Goal: Task Accomplishment & Management: Use online tool/utility

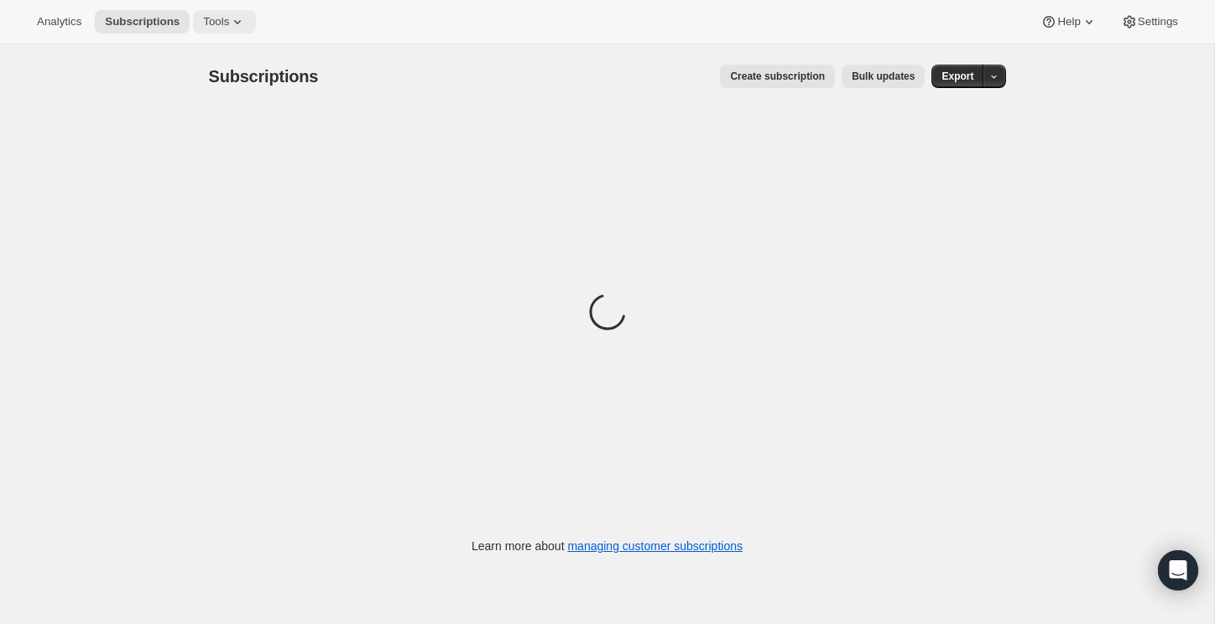
click at [246, 26] on icon at bounding box center [237, 21] width 17 height 17
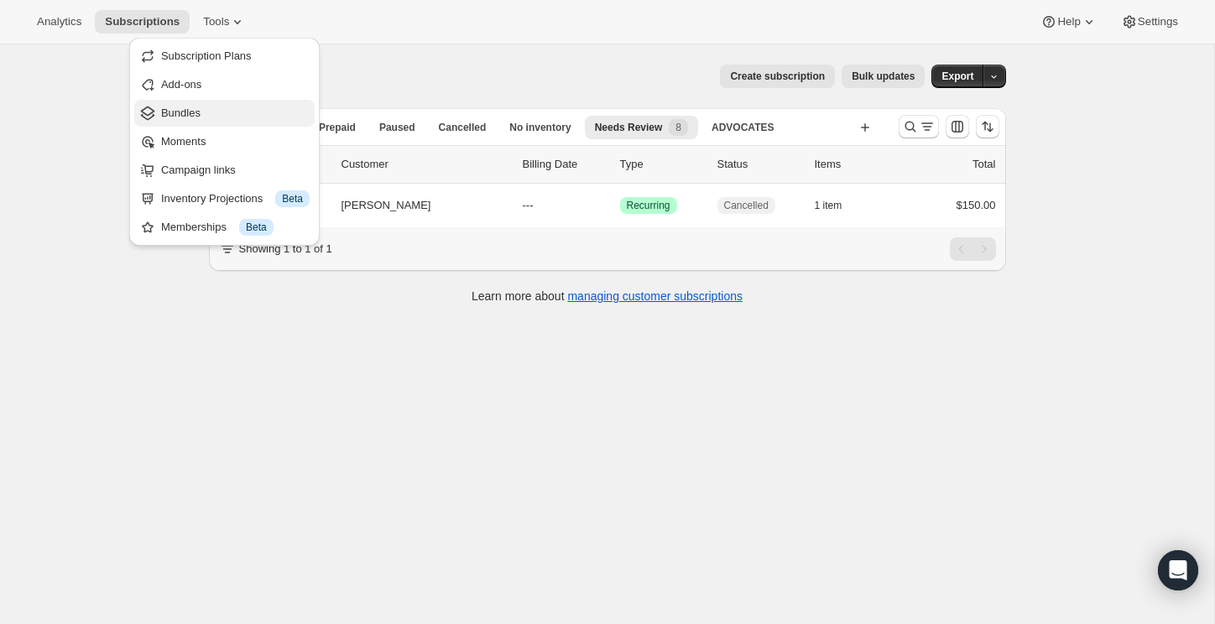
click at [209, 117] on span "Bundles" at bounding box center [235, 113] width 149 height 17
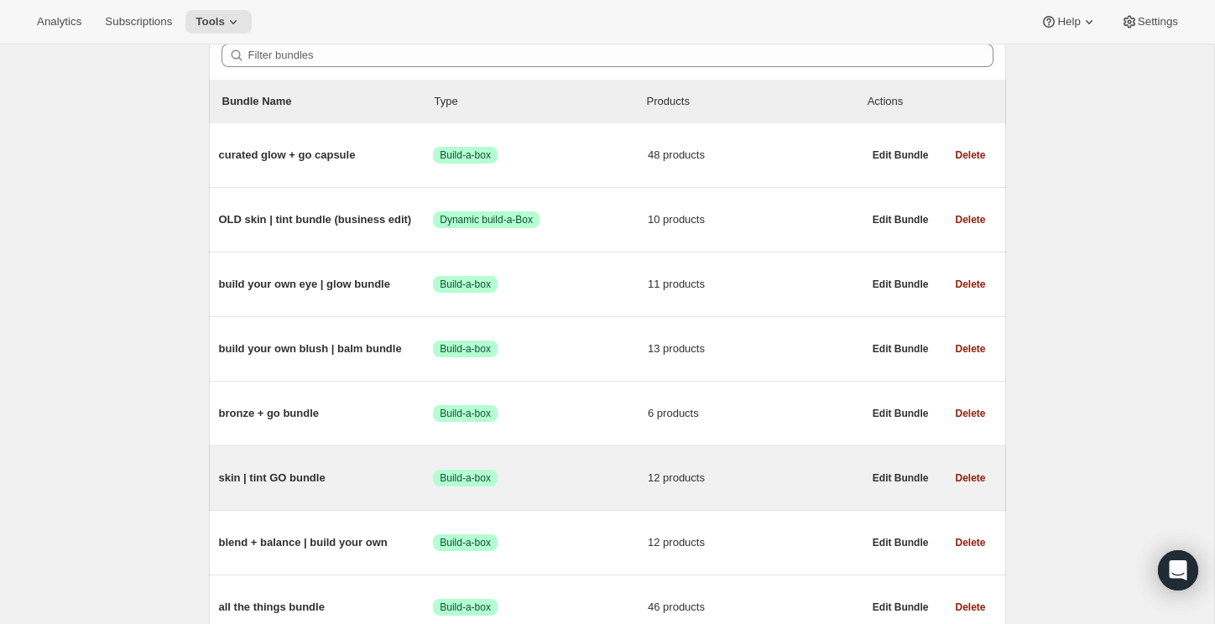
scroll to position [146, 0]
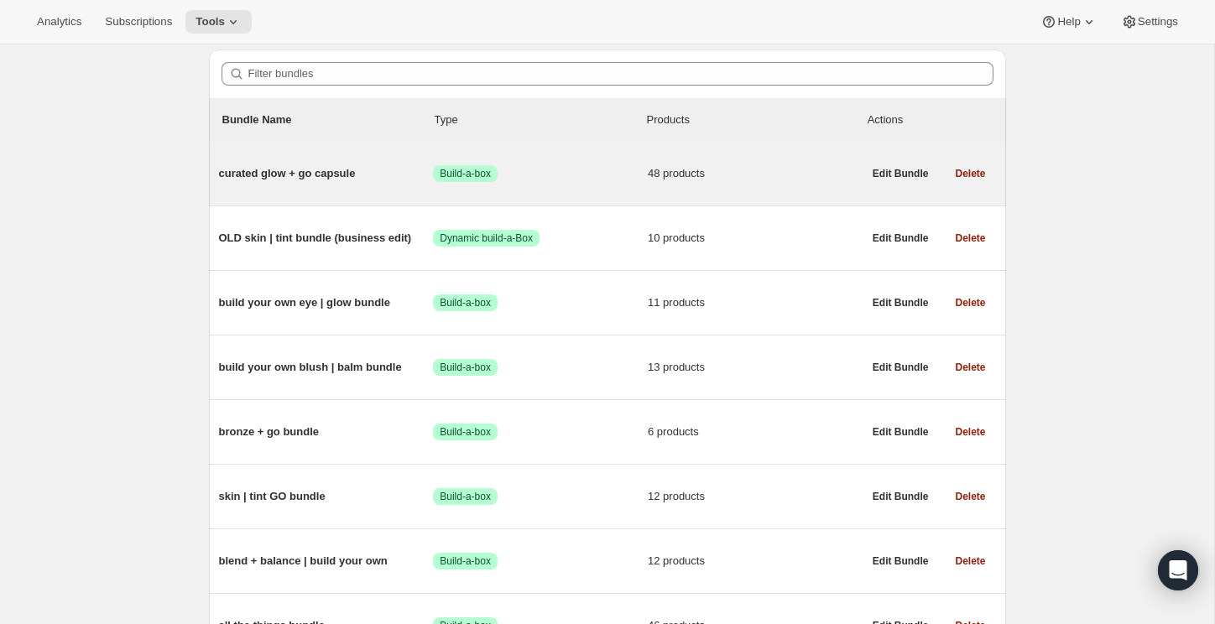
click at [347, 173] on span "curated glow + go capsule" at bounding box center [326, 173] width 215 height 17
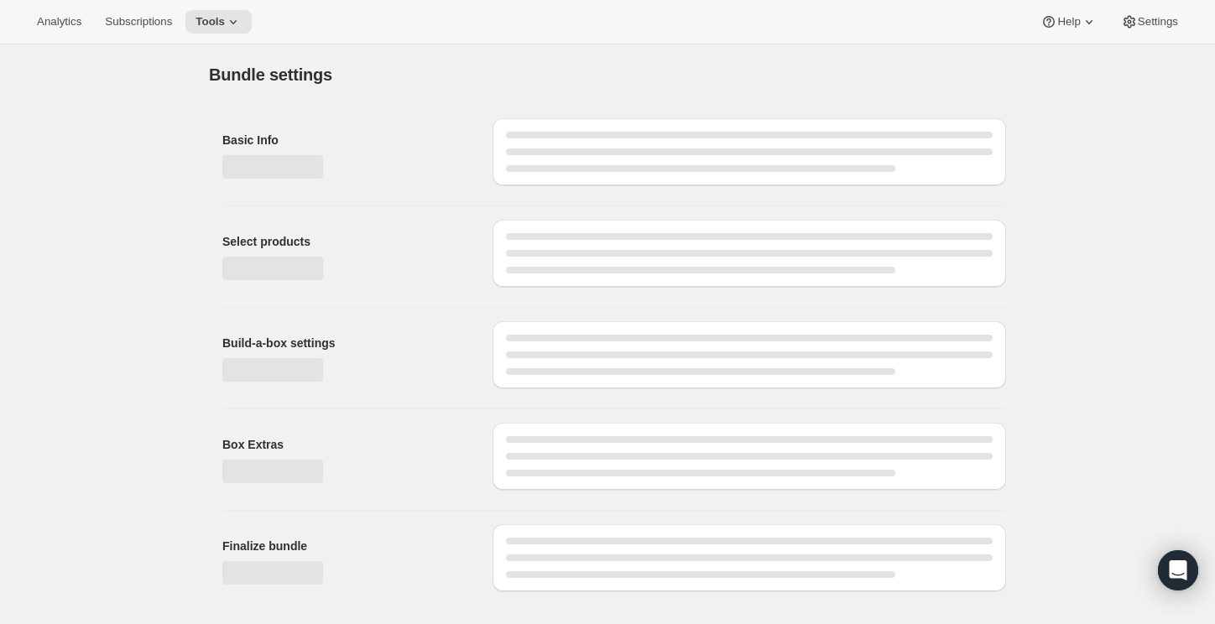
type input "curated glow + go capsule"
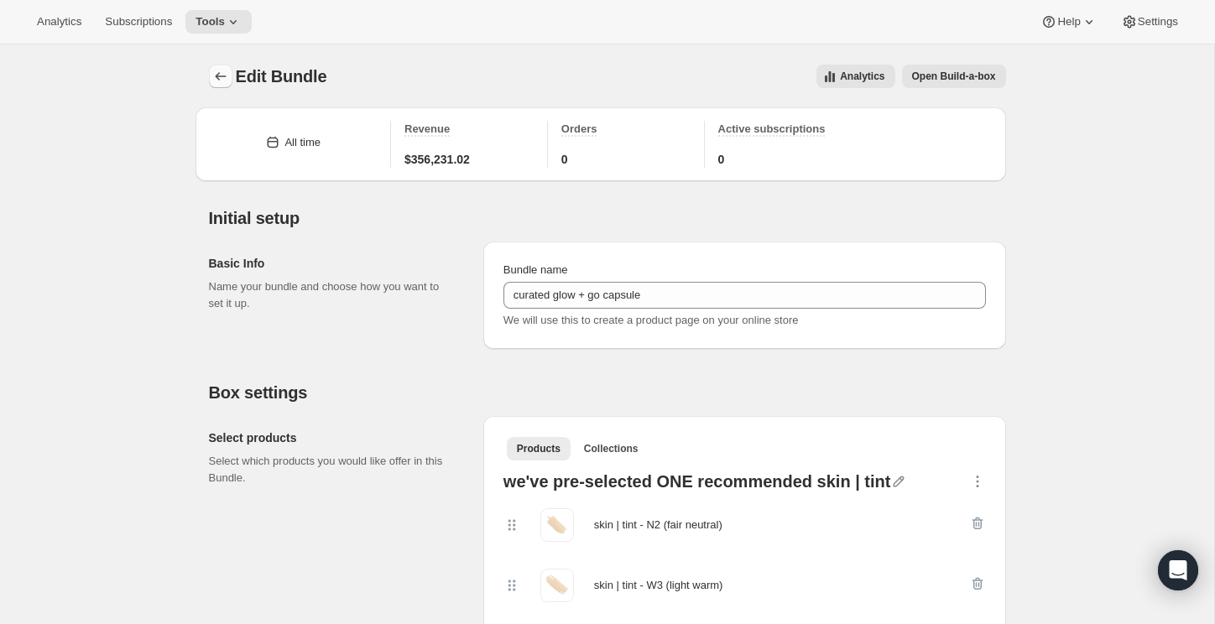
click at [220, 75] on icon "Bundles" at bounding box center [220, 76] width 17 height 17
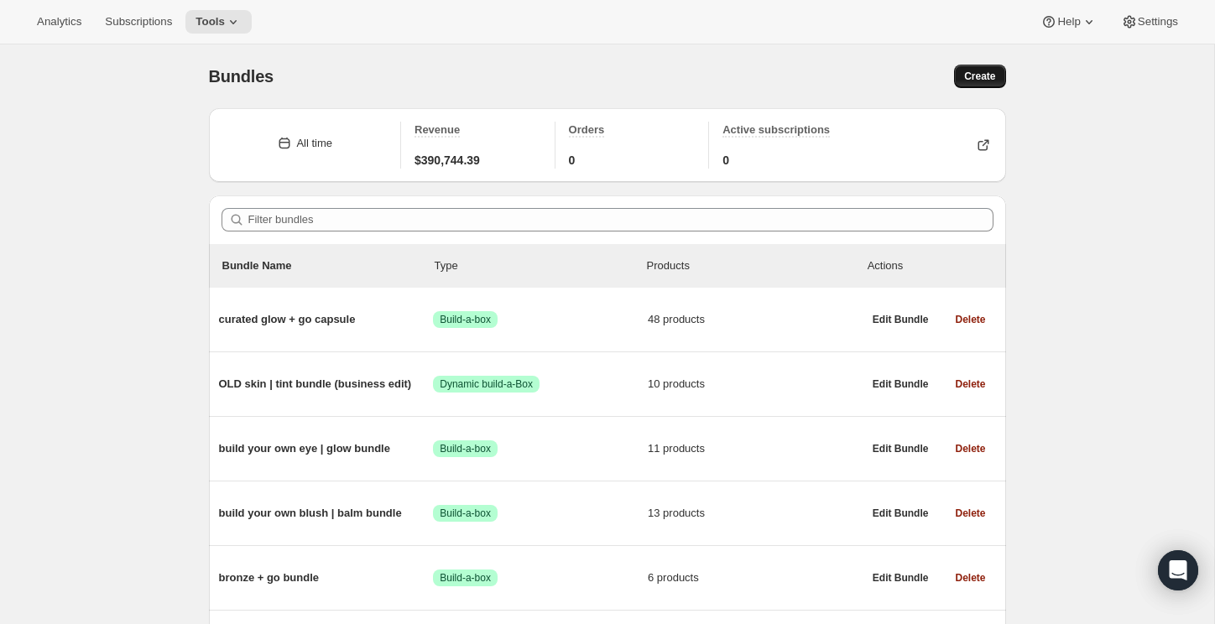
click at [979, 76] on span "Create" at bounding box center [979, 76] width 31 height 13
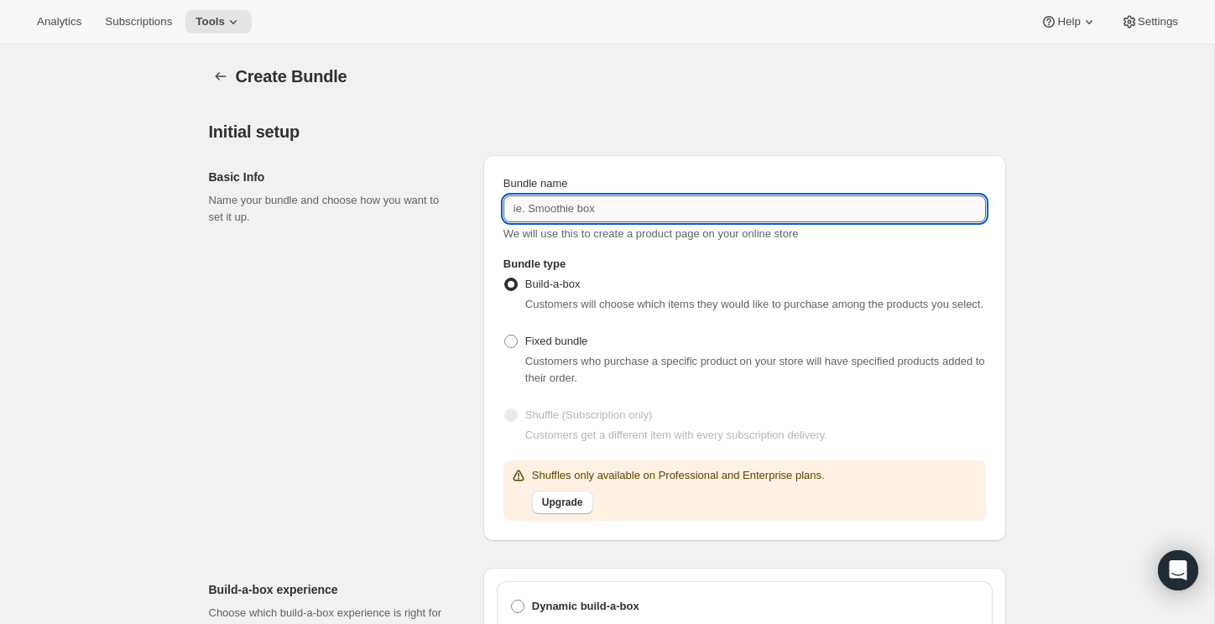
click at [629, 213] on input "Bundle name" at bounding box center [745, 209] width 483 height 27
type input "F"
type input "Freedom Capsule"
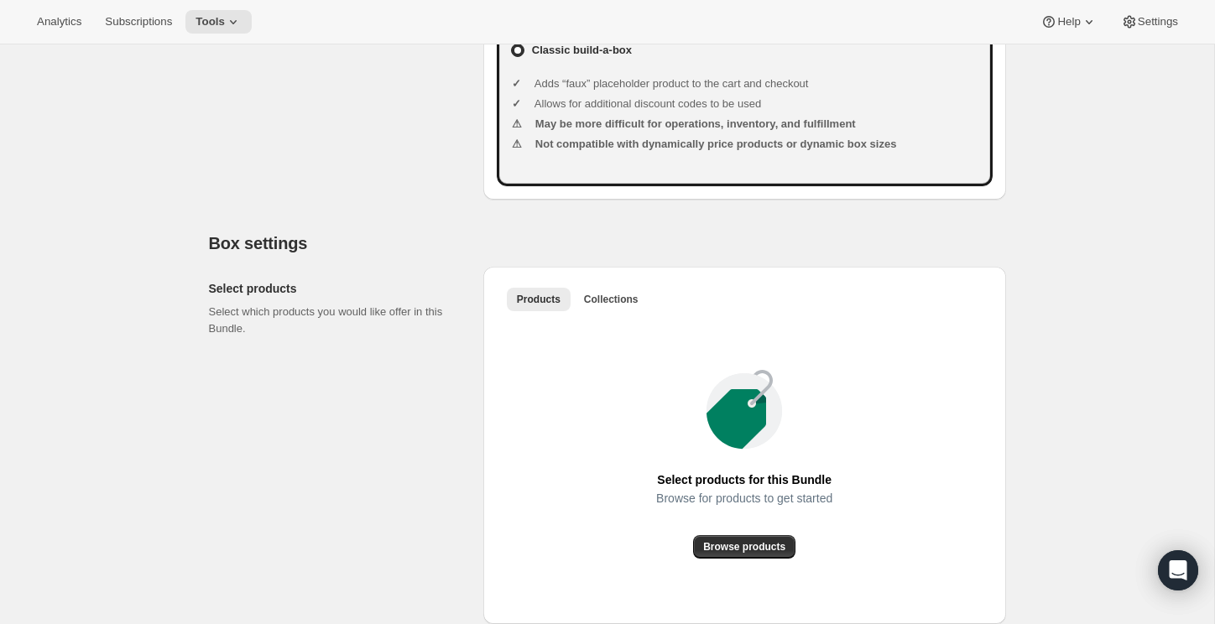
scroll to position [811, 0]
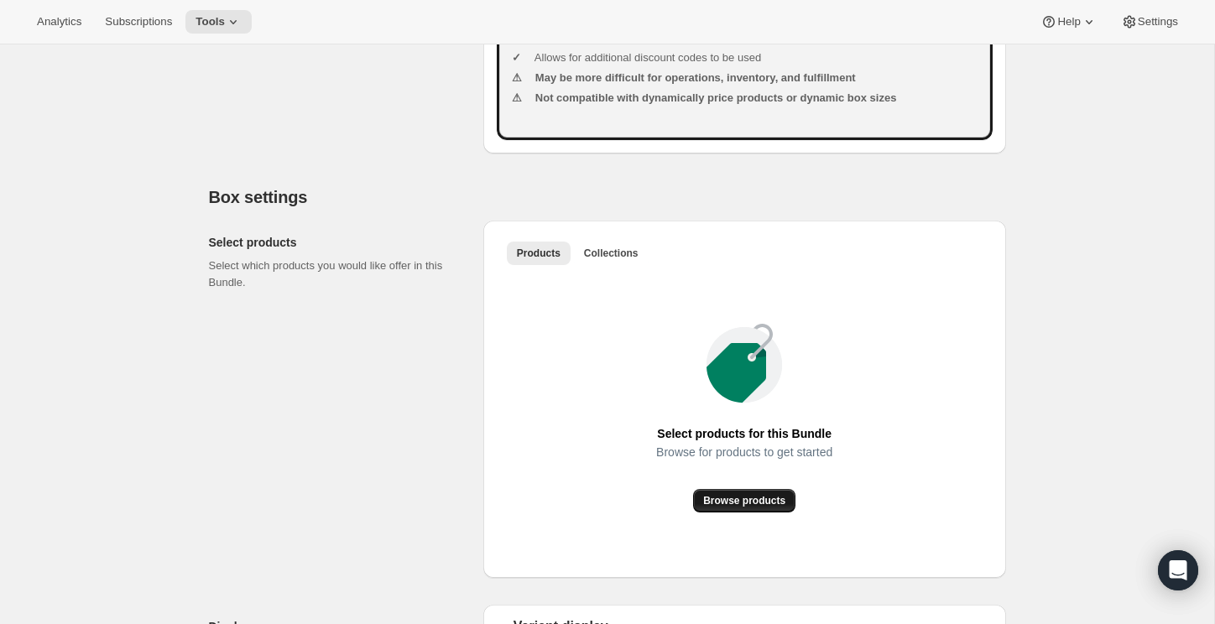
click at [741, 508] on span "Browse products" at bounding box center [744, 500] width 82 height 13
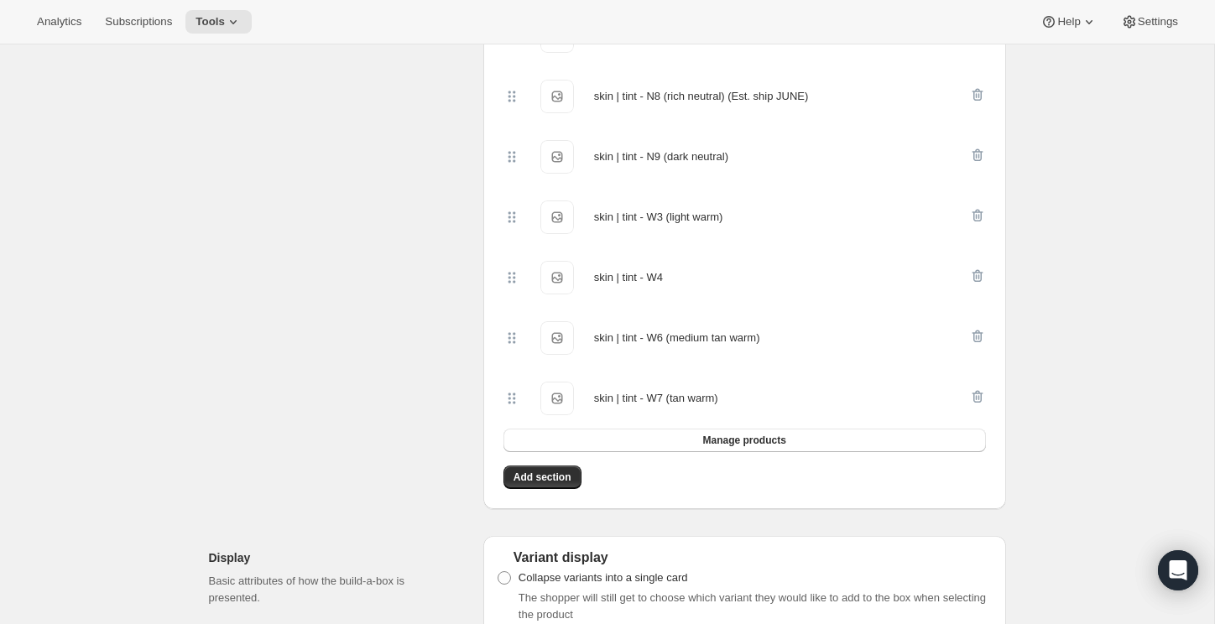
scroll to position [1490, 0]
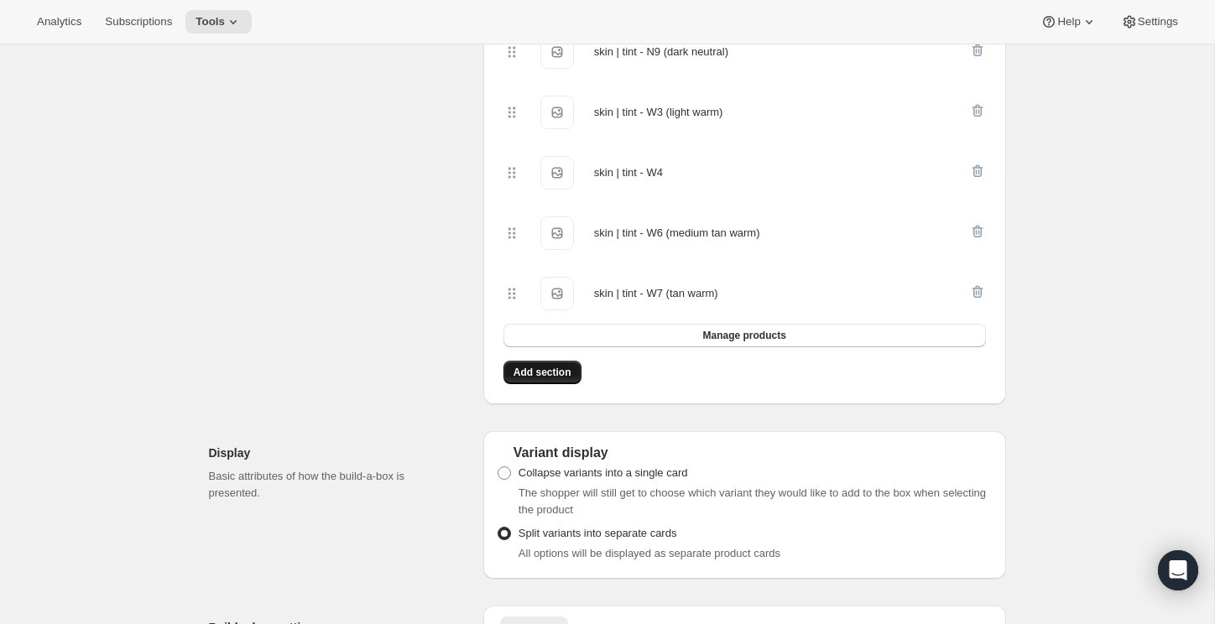
click at [568, 379] on span "Add section" at bounding box center [543, 372] width 58 height 13
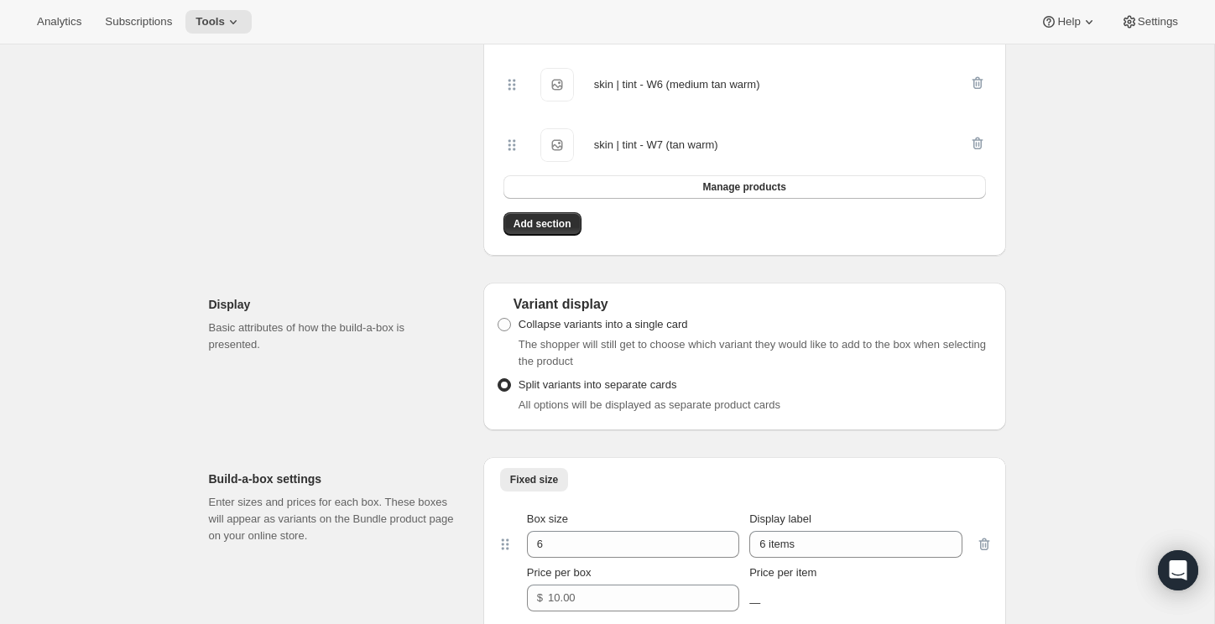
scroll to position [1676, 0]
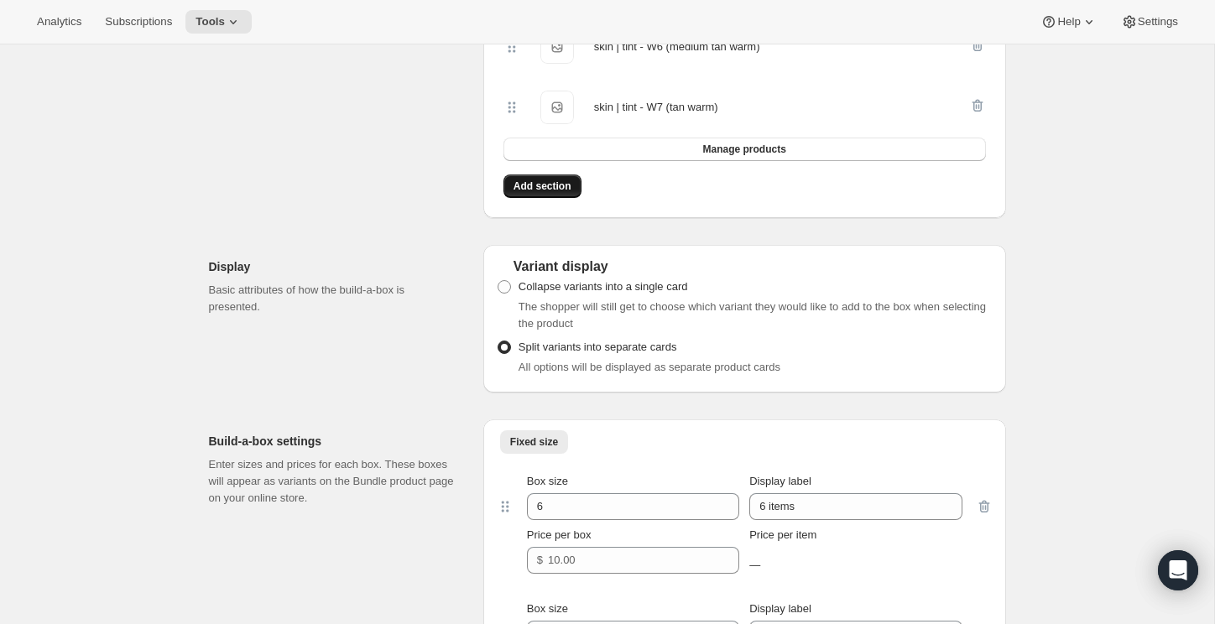
click at [560, 193] on span "Add section" at bounding box center [543, 186] width 58 height 13
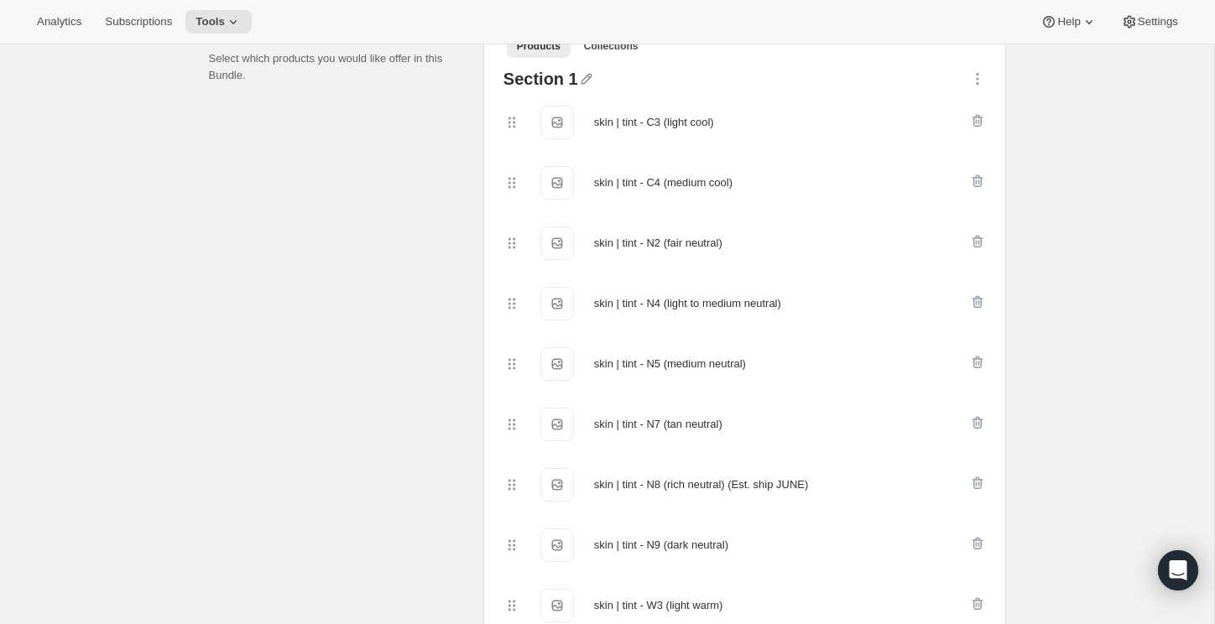
scroll to position [1024, 0]
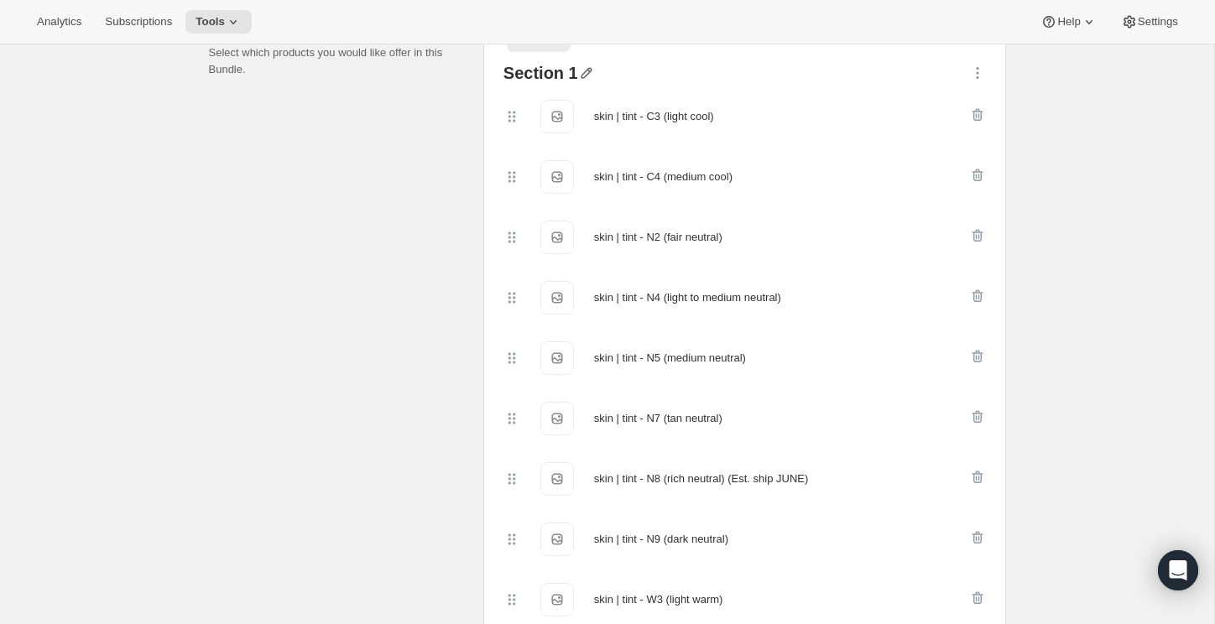
click at [581, 79] on icon "button" at bounding box center [586, 73] width 11 height 11
click at [548, 123] on input "text" at bounding box center [591, 121] width 161 height 27
type input "Choose 1"
click at [530, 147] on span "Save" at bounding box center [523, 143] width 25 height 17
click at [584, 81] on icon "button" at bounding box center [587, 73] width 17 height 17
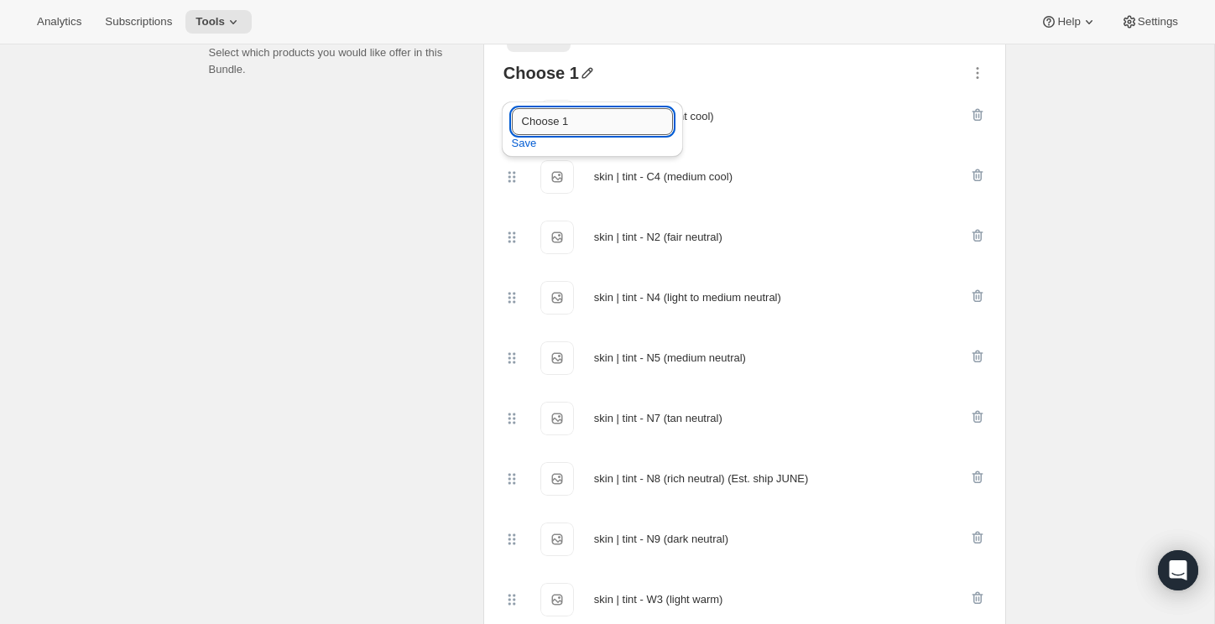
click at [580, 114] on input "Choose 1" at bounding box center [592, 121] width 161 height 27
type input "Choose 2"
click at [518, 150] on span "Save" at bounding box center [524, 143] width 25 height 17
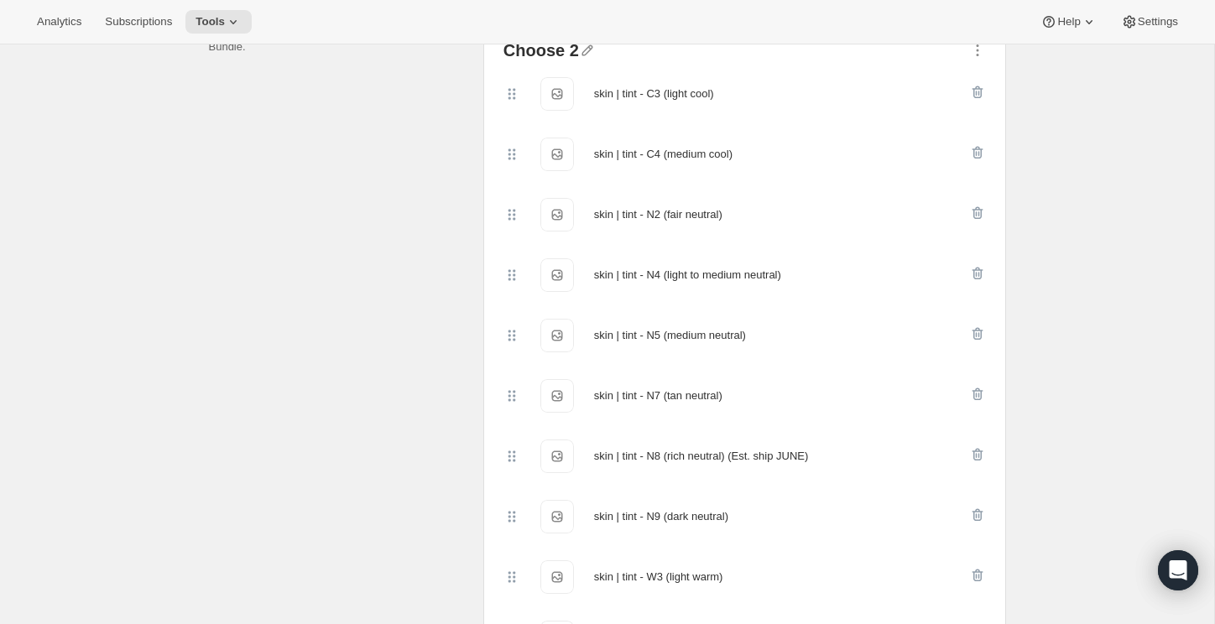
scroll to position [1035, 0]
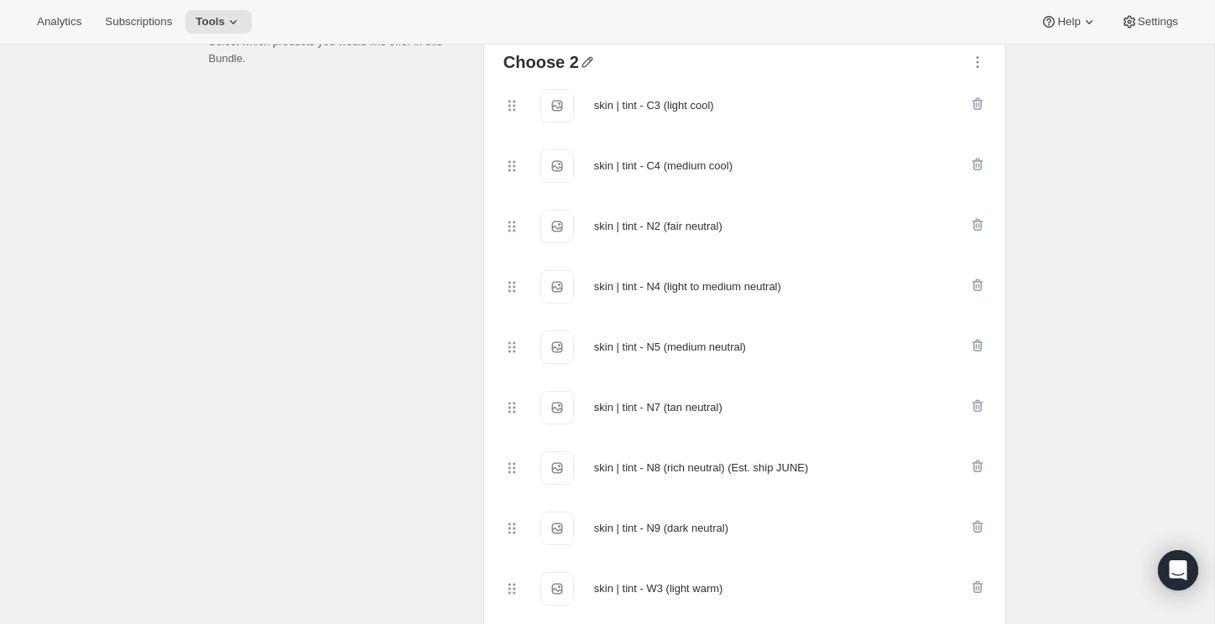
click at [584, 70] on icon "button" at bounding box center [587, 62] width 17 height 17
click at [580, 108] on input "Choose 2" at bounding box center [594, 110] width 161 height 27
type input "Choose 1"
click at [527, 140] on span "Save" at bounding box center [526, 132] width 25 height 17
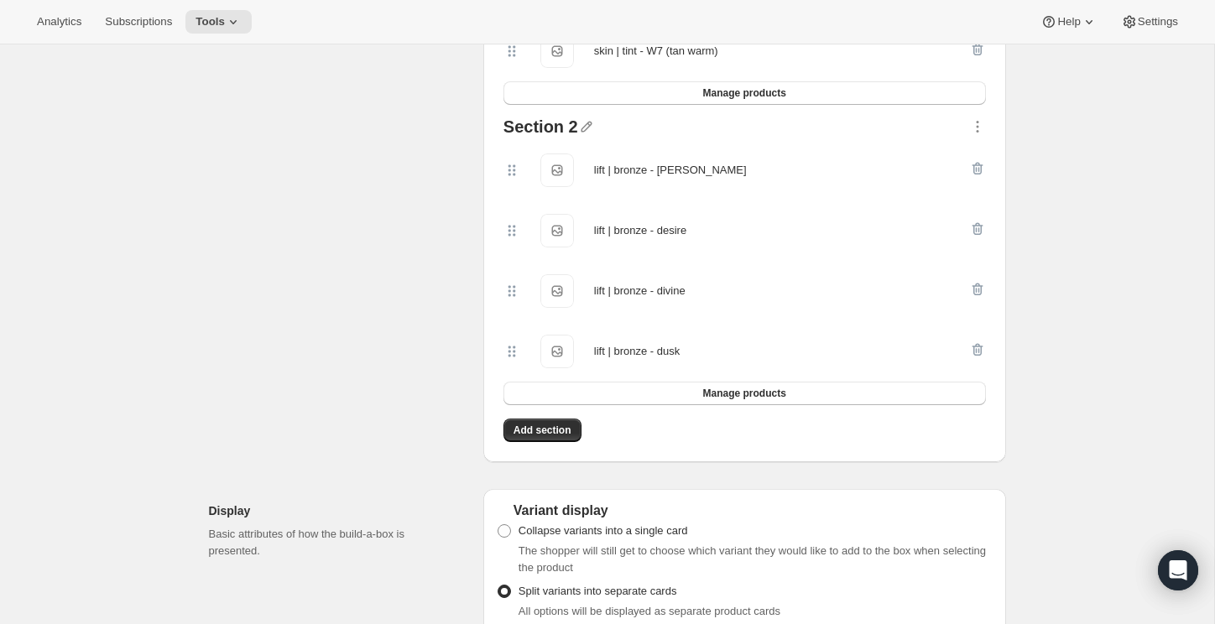
scroll to position [1755, 0]
click at [558, 139] on div "Section 2" at bounding box center [541, 128] width 75 height 22
click at [582, 134] on icon "button" at bounding box center [586, 125] width 17 height 17
click at [538, 175] on input "text" at bounding box center [594, 173] width 161 height 27
type input "Choose 2"
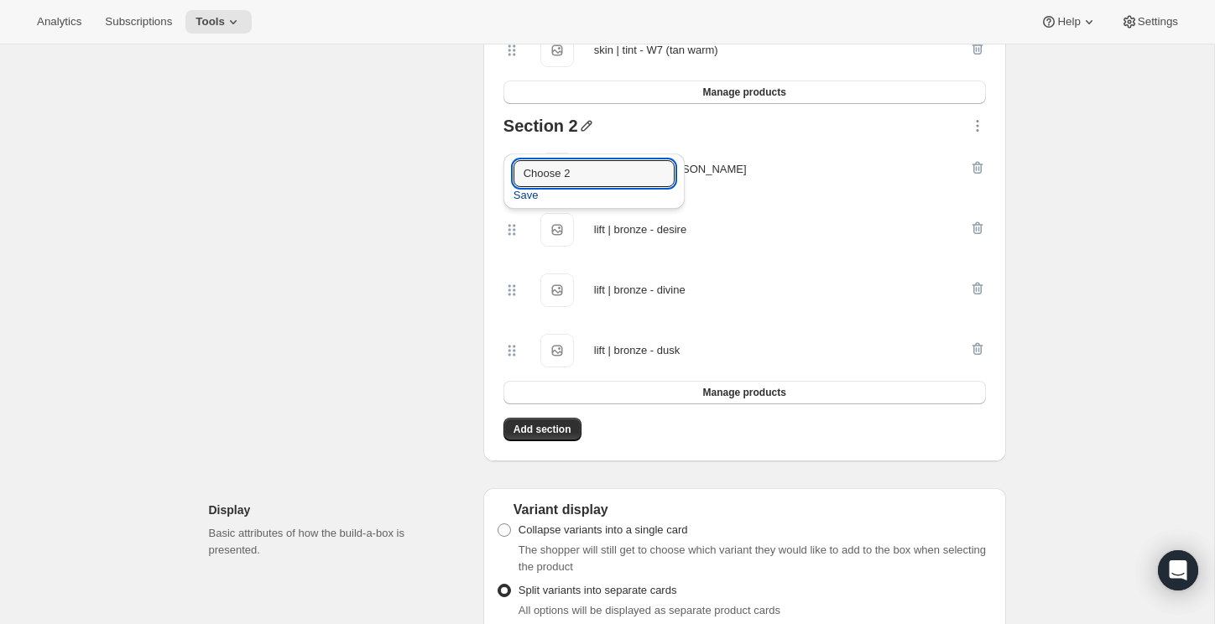
click at [518, 201] on span "Save" at bounding box center [526, 195] width 25 height 17
click at [648, 405] on button "Manage products" at bounding box center [745, 392] width 483 height 23
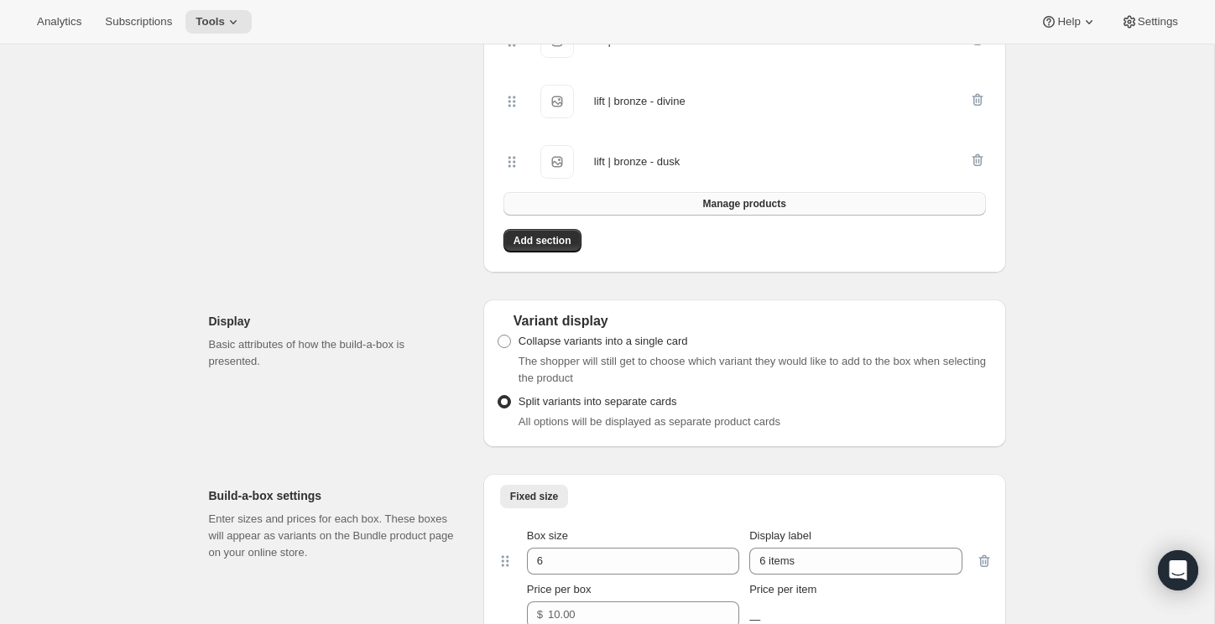
scroll to position [2275, 0]
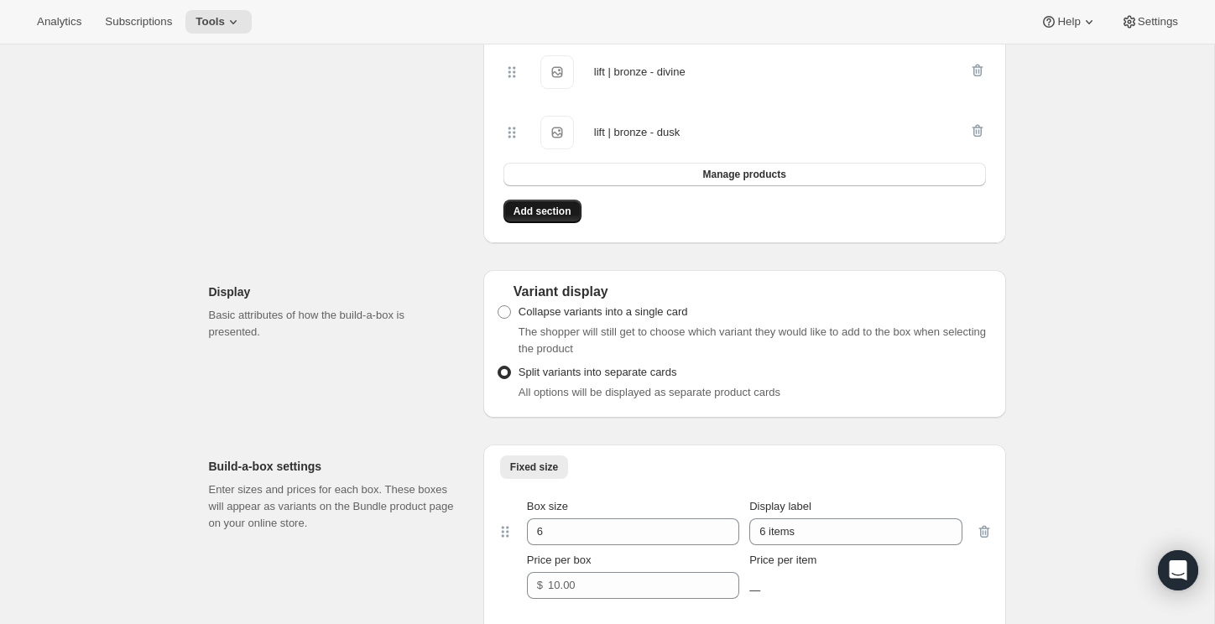
click at [561, 222] on button "Add section" at bounding box center [543, 211] width 78 height 23
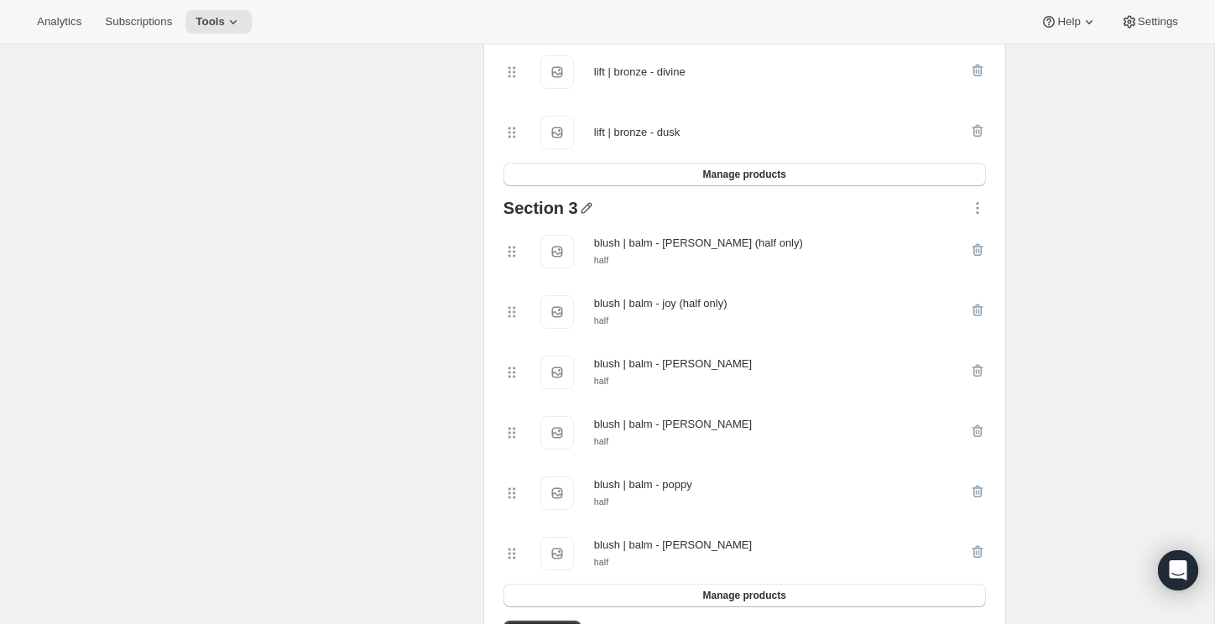
click at [586, 214] on icon "button" at bounding box center [586, 208] width 11 height 11
click at [565, 260] on input "text" at bounding box center [594, 260] width 161 height 27
type input "Choose 8"
click at [520, 279] on span "Save" at bounding box center [526, 282] width 25 height 17
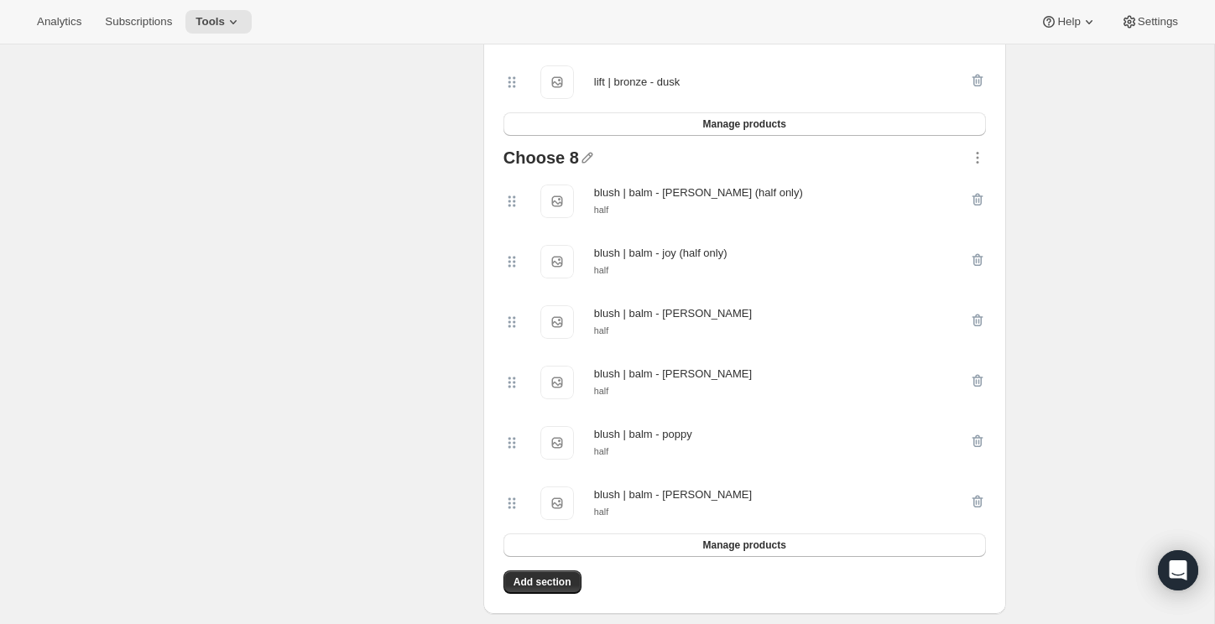
scroll to position [2327, 0]
click at [658, 556] on button "Manage products" at bounding box center [745, 543] width 483 height 23
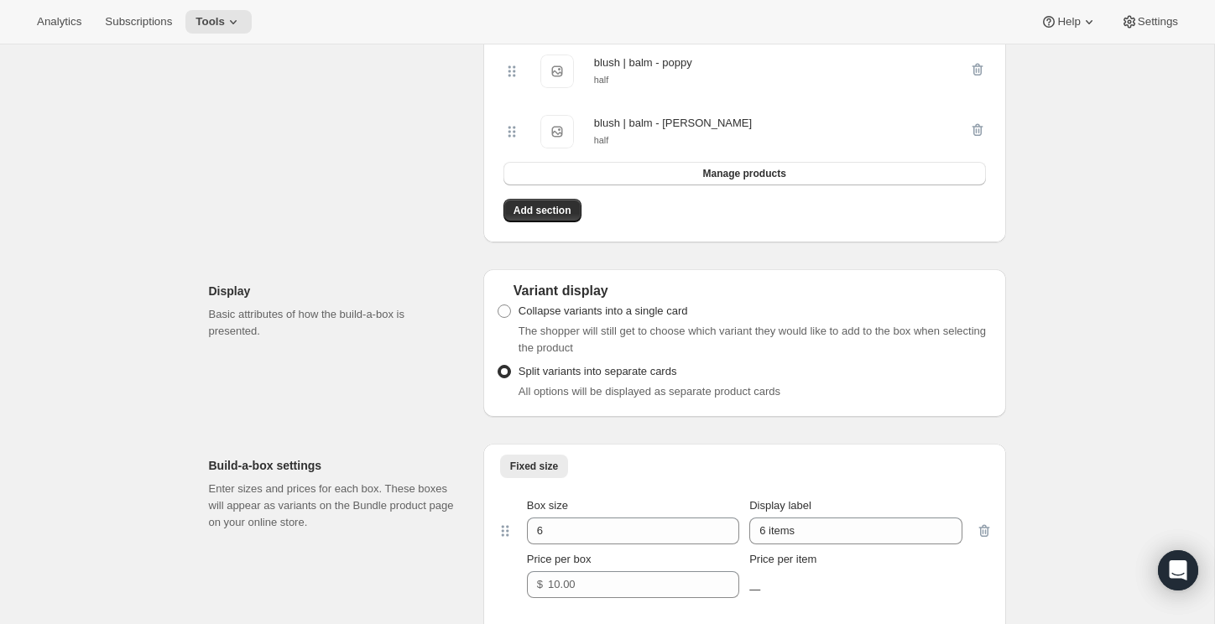
scroll to position [3409, 0]
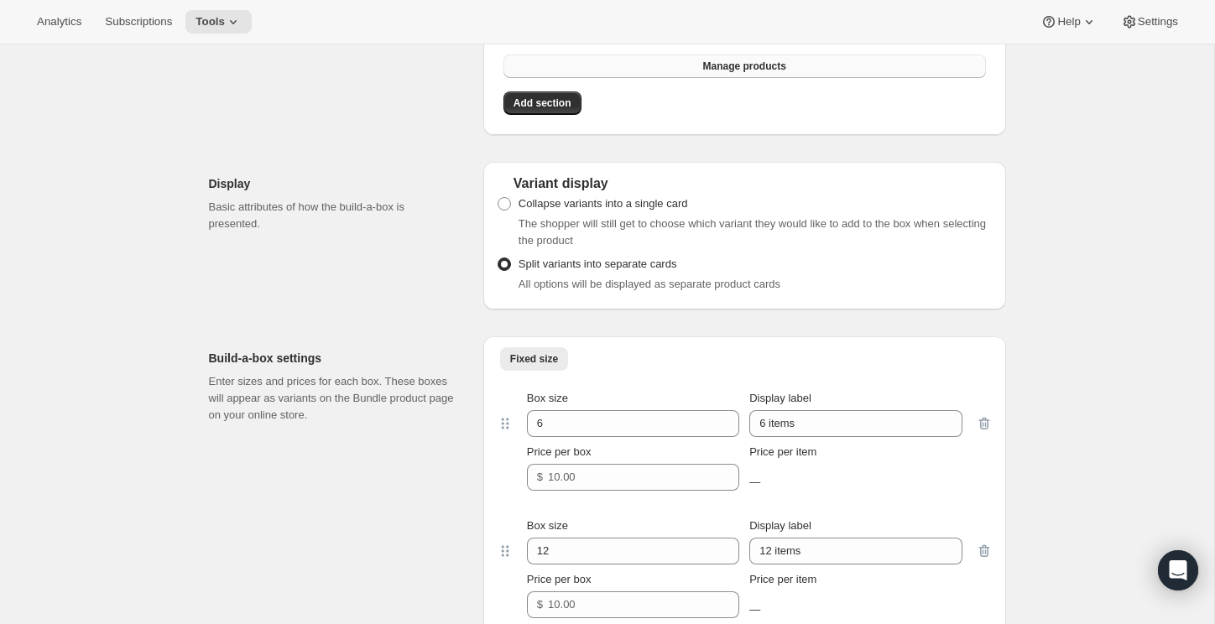
click at [715, 73] on span "Manage products" at bounding box center [743, 66] width 83 height 13
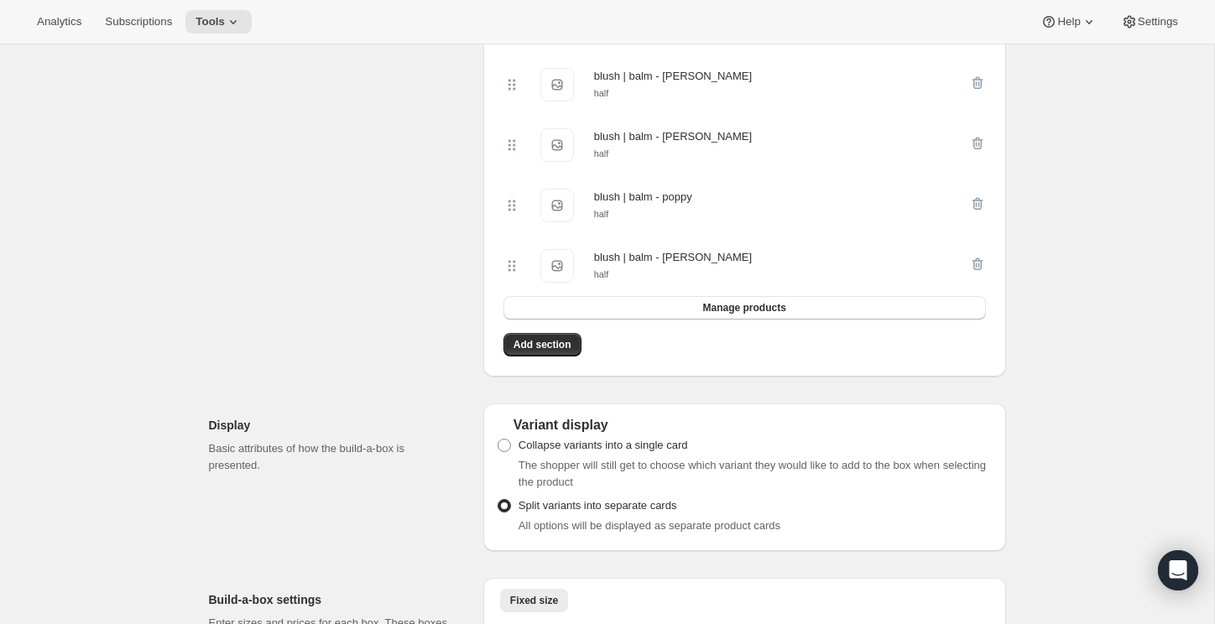
click at [545, 363] on div "Add section" at bounding box center [745, 344] width 496 height 37
click at [546, 352] on span "Add section" at bounding box center [543, 344] width 58 height 13
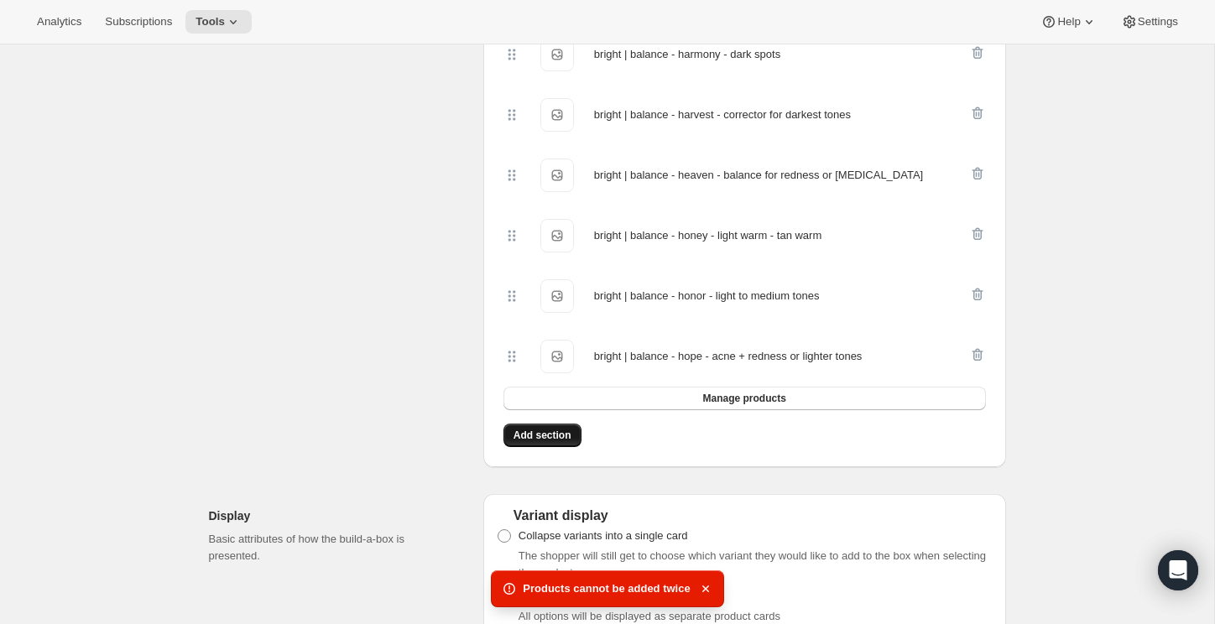
scroll to position [3802, 0]
click at [707, 591] on icon "button" at bounding box center [705, 589] width 17 height 17
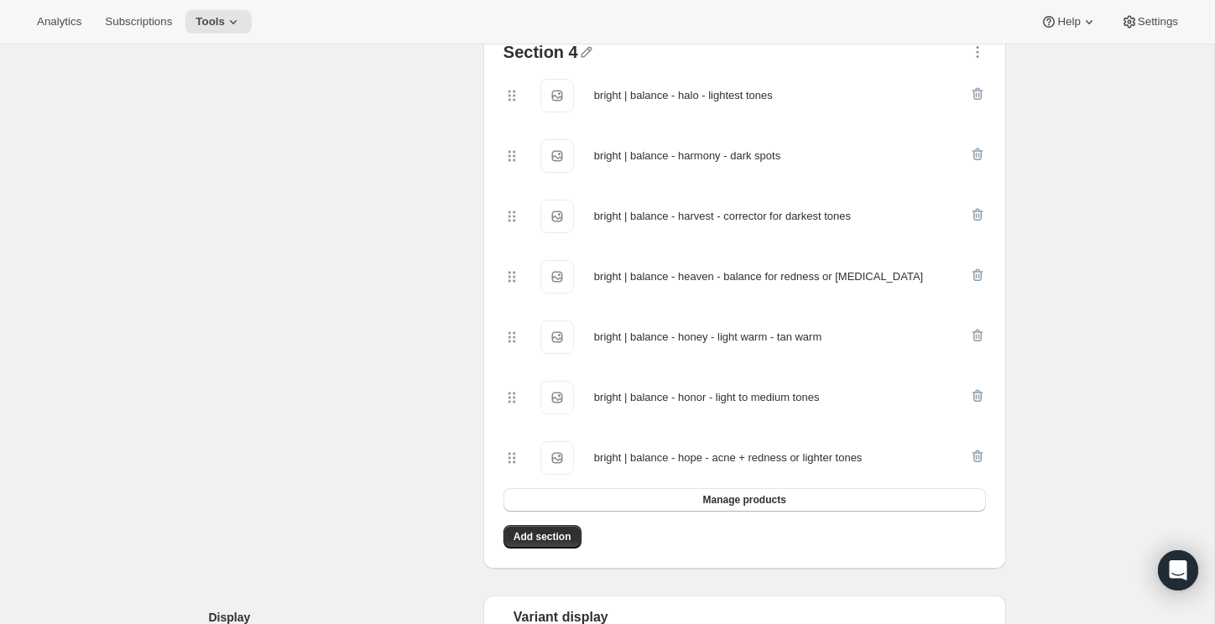
scroll to position [3719, 0]
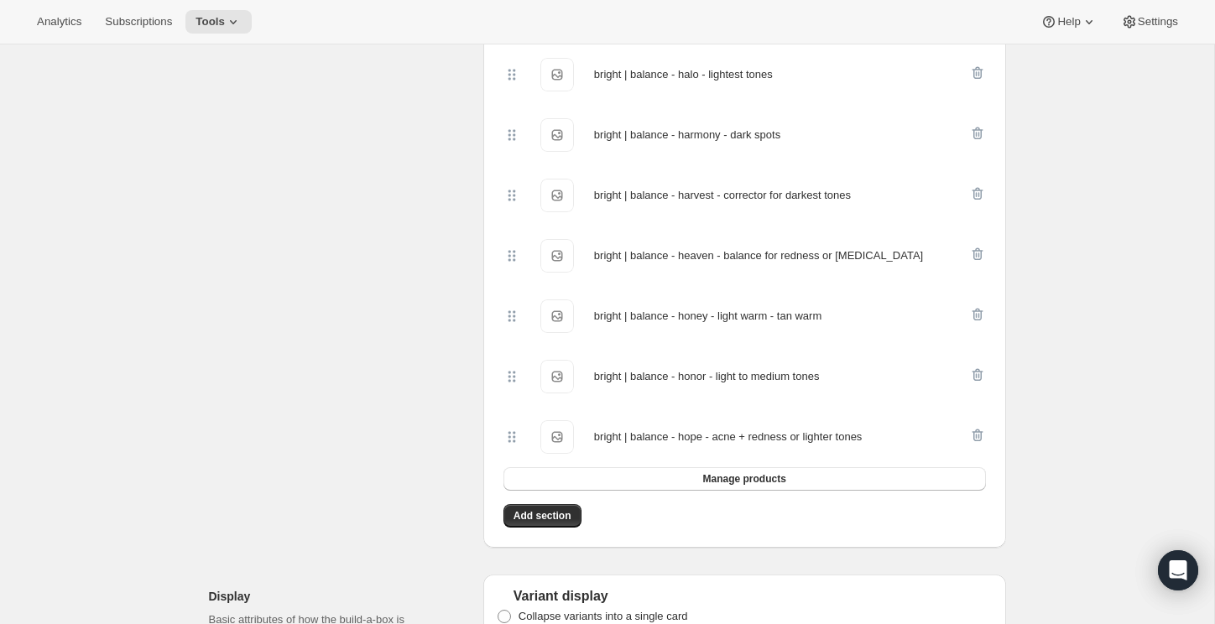
click at [977, 91] on div at bounding box center [977, 75] width 17 height 34
click at [977, 44] on div at bounding box center [977, 34] width 17 height 22
click at [977, 33] on icon "button" at bounding box center [977, 31] width 3 height 3
click at [963, 217] on span "Delete" at bounding box center [953, 217] width 32 height 13
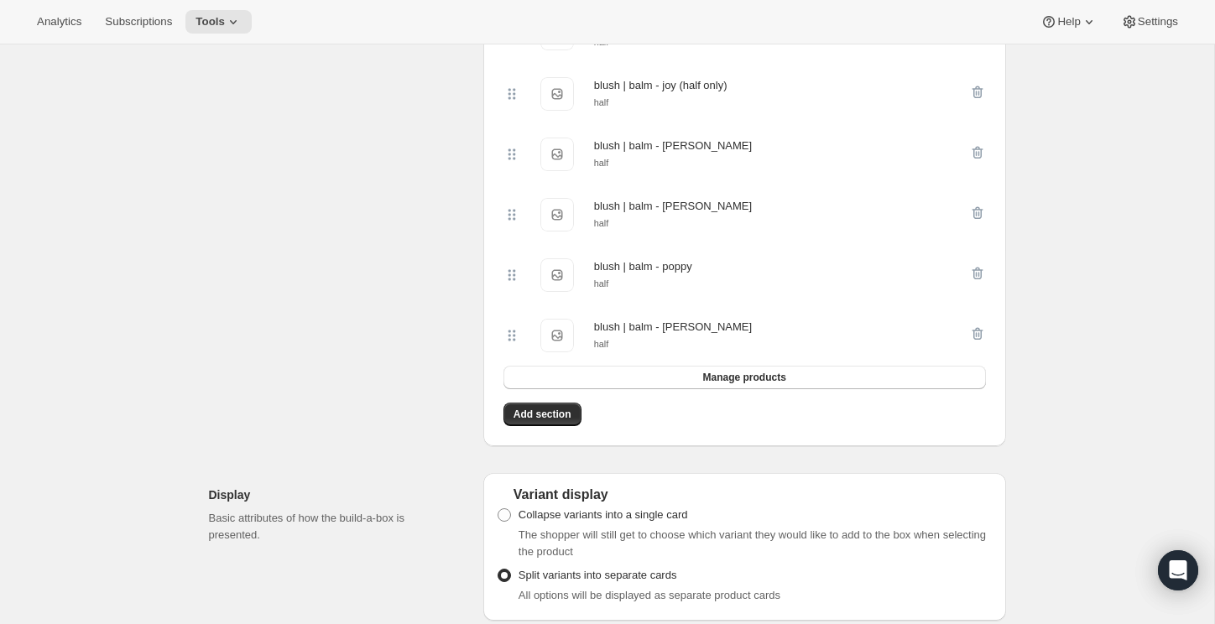
scroll to position [3355, 0]
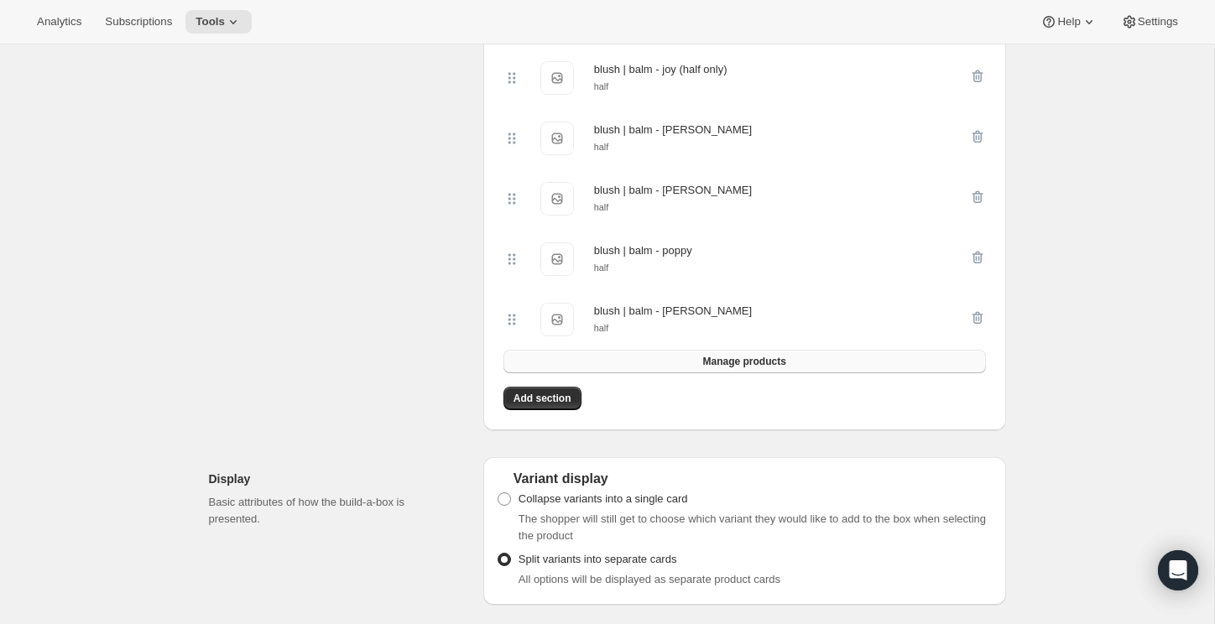
click at [724, 368] on span "Manage products" at bounding box center [743, 361] width 83 height 13
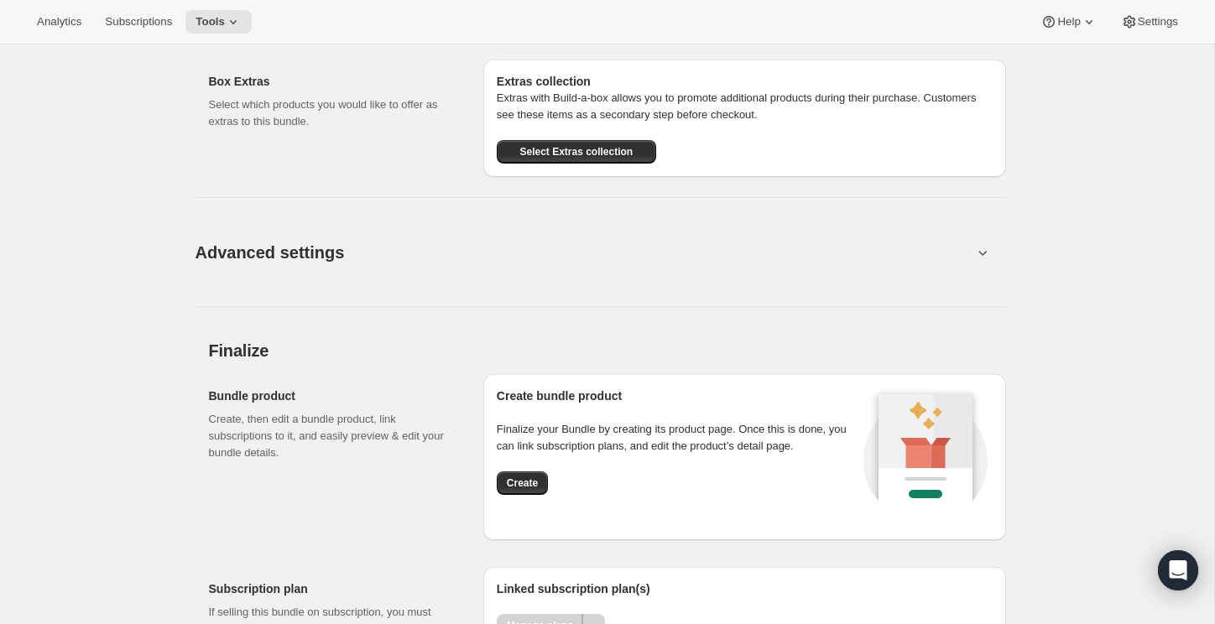
scroll to position [4866, 0]
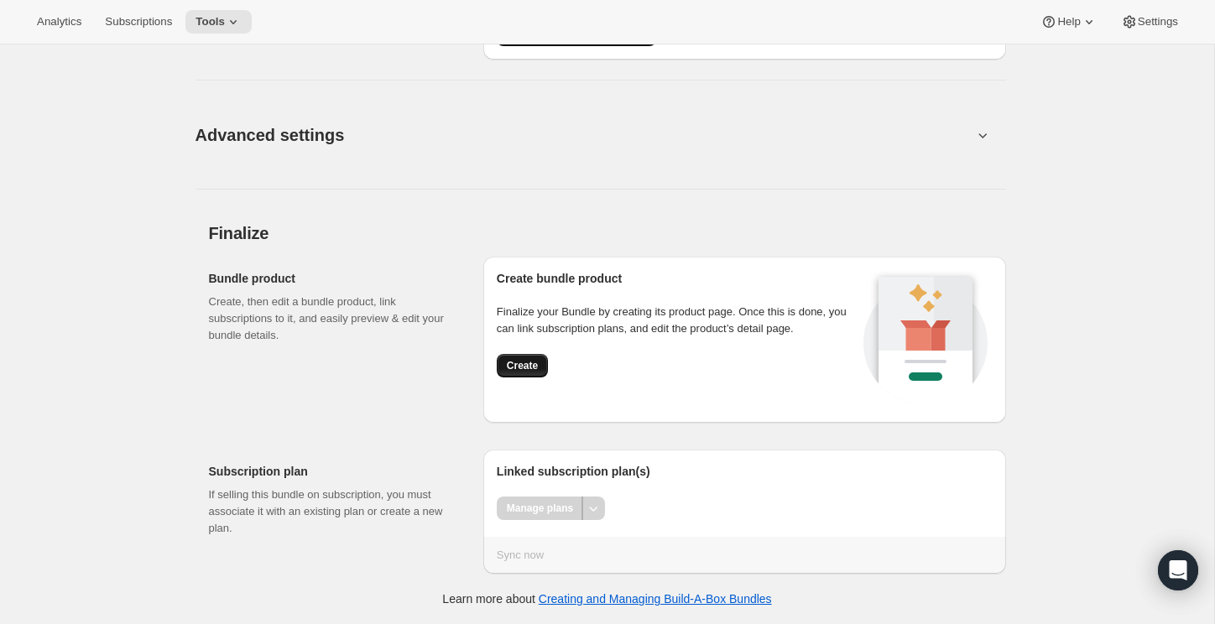
click at [528, 371] on span "Create" at bounding box center [522, 365] width 31 height 13
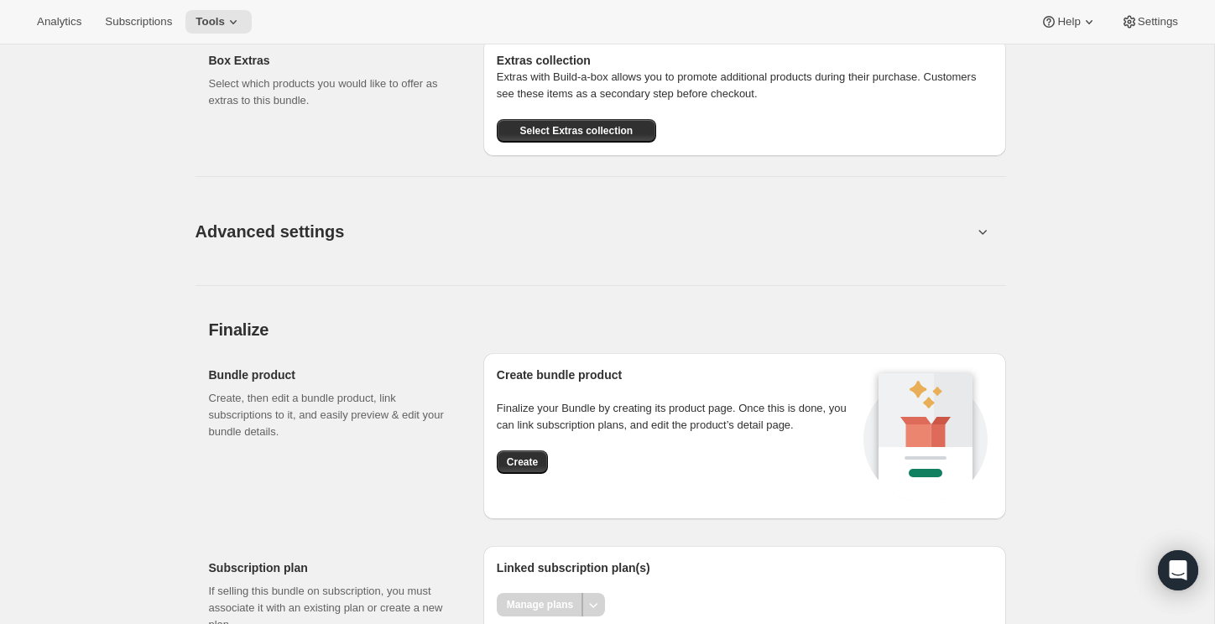
scroll to position [4799, 0]
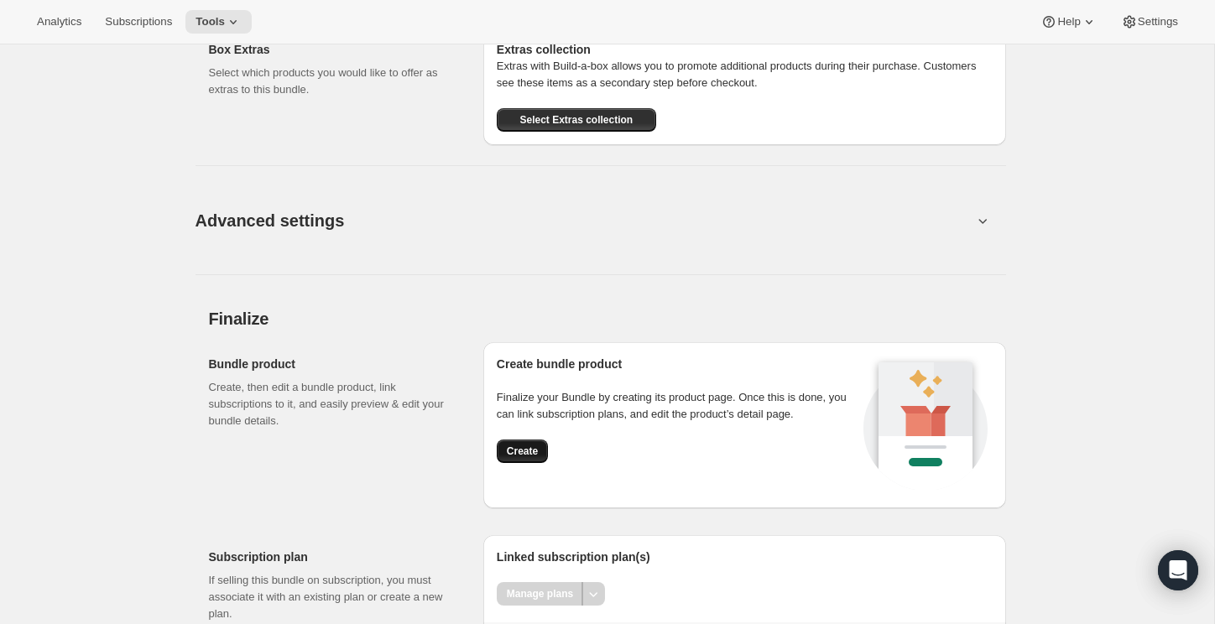
click at [530, 458] on span "Create" at bounding box center [522, 451] width 31 height 13
click at [978, 253] on button "Advanced settings" at bounding box center [583, 220] width 797 height 65
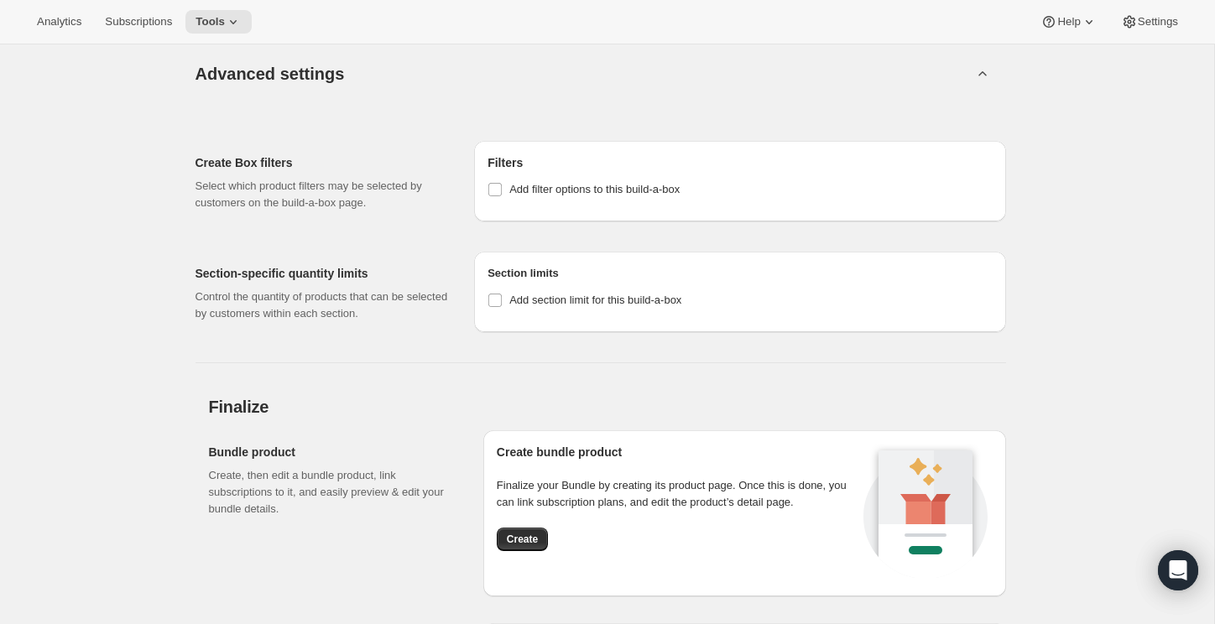
scroll to position [4977, 0]
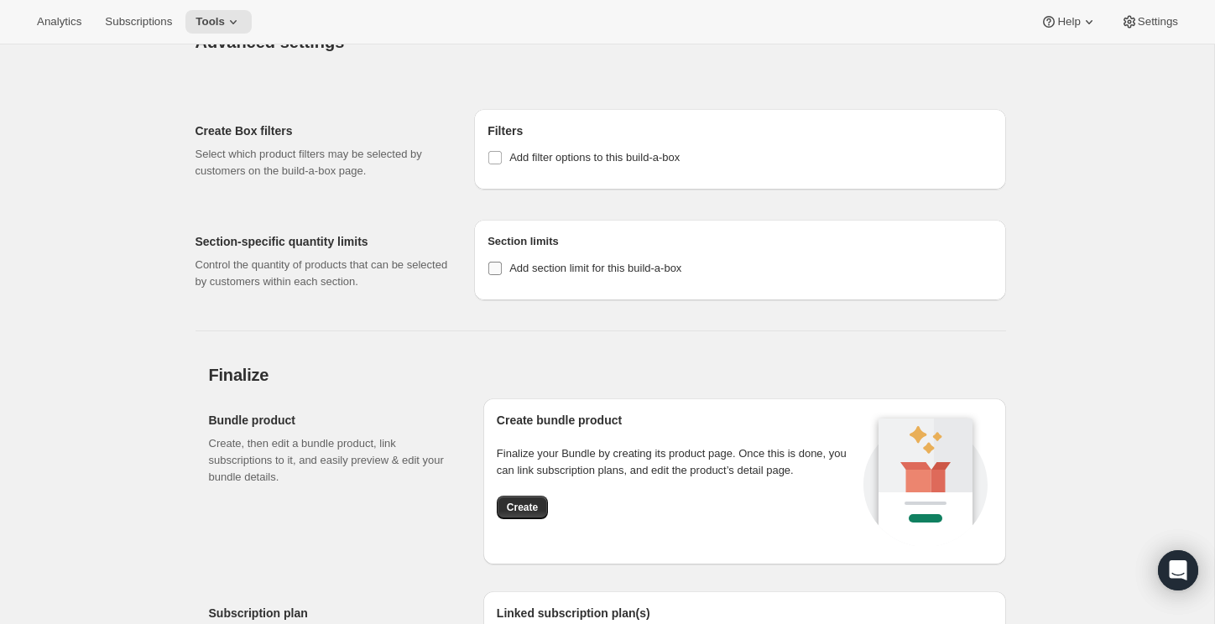
click at [524, 274] on span "Add section limit for this build-a-box" at bounding box center [595, 268] width 172 height 13
click at [502, 275] on input "Add section limit for this build-a-box" at bounding box center [494, 268] width 13 height 13
checkbox input "true"
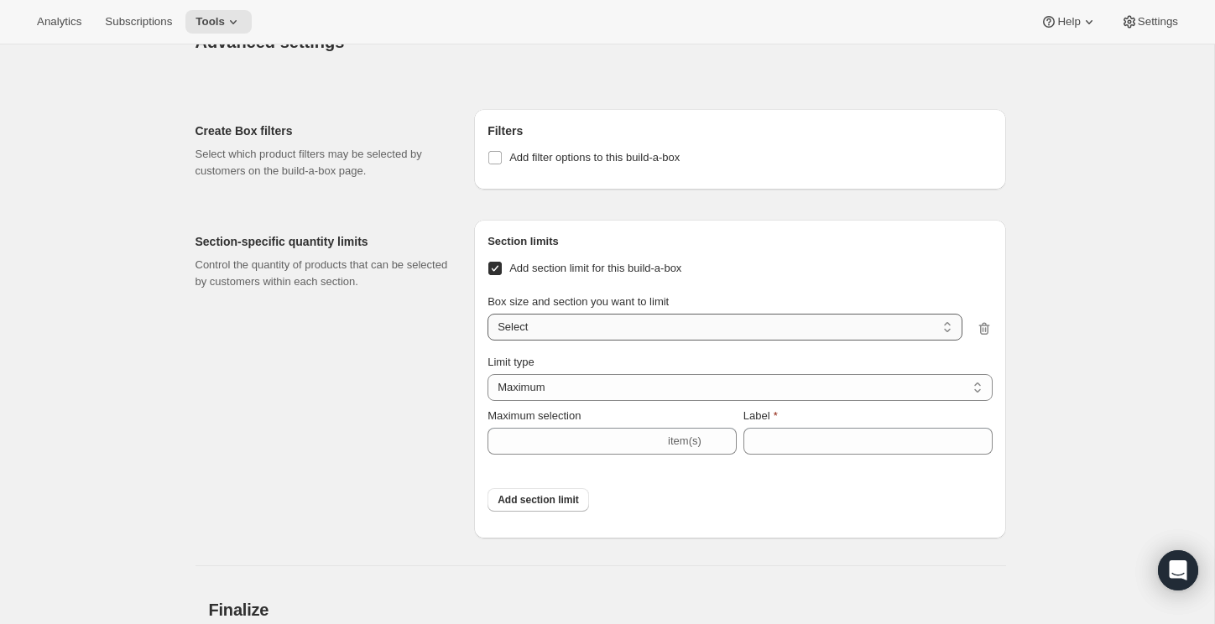
click at [599, 341] on select "6 items / Choose 1 6 items / Choose 2 6 items / Choose 8 12 items / Choose 1 12…" at bounding box center [725, 327] width 474 height 27
click at [637, 341] on select "6 items / Choose 1 6 items / Choose 2 6 items / Choose 8 12 items / Choose 1 12…" at bounding box center [725, 327] width 474 height 27
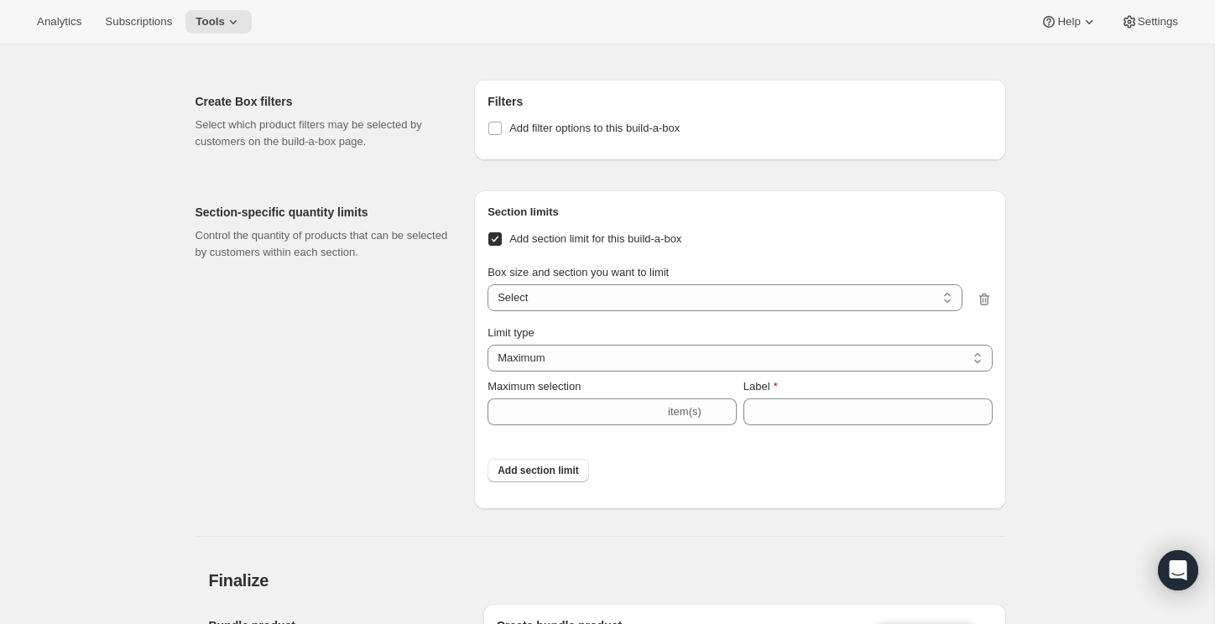
scroll to position [5001, 0]
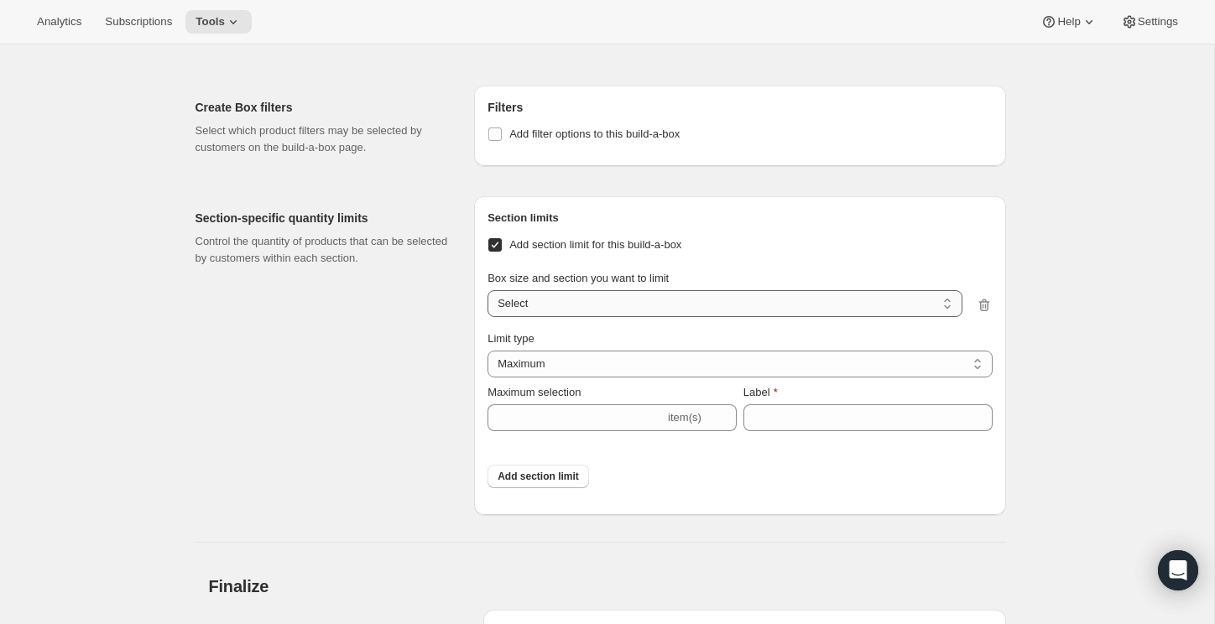
click at [566, 317] on select "6 items / Choose 1 6 items / Choose 2 6 items / Choose 8 12 items / Choose 1 12…" at bounding box center [725, 303] width 474 height 27
select select "1_6fb2b32d-946d-46ad-954d-692fe28436c2"
click at [488, 314] on select "6 items / Choose 1 6 items / Choose 2 6 items / Choose 8 12 items / Choose 1 12…" at bounding box center [725, 303] width 474 height 27
click at [542, 378] on select "Maximum Minimum Both" at bounding box center [740, 364] width 504 height 27
select select "BOTH"
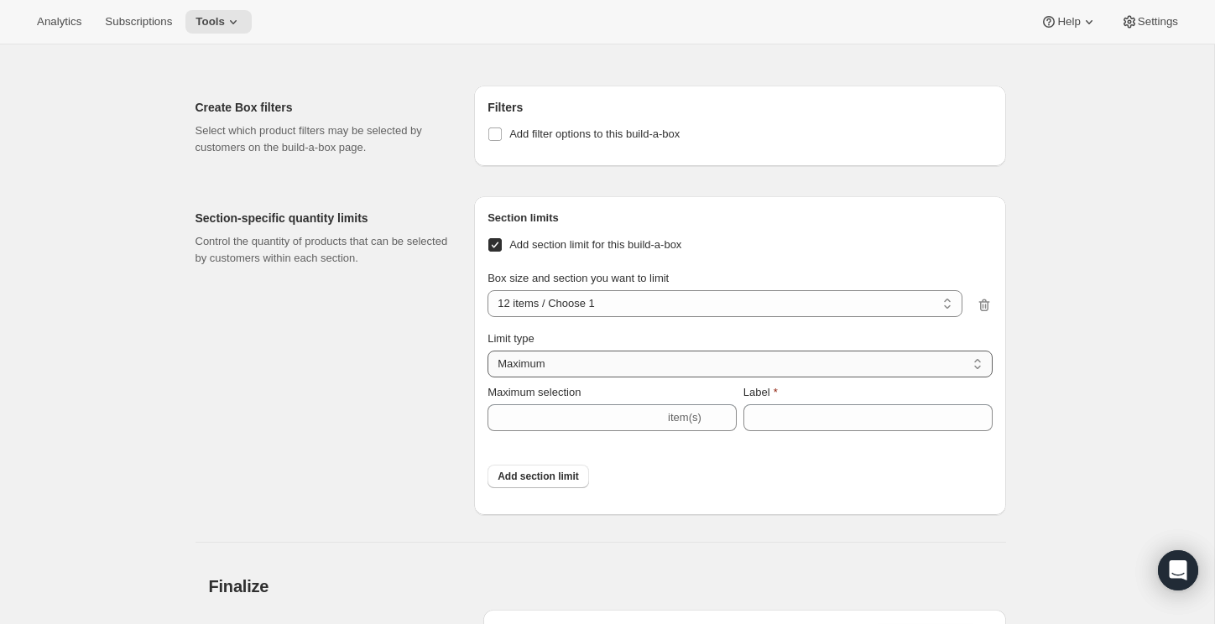
click at [488, 374] on select "Maximum Minimum Both" at bounding box center [740, 364] width 504 height 27
type input "6"
type input "Select between 1 and 6 items"
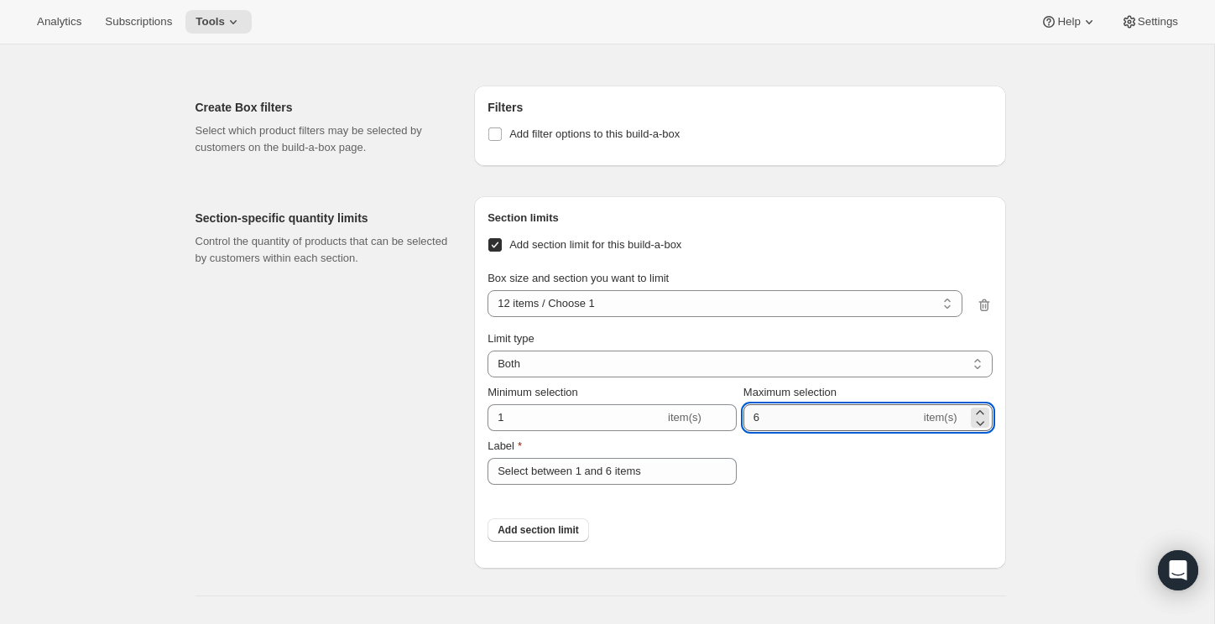
click at [818, 431] on input "6" at bounding box center [832, 418] width 177 height 27
type input "1"
click at [780, 540] on div "Add section limit" at bounding box center [740, 530] width 504 height 50
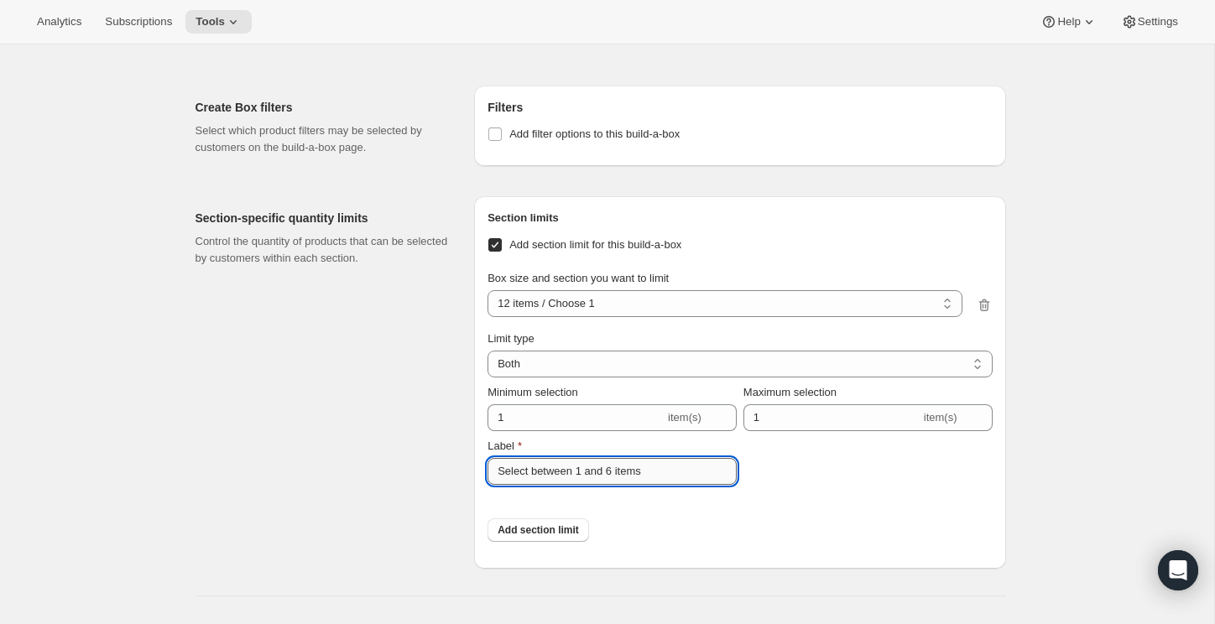
click at [616, 485] on input "Select between 1 and 6 items" at bounding box center [612, 471] width 249 height 27
drag, startPoint x: 683, startPoint y: 497, endPoint x: 535, endPoint y: 496, distance: 147.7
click at [535, 485] on input "Select between 1 and 6 items" at bounding box center [612, 471] width 249 height 27
type input "Select 1"
click at [671, 540] on div "Add section limit" at bounding box center [740, 530] width 504 height 50
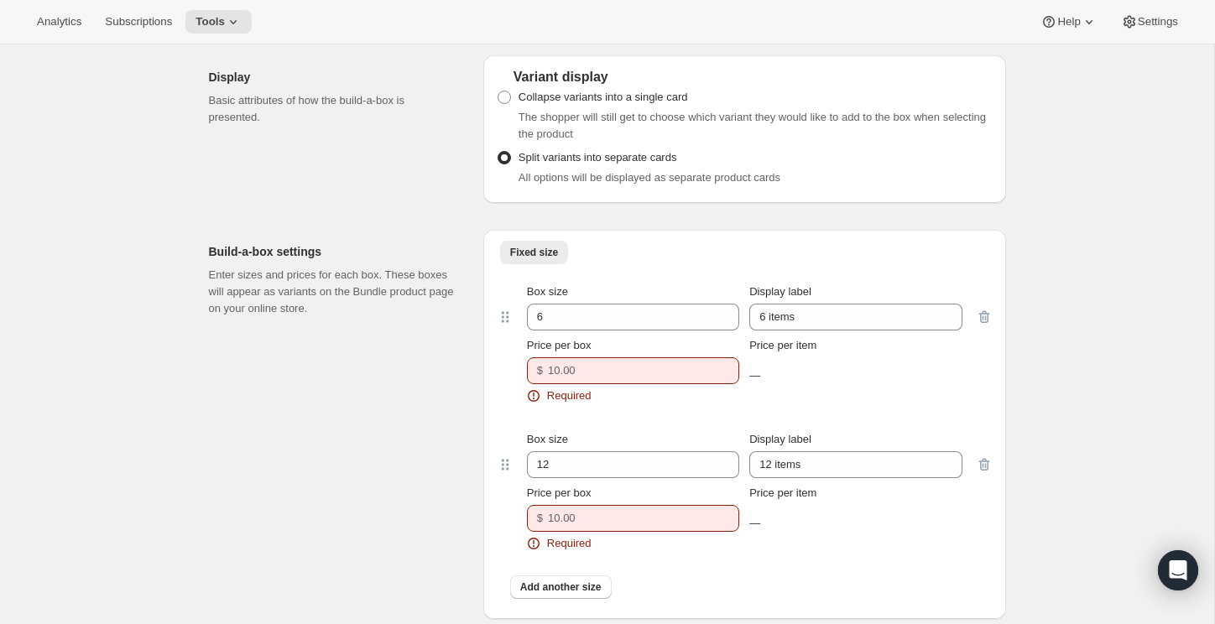
scroll to position [4171, 0]
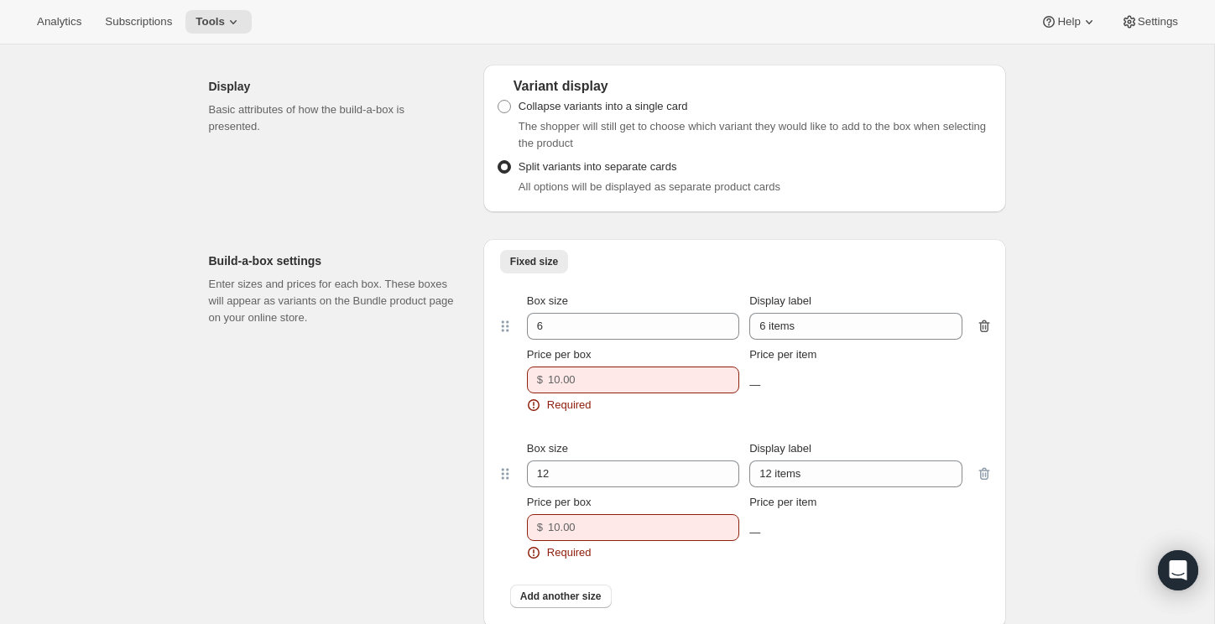
click at [984, 335] on icon "button" at bounding box center [984, 326] width 17 height 17
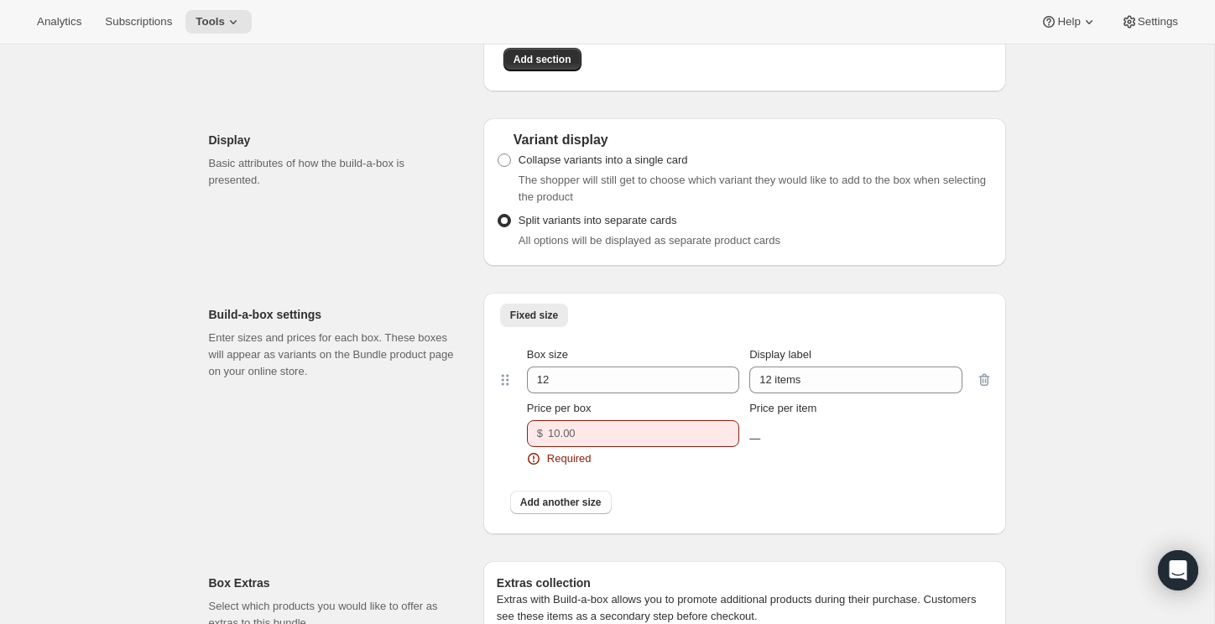
scroll to position [4136, 0]
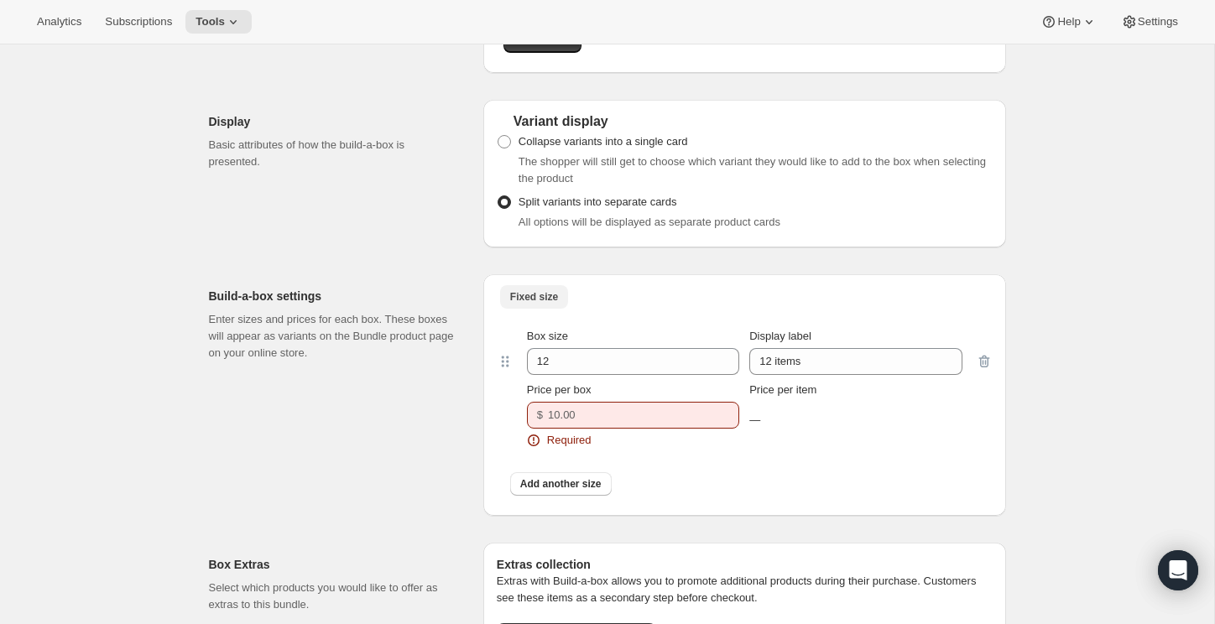
click at [553, 304] on span "Fixed size" at bounding box center [534, 296] width 48 height 13
click at [611, 308] on ul "Fixed size More views" at bounding box center [745, 295] width 496 height 23
click at [665, 375] on input "12" at bounding box center [620, 361] width 187 height 27
click at [600, 375] on input "12" at bounding box center [620, 361] width 187 height 27
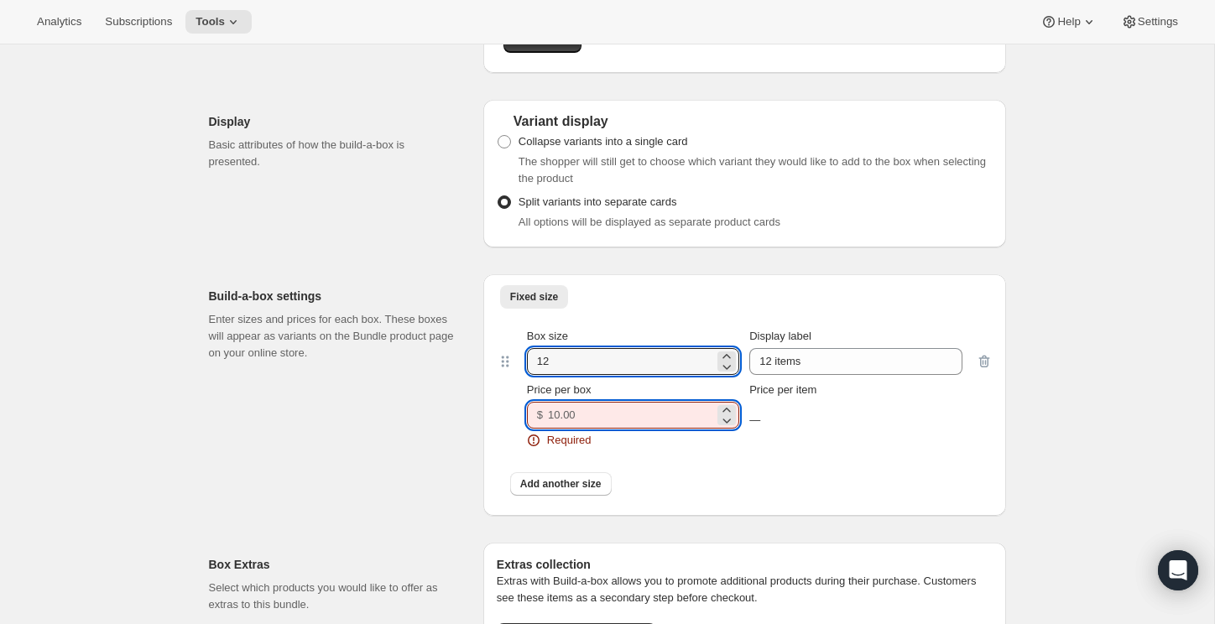
click at [556, 429] on input "Price per box" at bounding box center [631, 415] width 166 height 27
click at [679, 429] on input "Price per box" at bounding box center [631, 415] width 166 height 27
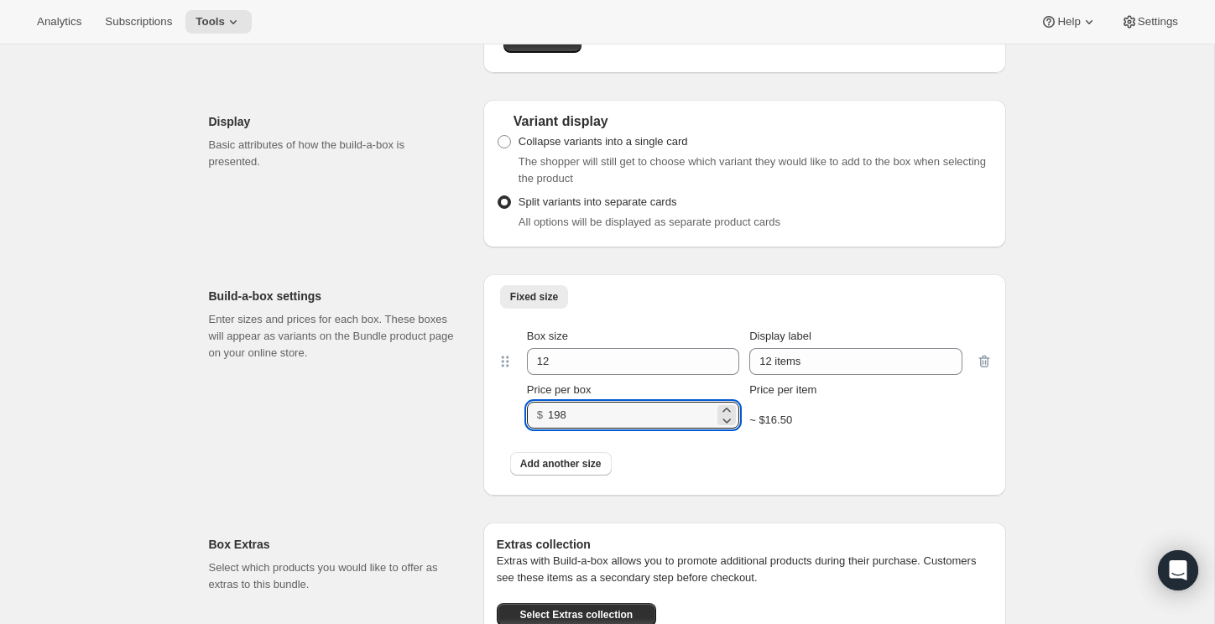
type input "198"
click at [725, 486] on div "Add another size" at bounding box center [745, 464] width 496 height 44
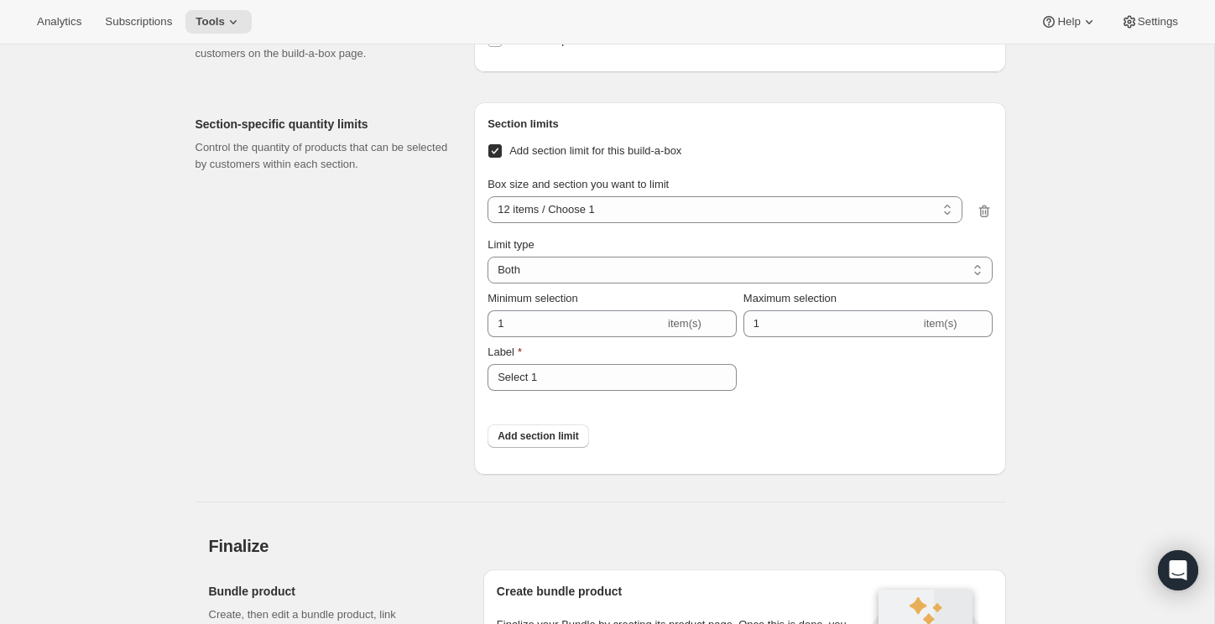
scroll to position [4956, 0]
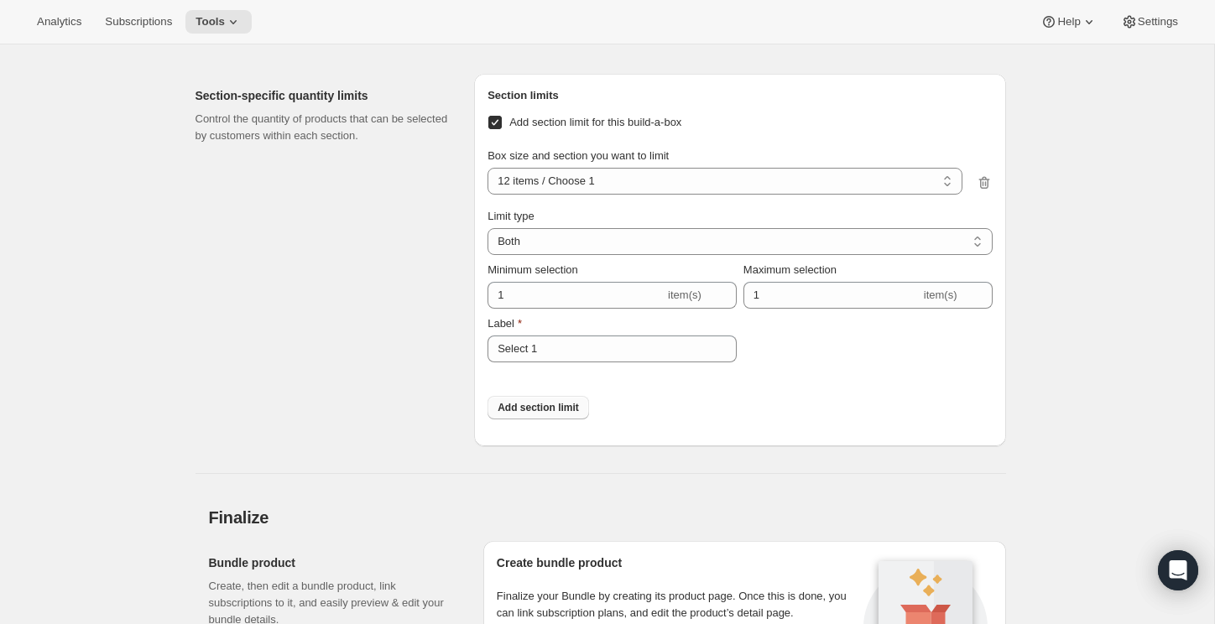
click at [567, 420] on button "Add section limit" at bounding box center [539, 407] width 102 height 23
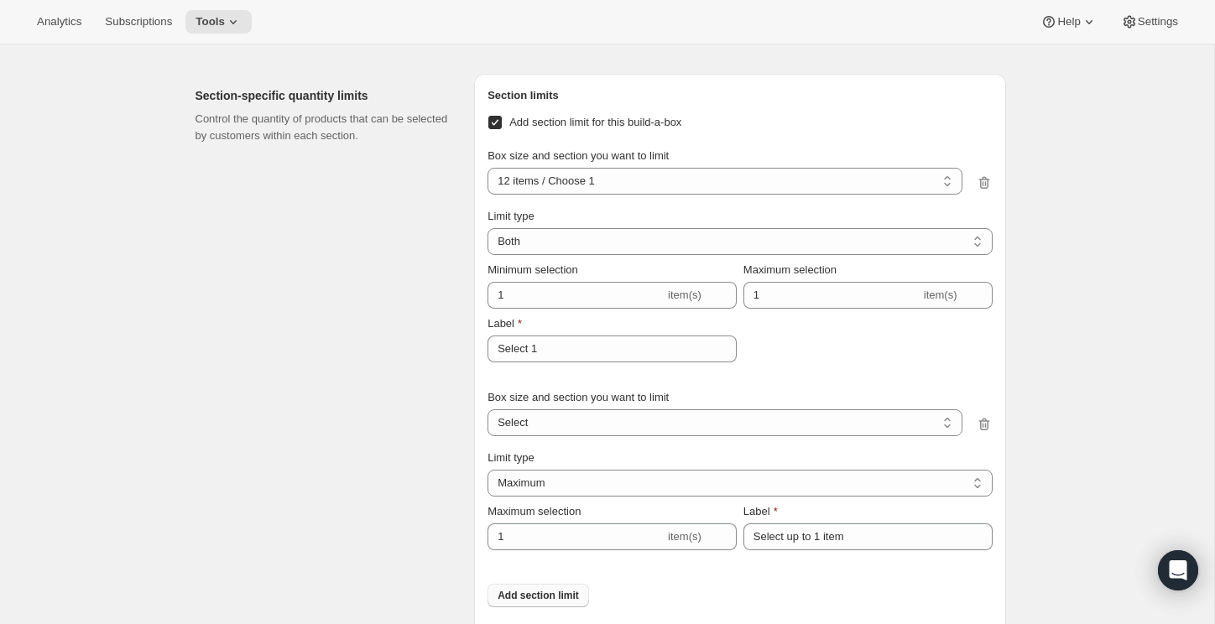
scroll to position [5047, 0]
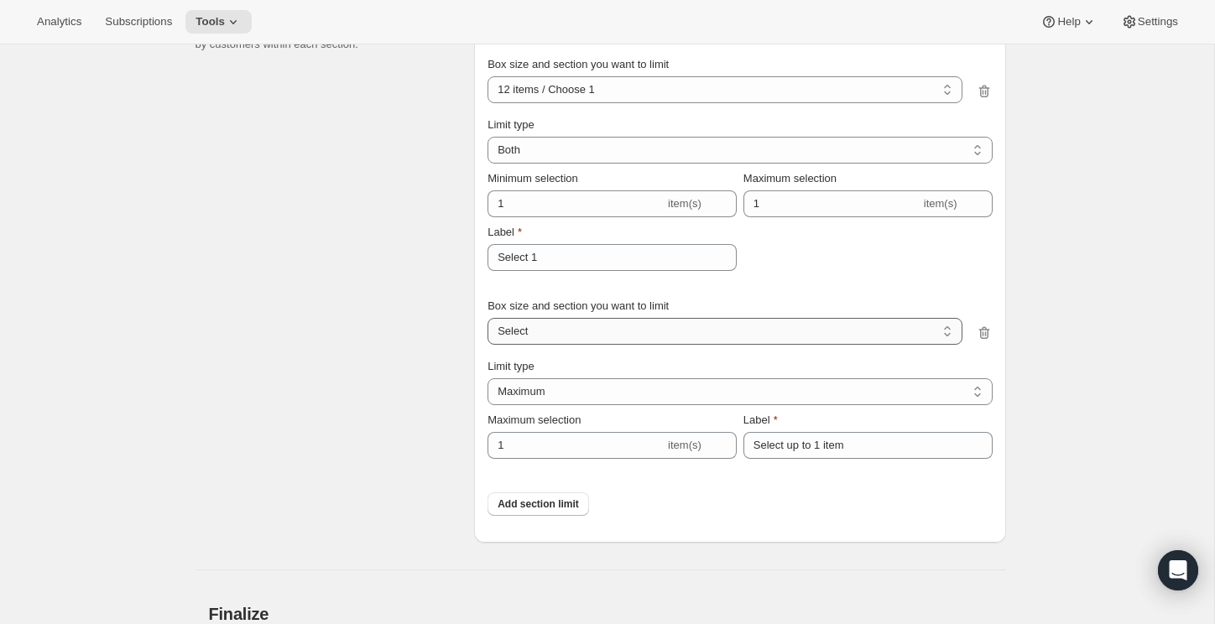
click at [568, 345] on select "12 items / Choose 1 12 items / Choose 2 12 items / Choose 8 Select" at bounding box center [725, 331] width 474 height 27
select select "1_29442b03-cc23-48a6-96e3-ad68a19b0a84"
click at [488, 342] on select "12 items / Choose 1 12 items / Choose 2 12 items / Choose 8 Select" at bounding box center [725, 331] width 474 height 27
click at [552, 405] on select "Maximum Minimum Both" at bounding box center [740, 391] width 504 height 27
select select "BOTH"
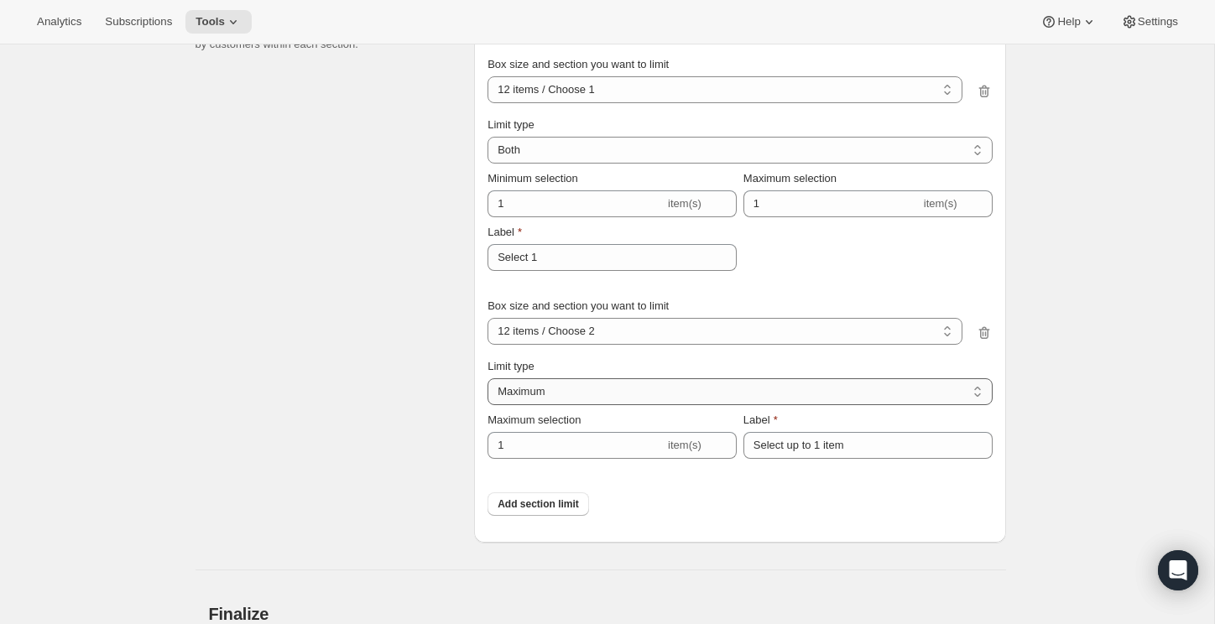
click at [488, 402] on select "Maximum Minimum Both" at bounding box center [740, 391] width 504 height 27
type input "6"
type input "Select between 1 and 6 items"
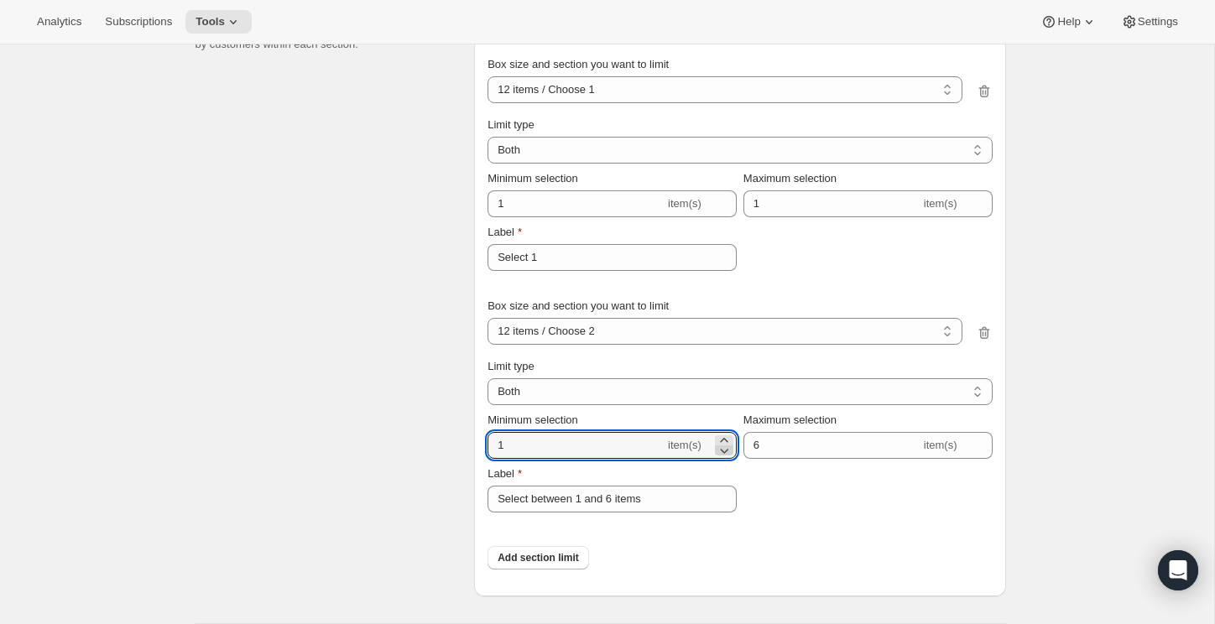
click at [731, 459] on icon at bounding box center [724, 450] width 17 height 17
click at [729, 459] on icon at bounding box center [724, 450] width 17 height 17
click at [657, 459] on input "0" at bounding box center [576, 445] width 177 height 27
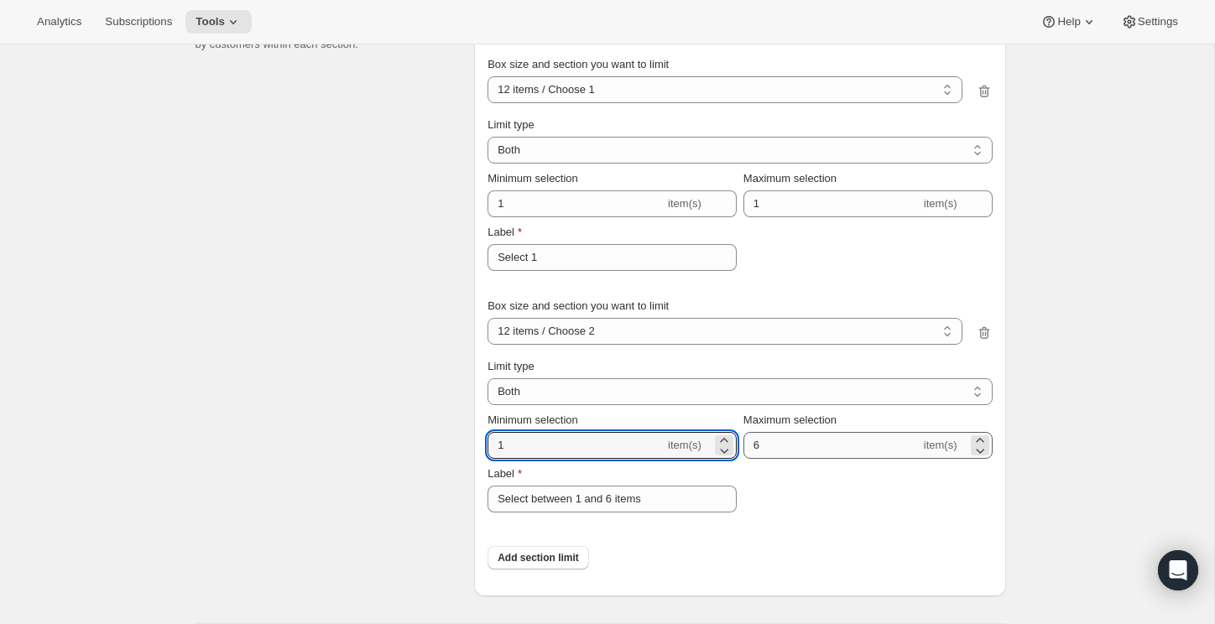
type input "1"
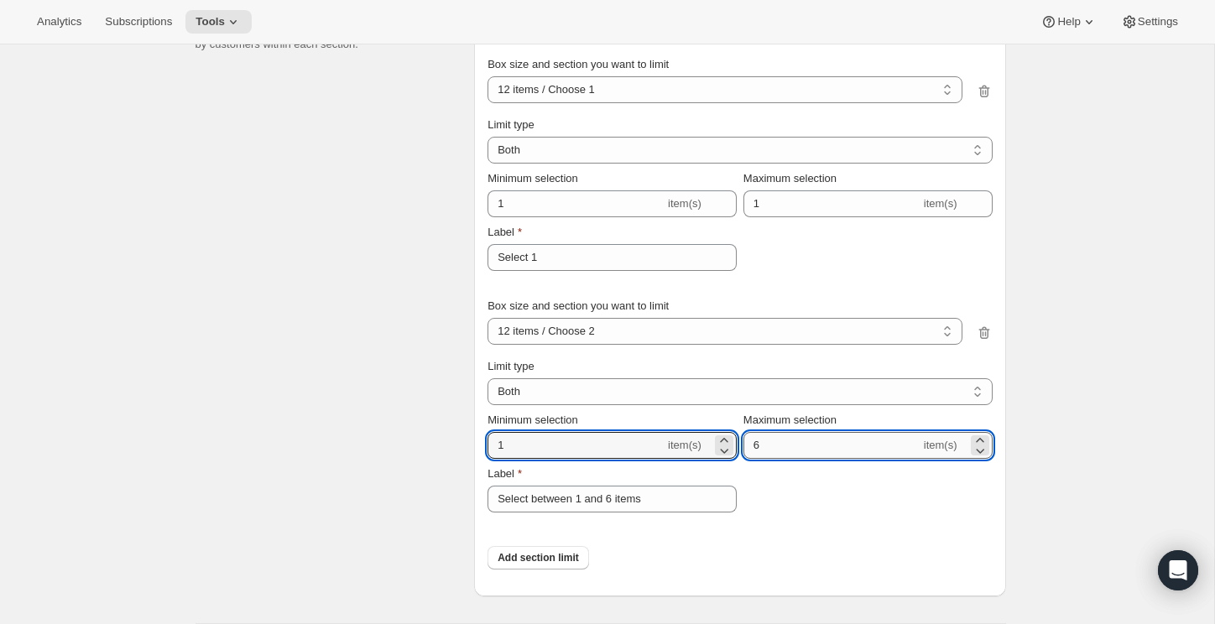
click at [822, 459] on input "6" at bounding box center [832, 445] width 177 height 27
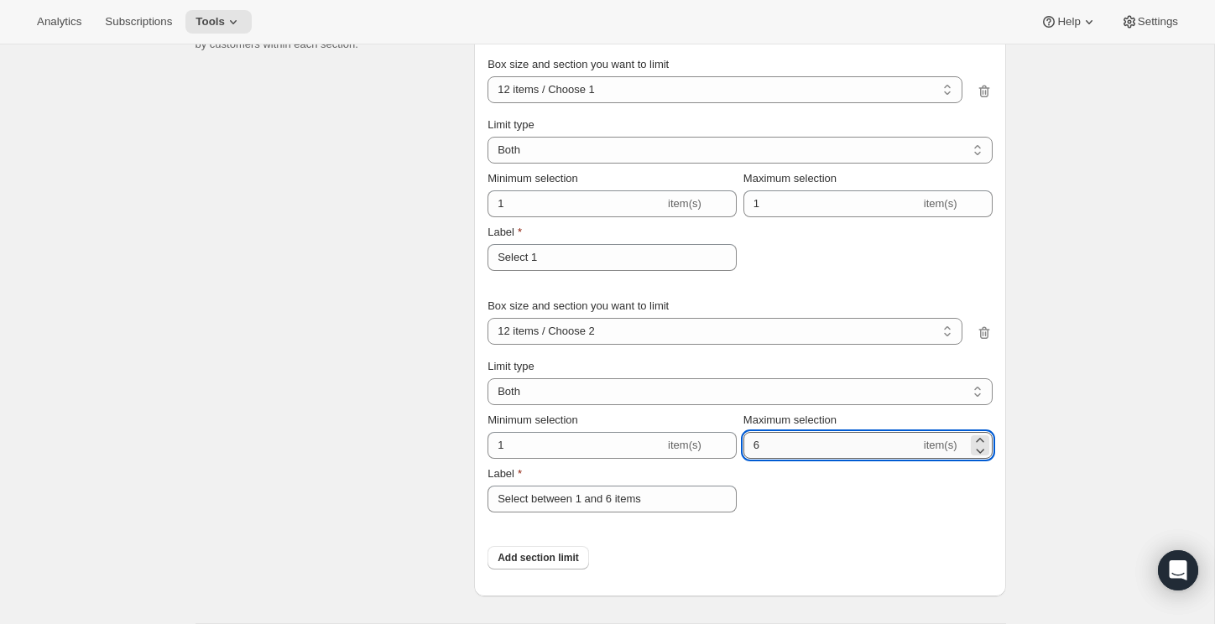
click at [822, 459] on input "6" at bounding box center [832, 445] width 177 height 27
type input "2"
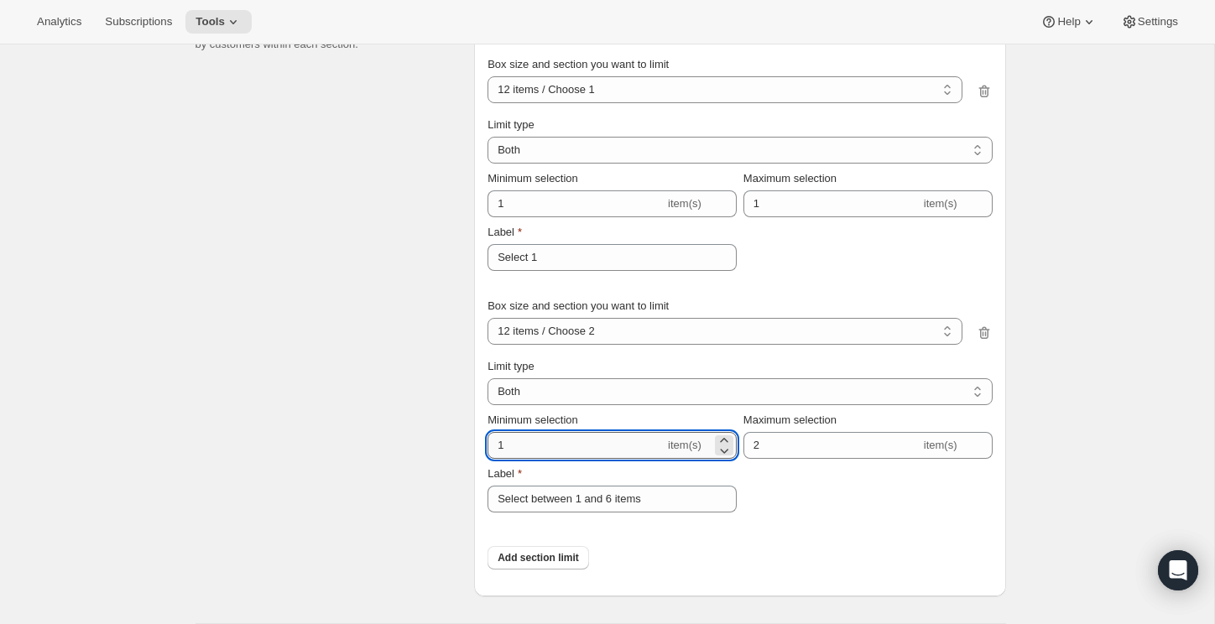
click at [591, 459] on input "1" at bounding box center [576, 445] width 177 height 27
click at [613, 459] on input "12" at bounding box center [576, 445] width 177 height 27
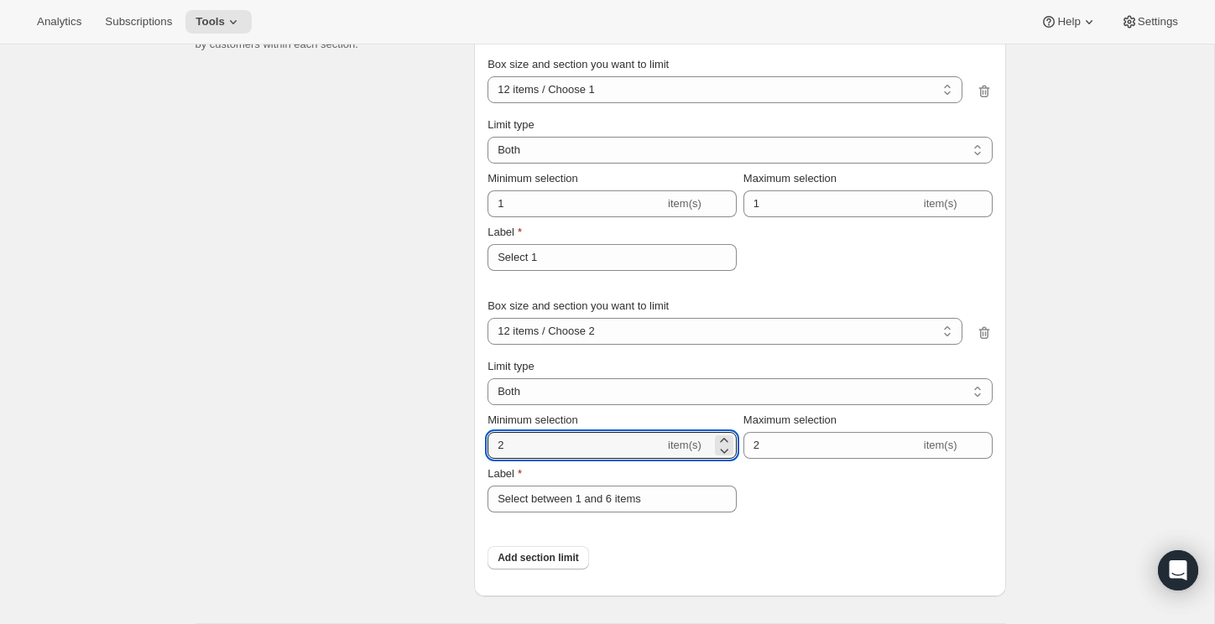
type input "2"
click at [723, 597] on div "Section limits Add section limit for this build-a-box Box size and section you …" at bounding box center [739, 289] width 531 height 614
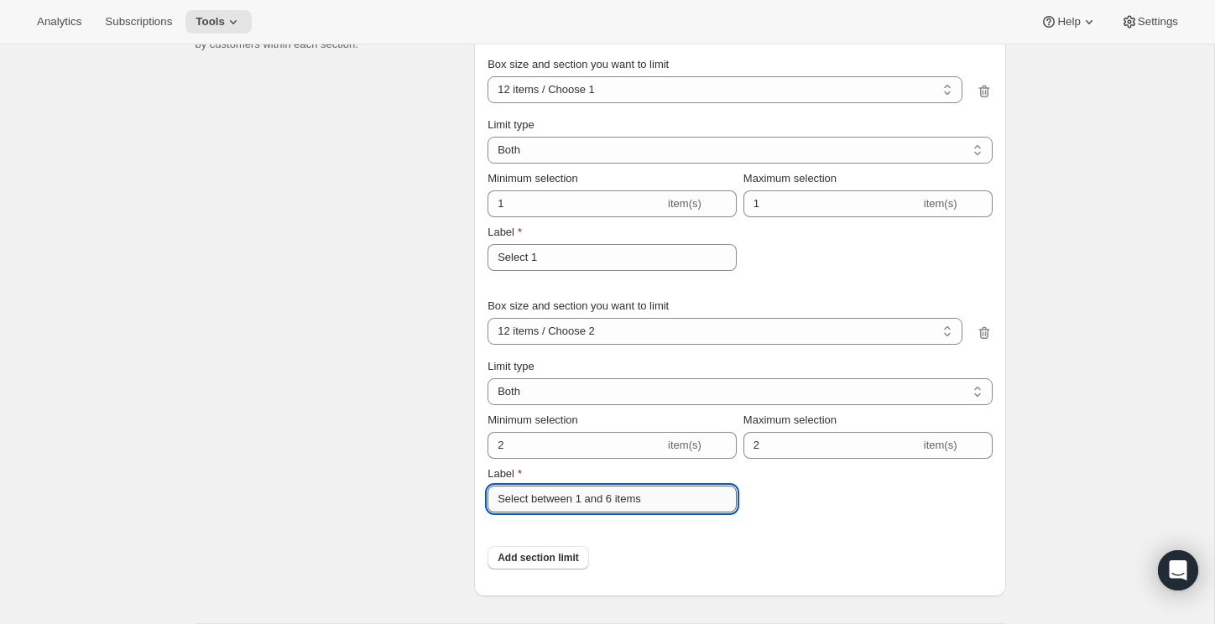
drag, startPoint x: 676, startPoint y: 523, endPoint x: 534, endPoint y: 525, distance: 141.8
click at [534, 513] on input "Select between 1 and 6 items" at bounding box center [612, 499] width 249 height 27
type input "Select 2"
click at [672, 583] on div "Add section limit" at bounding box center [740, 558] width 504 height 50
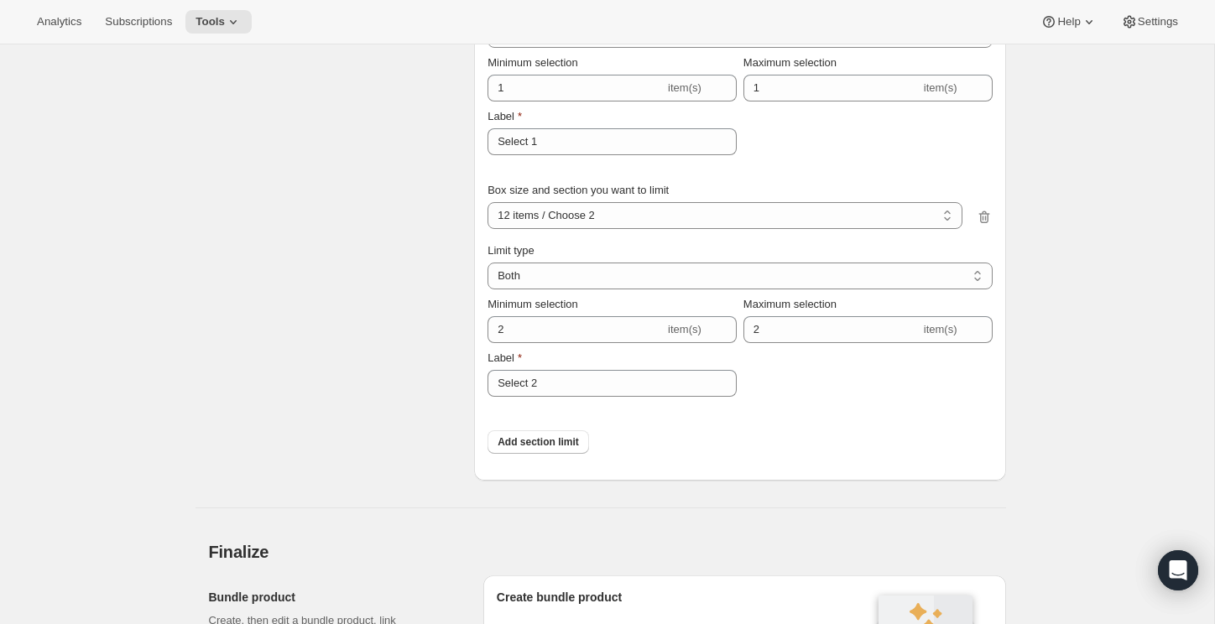
scroll to position [5166, 0]
click at [559, 446] on span "Add section limit" at bounding box center [538, 438] width 81 height 13
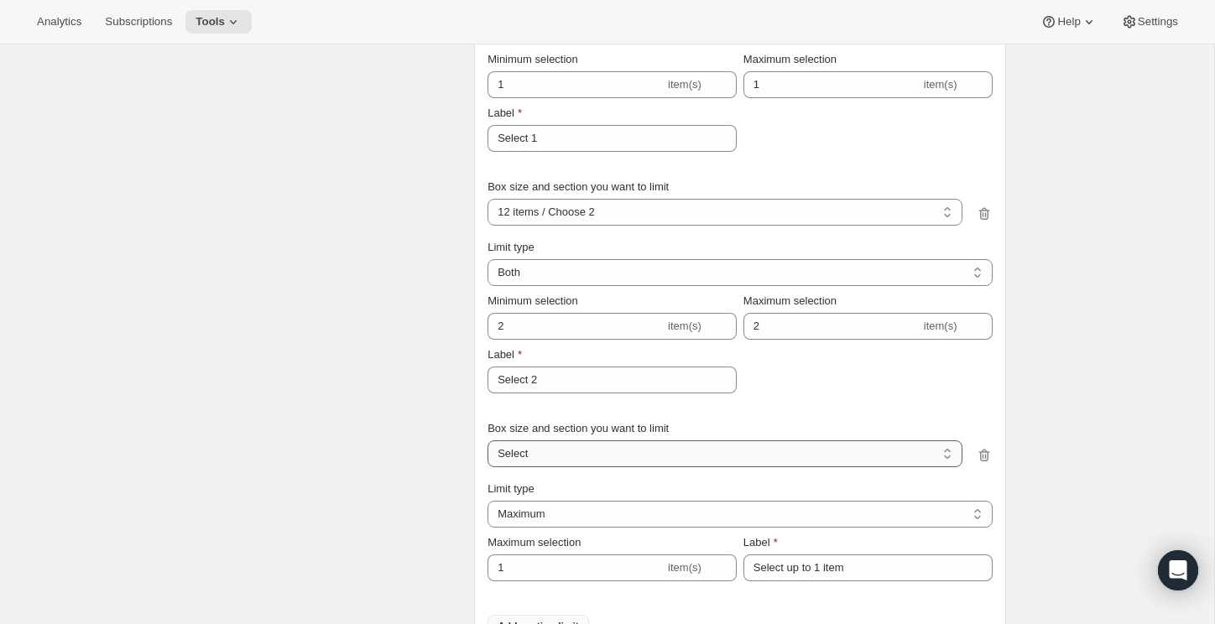
click at [585, 467] on select "12 items / Choose 1 12 items / Choose 2 12 items / Choose 8 Select" at bounding box center [725, 454] width 474 height 27
select select "1_efd291b7-a111-4f93-b4c8-25d0cd8c981e"
click at [488, 464] on select "12 items / Choose 1 12 items / Choose 2 12 items / Choose 8 Select" at bounding box center [725, 454] width 474 height 27
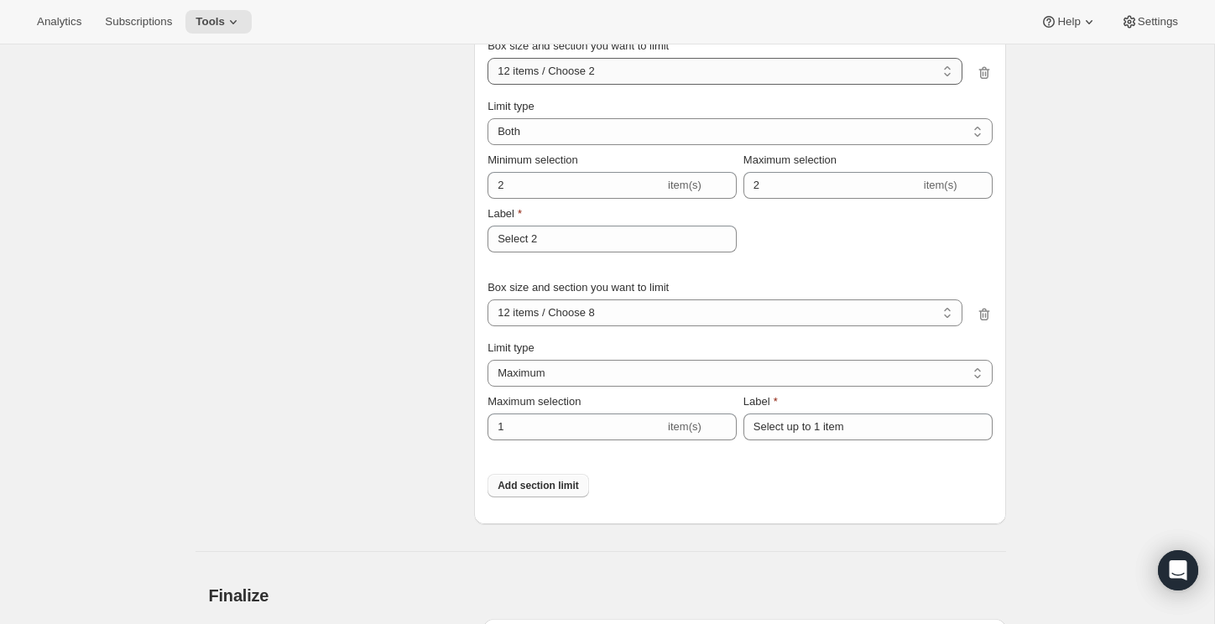
scroll to position [5318, 0]
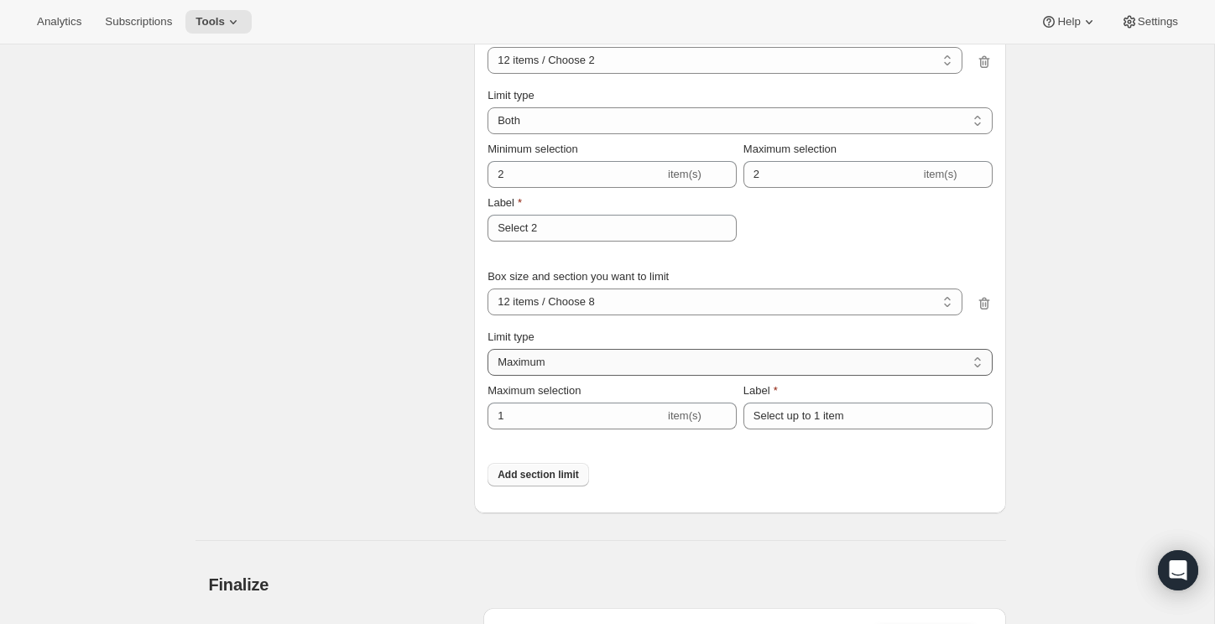
click at [604, 376] on select "Maximum Minimum Both" at bounding box center [740, 362] width 504 height 27
click at [580, 376] on select "Maximum Minimum Both" at bounding box center [740, 362] width 504 height 27
select select "BOTH"
click at [488, 373] on select "Maximum Minimum Both" at bounding box center [740, 362] width 504 height 27
type input "6"
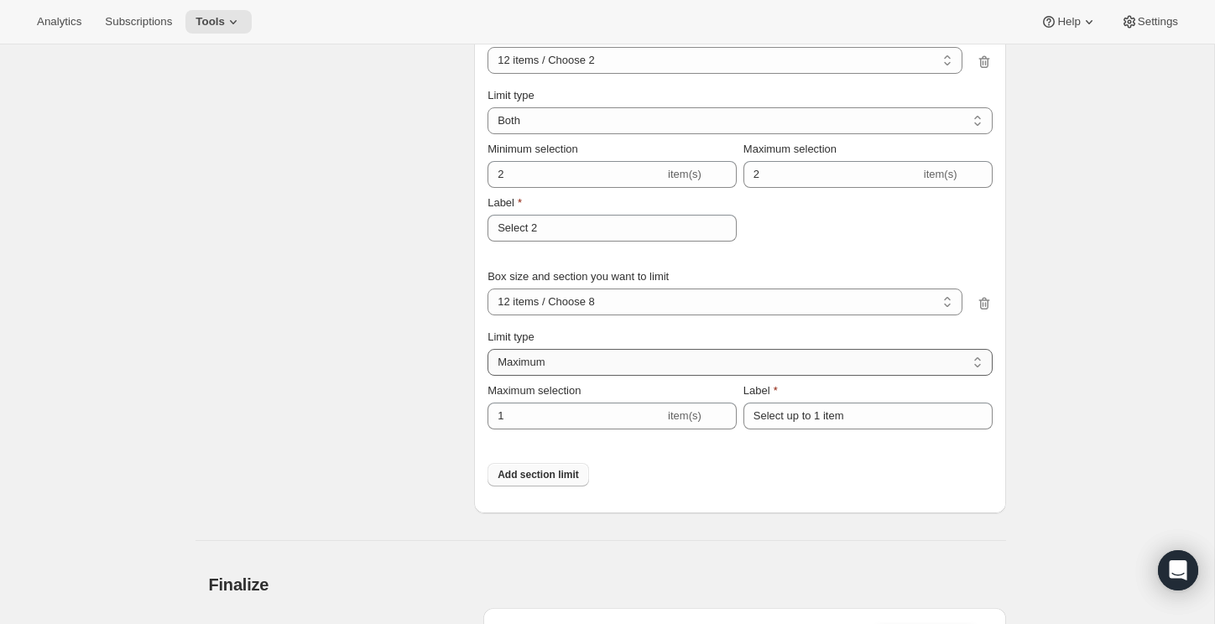
type input "Select between 1 and 6 items"
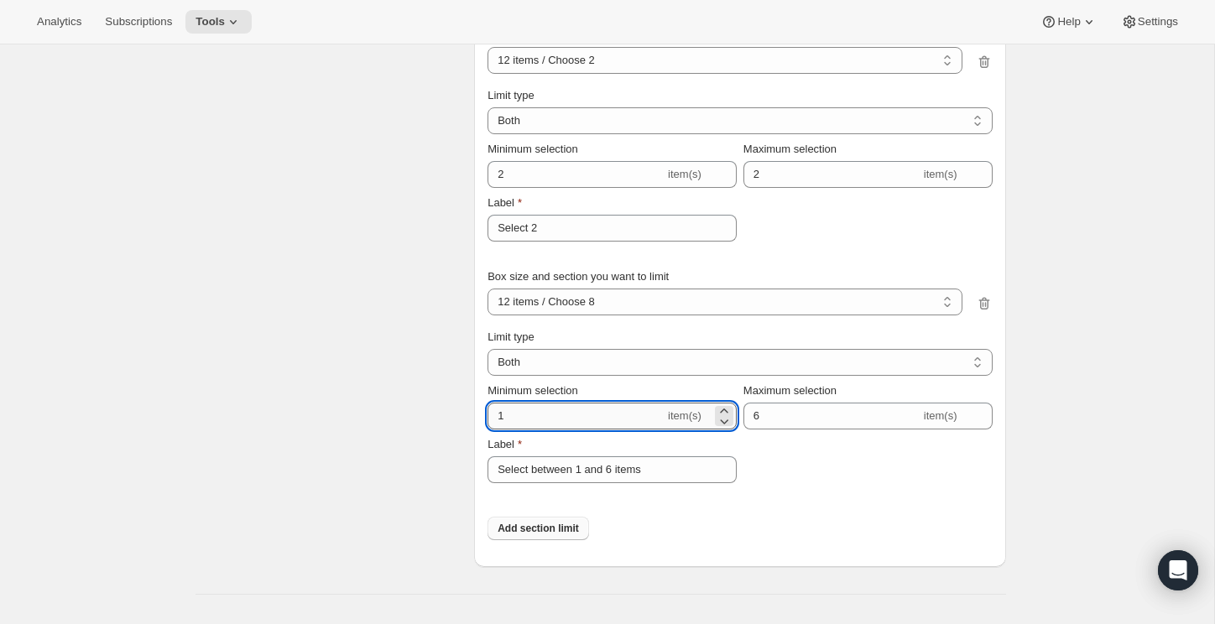
drag, startPoint x: 580, startPoint y: 384, endPoint x: 566, endPoint y: 438, distance: 55.4
click at [566, 430] on input "1" at bounding box center [576, 416] width 177 height 27
type input "8"
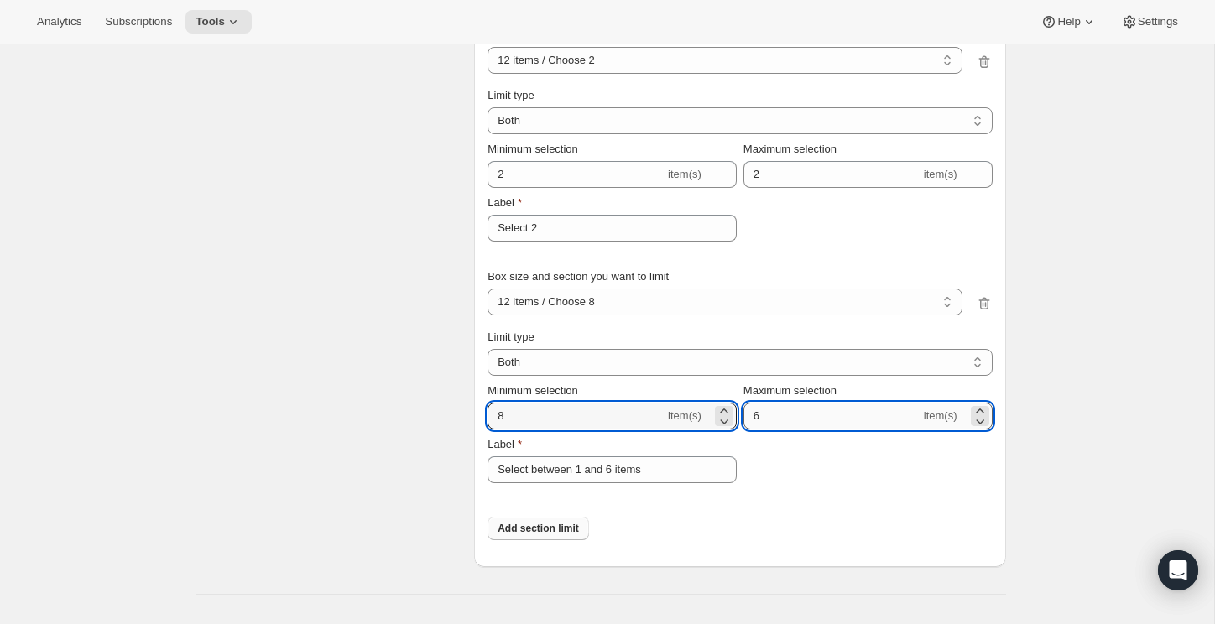
click at [769, 430] on input "6" at bounding box center [832, 416] width 177 height 27
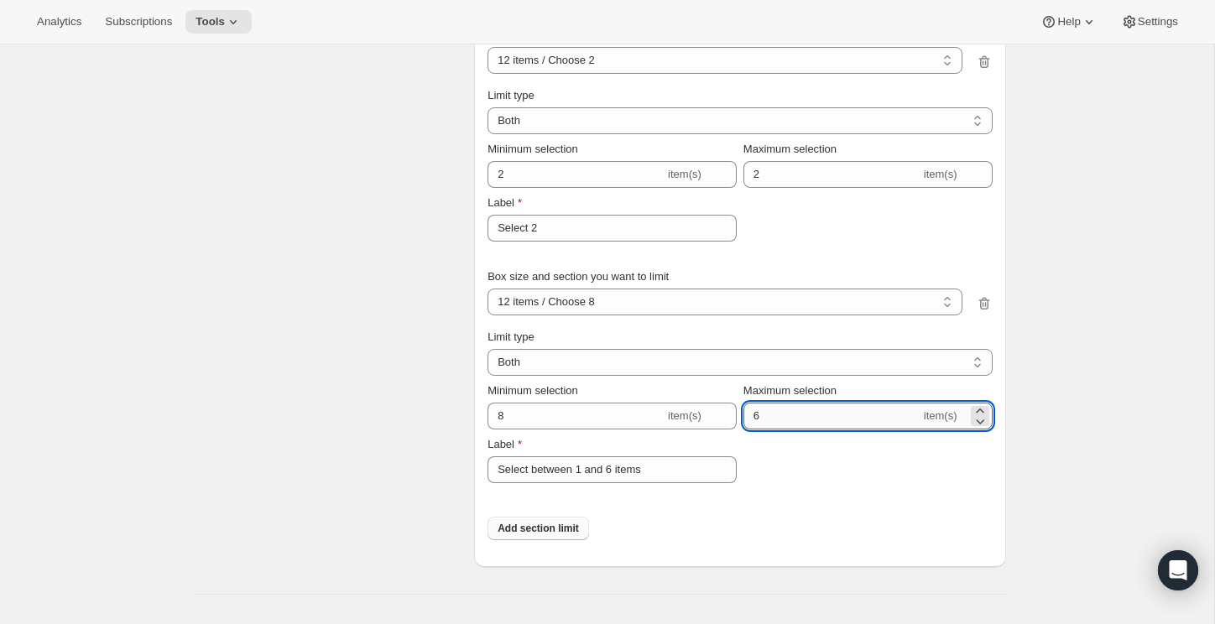
click at [769, 430] on input "6" at bounding box center [832, 416] width 177 height 27
click at [789, 430] on input "68" at bounding box center [832, 416] width 177 height 27
type input "8"
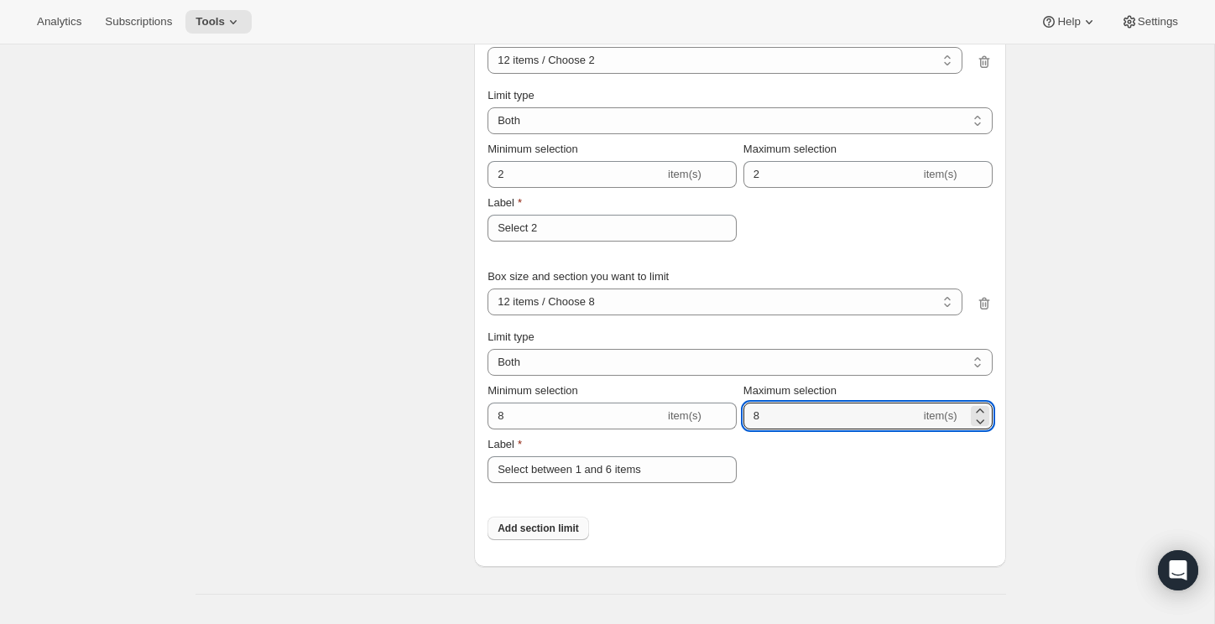
click at [799, 530] on div "Add section limit" at bounding box center [740, 529] width 504 height 50
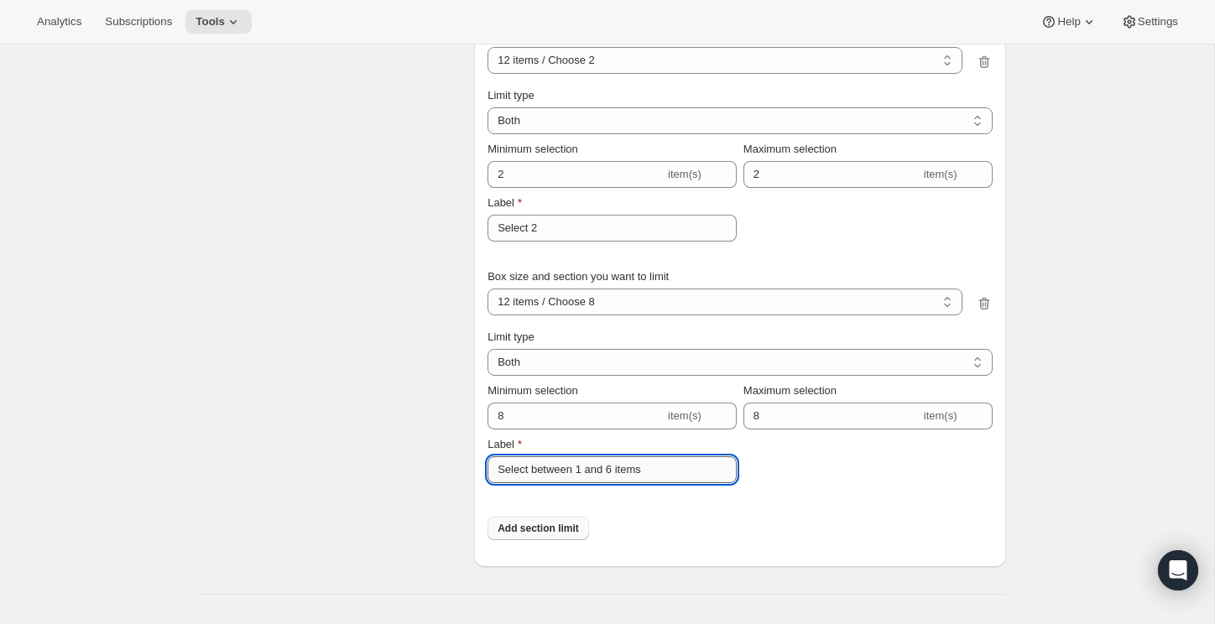
drag, startPoint x: 659, startPoint y: 488, endPoint x: 535, endPoint y: 491, distance: 123.4
click at [535, 483] on input "Select between 1 and 6 items" at bounding box center [612, 470] width 249 height 27
type input "Select 8"
click at [707, 504] on div "Add section limit for this build-a-box Box size and section you want to limit 1…" at bounding box center [740, 123] width 504 height 762
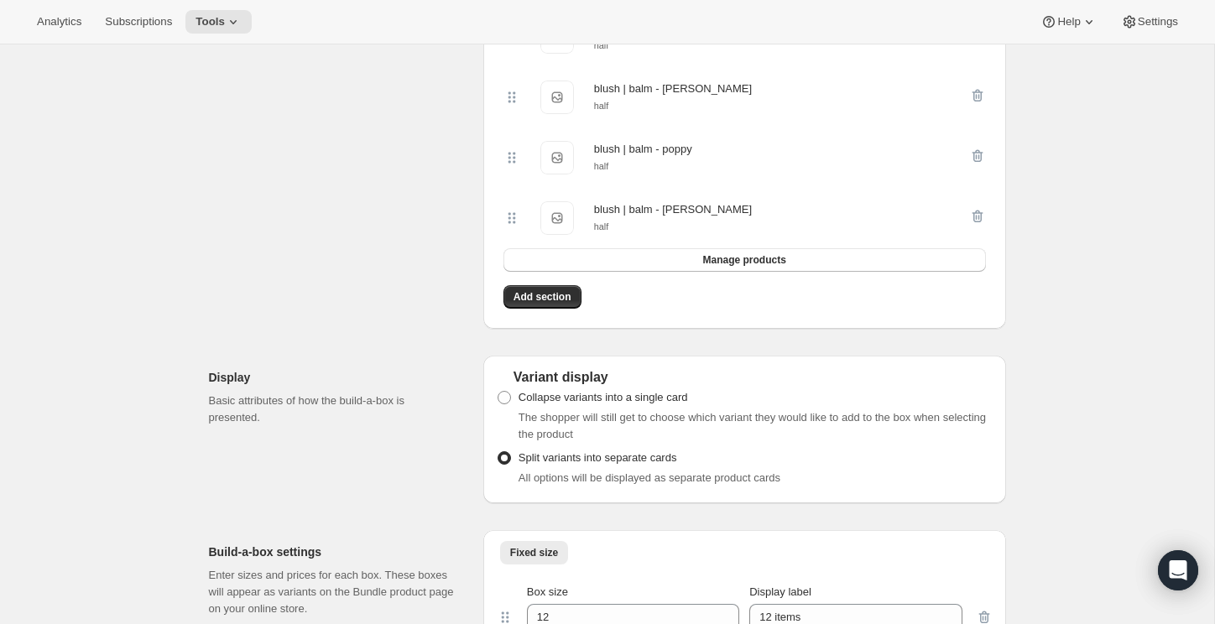
scroll to position [3888, 0]
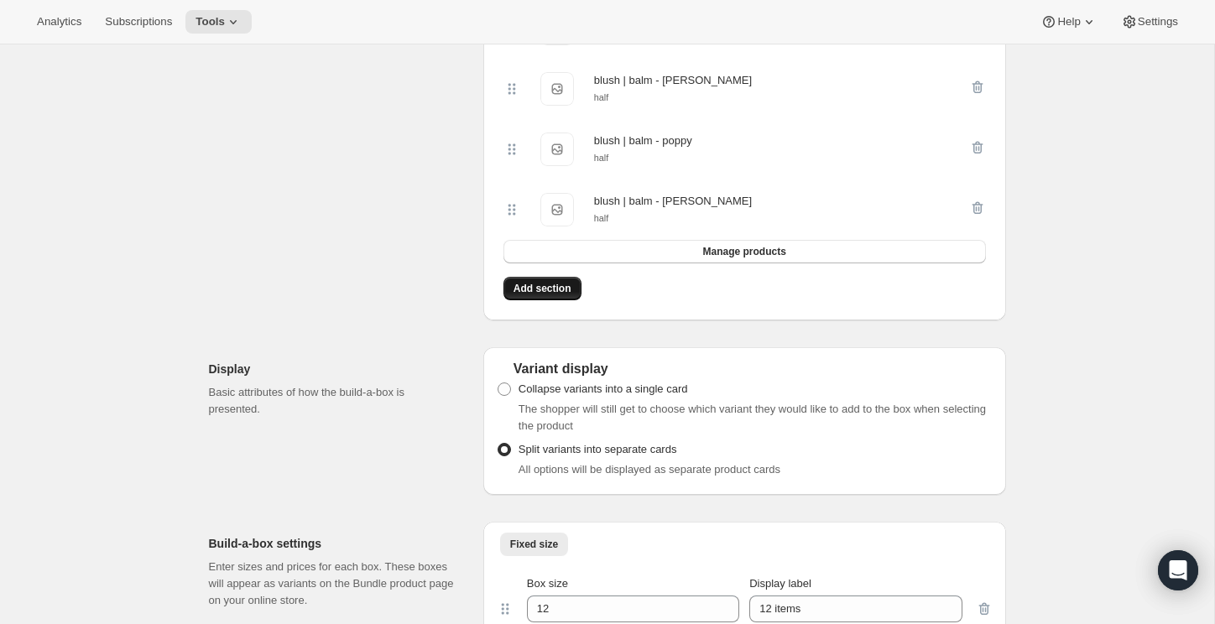
click at [544, 300] on button "Add section" at bounding box center [543, 288] width 78 height 23
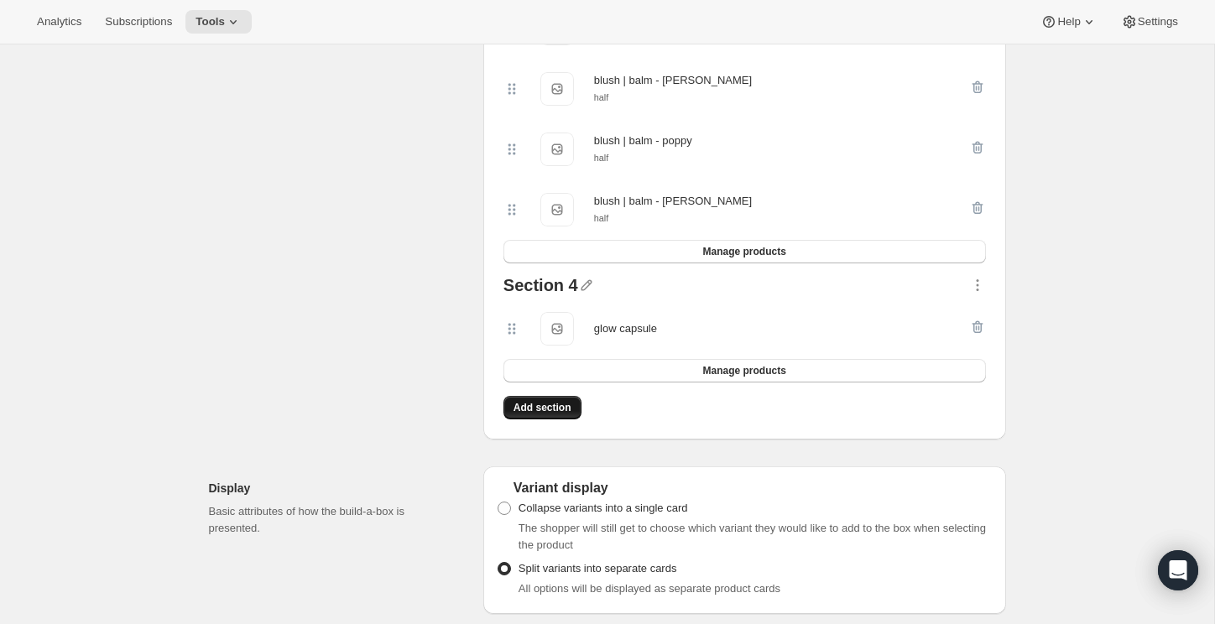
click at [545, 415] on span "Add section" at bounding box center [543, 407] width 58 height 13
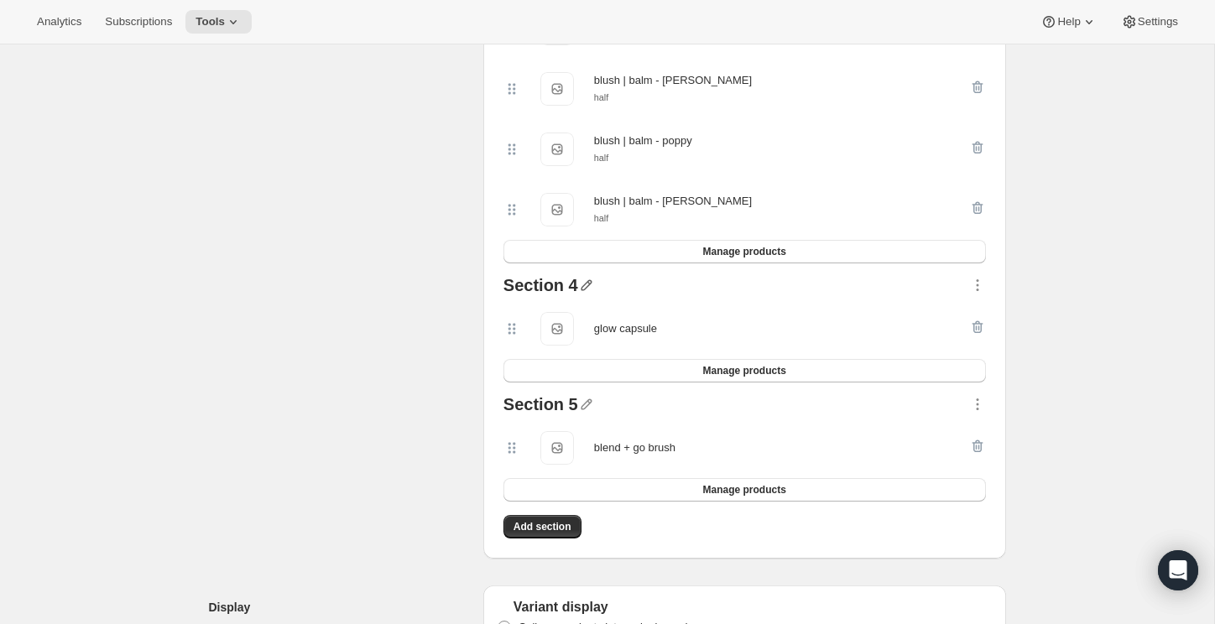
click at [585, 294] on icon "button" at bounding box center [586, 285] width 17 height 17
click at [569, 336] on input "text" at bounding box center [594, 342] width 161 height 27
click at [577, 345] on input "Select 1" at bounding box center [594, 342] width 161 height 27
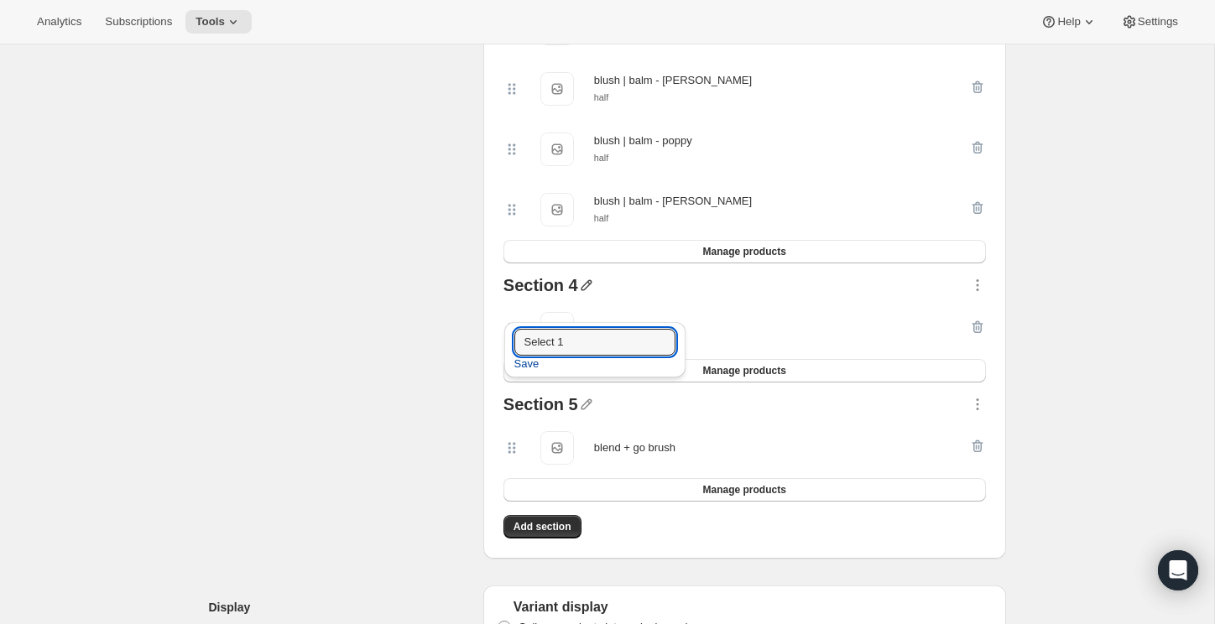
type input "Select 1"
click at [525, 369] on span "Save" at bounding box center [526, 364] width 25 height 17
click at [587, 413] on icon "button" at bounding box center [586, 404] width 17 height 17
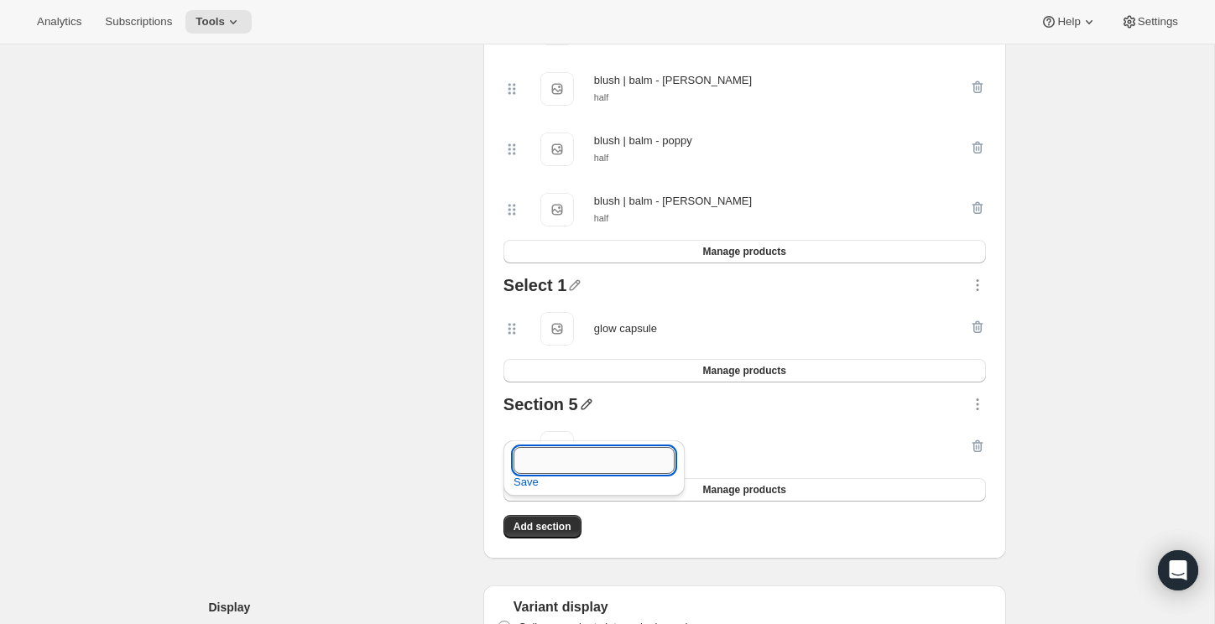
click at [552, 461] on input "text" at bounding box center [594, 460] width 161 height 27
paste input "Select 1"
type input "Select 1"
click at [532, 484] on span "Save" at bounding box center [526, 482] width 25 height 17
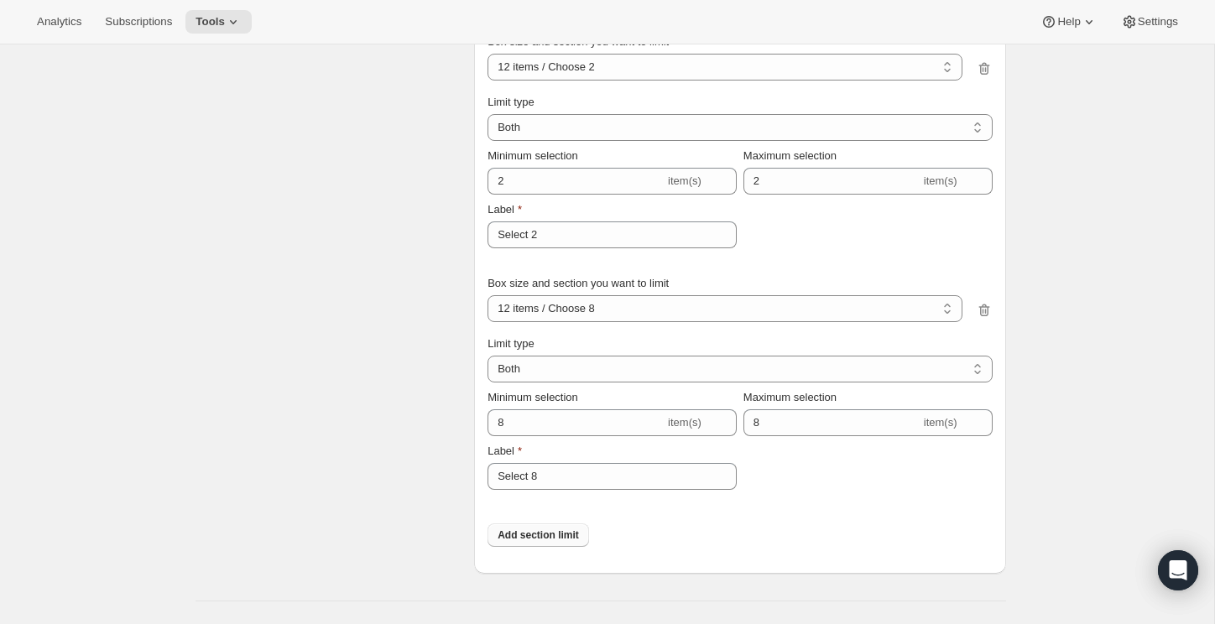
scroll to position [5663, 0]
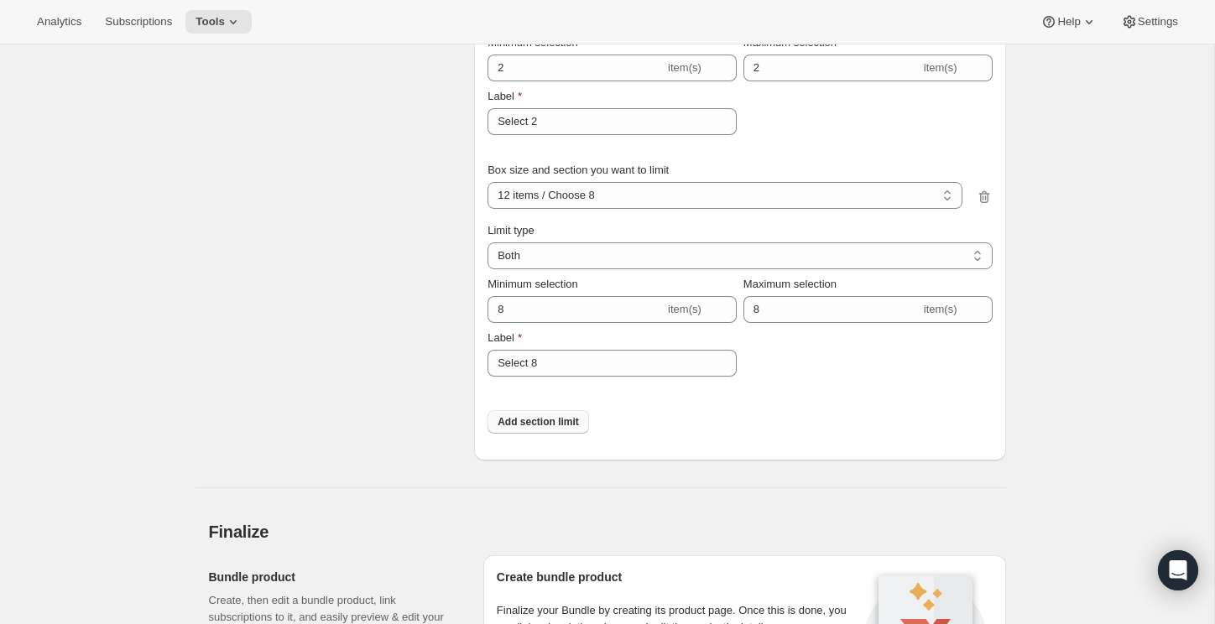
click at [586, 434] on button "Add section limit" at bounding box center [539, 421] width 102 height 23
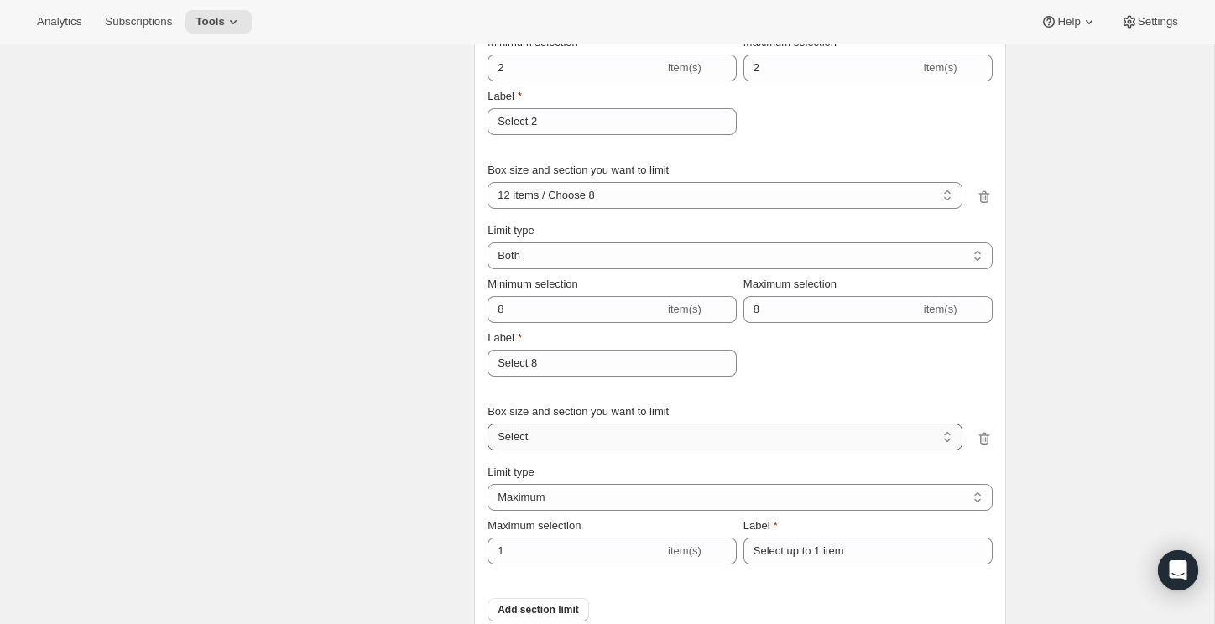
click at [573, 451] on select "12 items / Choose 1 12 items / Choose 2 12 items / Choose 8 12 items / Select 1…" at bounding box center [725, 437] width 474 height 27
select select "1_5c478cf2-01fd-4467-aed7-e26548a2dcb5"
click at [488, 445] on select "12 items / Choose 1 12 items / Choose 2 12 items / Choose 8 12 items / Select 1…" at bounding box center [725, 437] width 474 height 27
click at [591, 507] on select "Maximum Minimum Both" at bounding box center [740, 497] width 504 height 27
select select "BOTH"
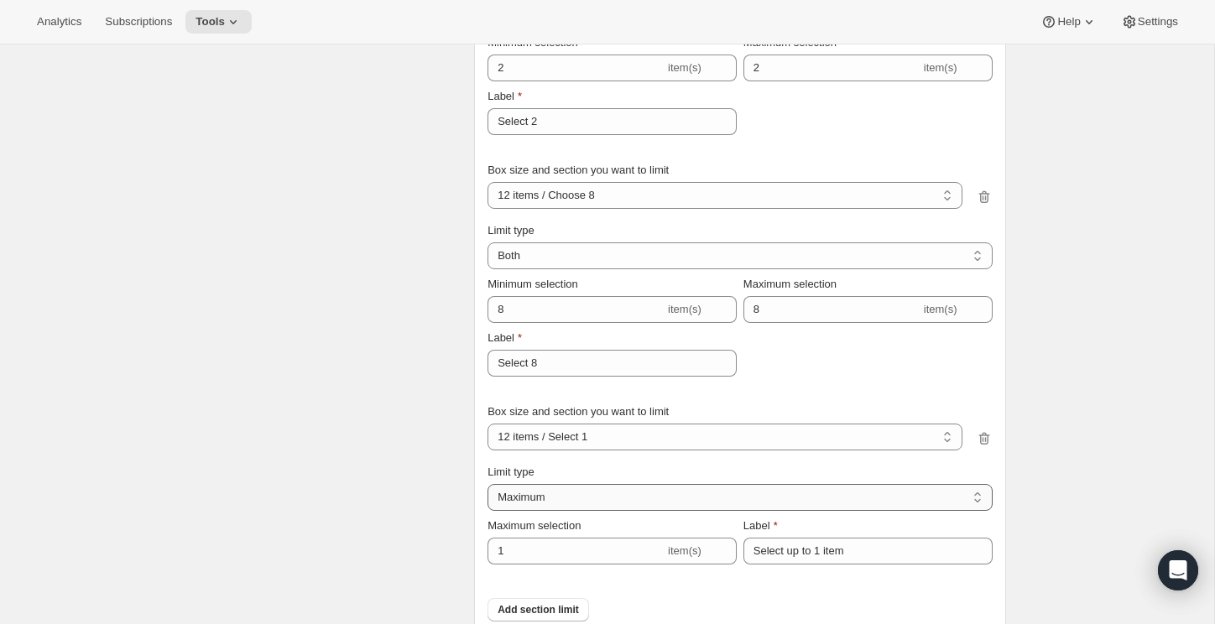
click at [488, 505] on select "Maximum Minimum Both" at bounding box center [740, 497] width 504 height 27
type input "6"
type input "Select between 1 and 6 items"
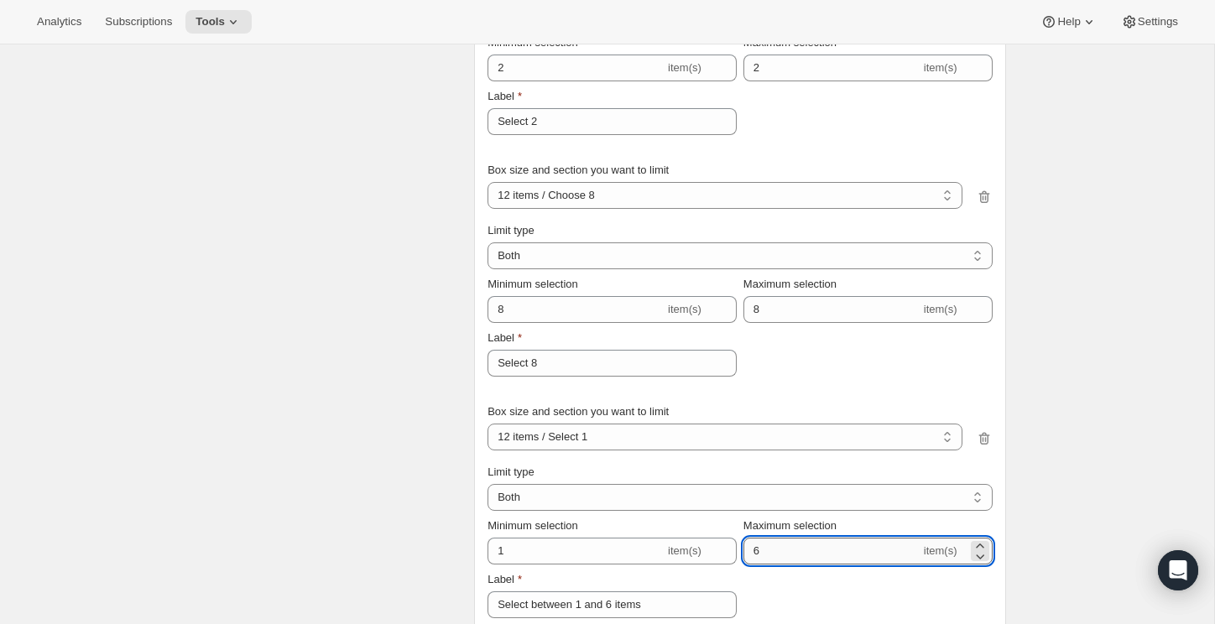
click at [796, 565] on input "6" at bounding box center [832, 551] width 177 height 27
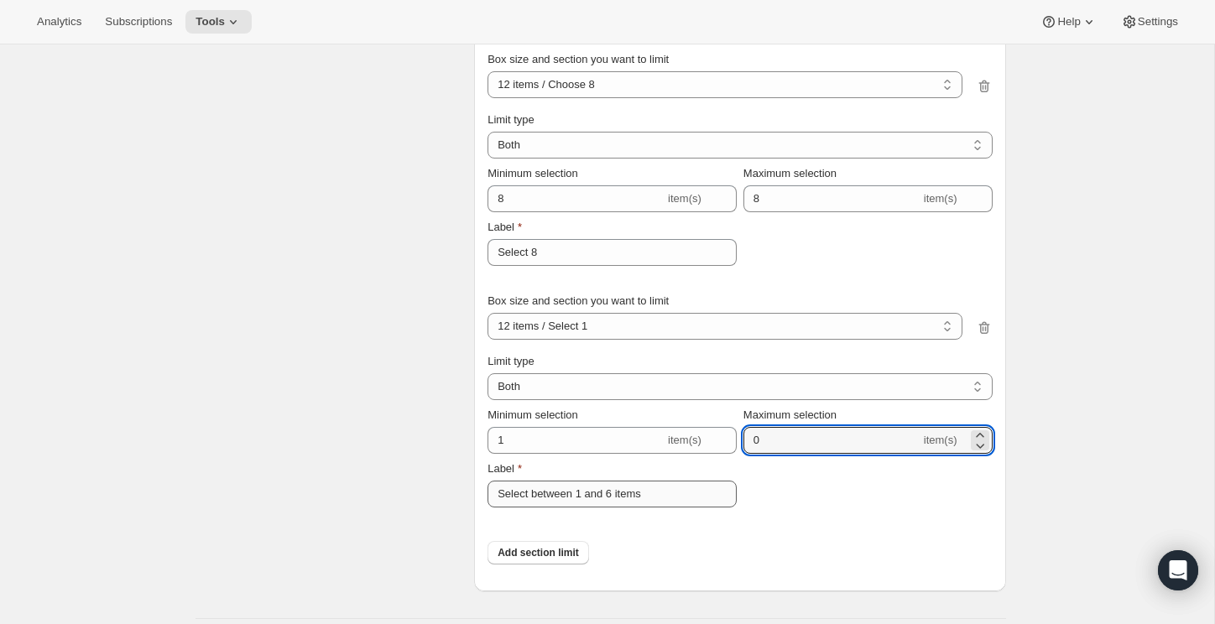
scroll to position [5775, 0]
type input "0"
click at [602, 506] on input "Select between 1 and 6 items" at bounding box center [612, 492] width 249 height 27
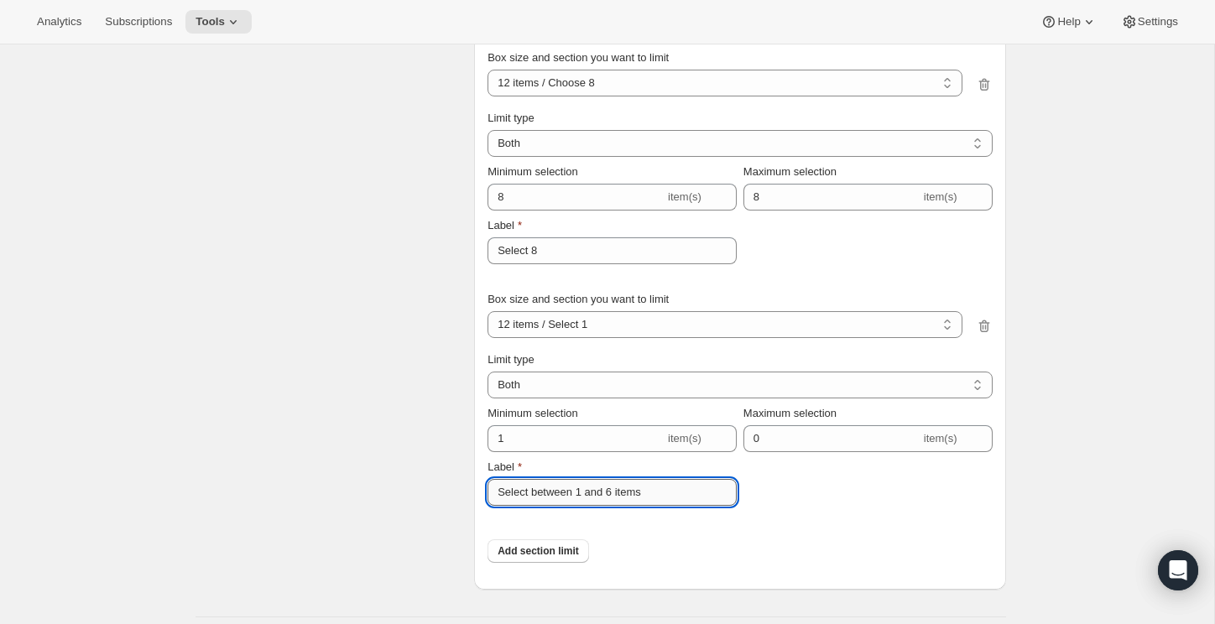
click at [602, 506] on input "Select between 1 and 6 items" at bounding box center [612, 492] width 249 height 27
paste input "1"
type input "Select 1"
click at [553, 558] on span "Add section limit" at bounding box center [538, 551] width 81 height 13
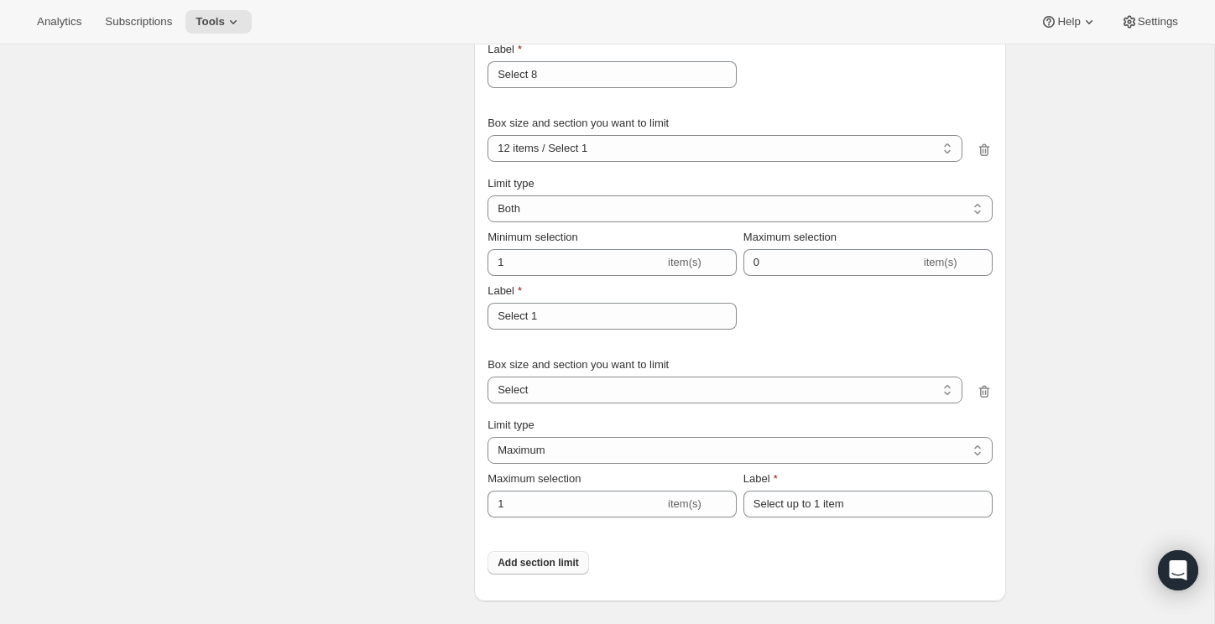
scroll to position [6079, 0]
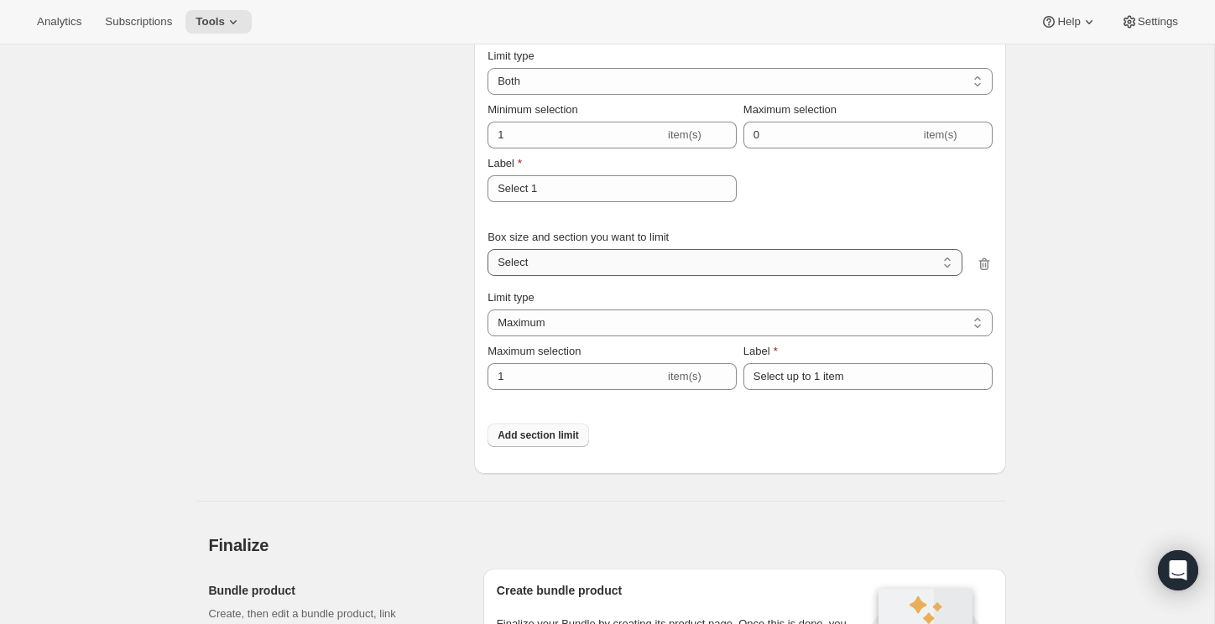
click at [574, 276] on select "12 items / Choose 1 12 items / Choose 2 12 items / Choose 8 12 items / Select 1…" at bounding box center [725, 262] width 474 height 27
select select "1_4a99dea2-a05e-4474-90eb-9c250da17b62"
click at [488, 271] on select "12 items / Choose 1 12 items / Choose 2 12 items / Choose 8 12 items / Select 1…" at bounding box center [725, 262] width 474 height 27
click at [728, 336] on select "Maximum Minimum Both" at bounding box center [740, 323] width 504 height 27
select select "BOTH"
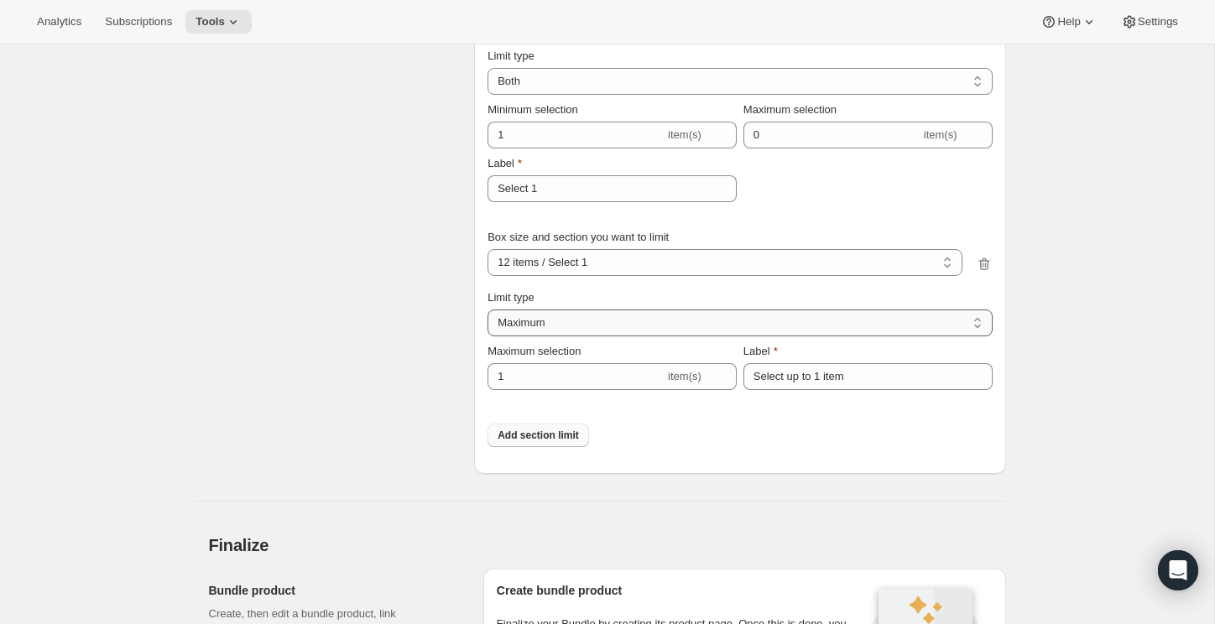
click at [488, 331] on select "Maximum Minimum Both" at bounding box center [740, 323] width 504 height 27
type input "6"
type input "Select between 1 and 6 items"
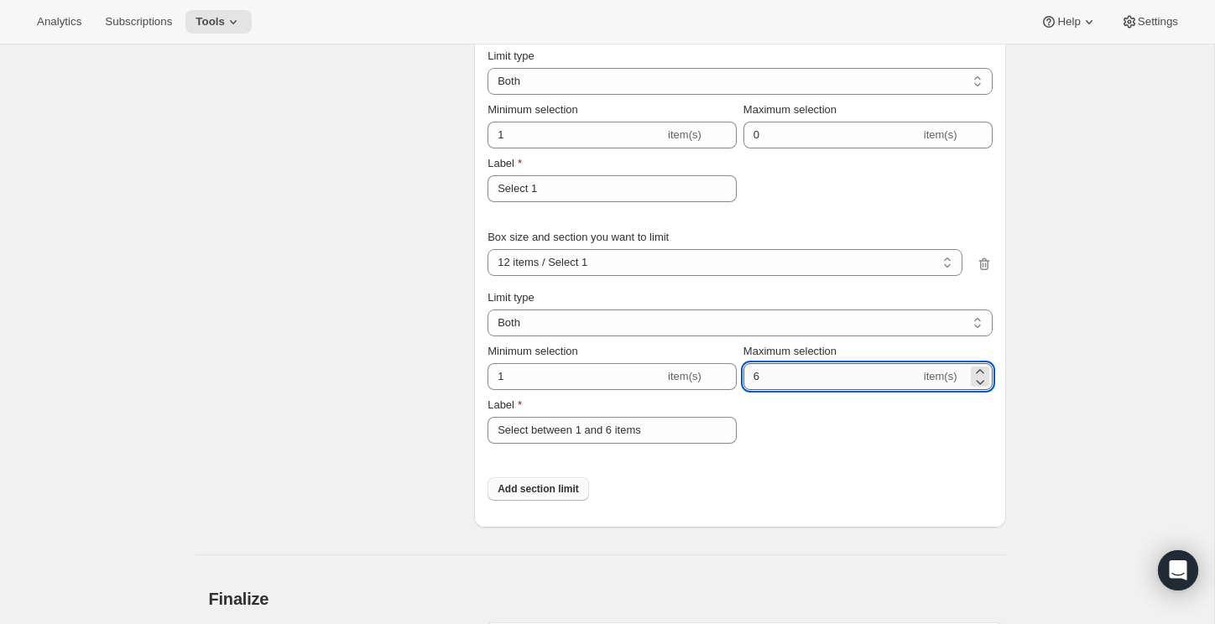
click at [832, 390] on input "6" at bounding box center [832, 376] width 177 height 27
type input "1"
click at [574, 444] on input "Select between 1 and 6 items" at bounding box center [612, 430] width 249 height 27
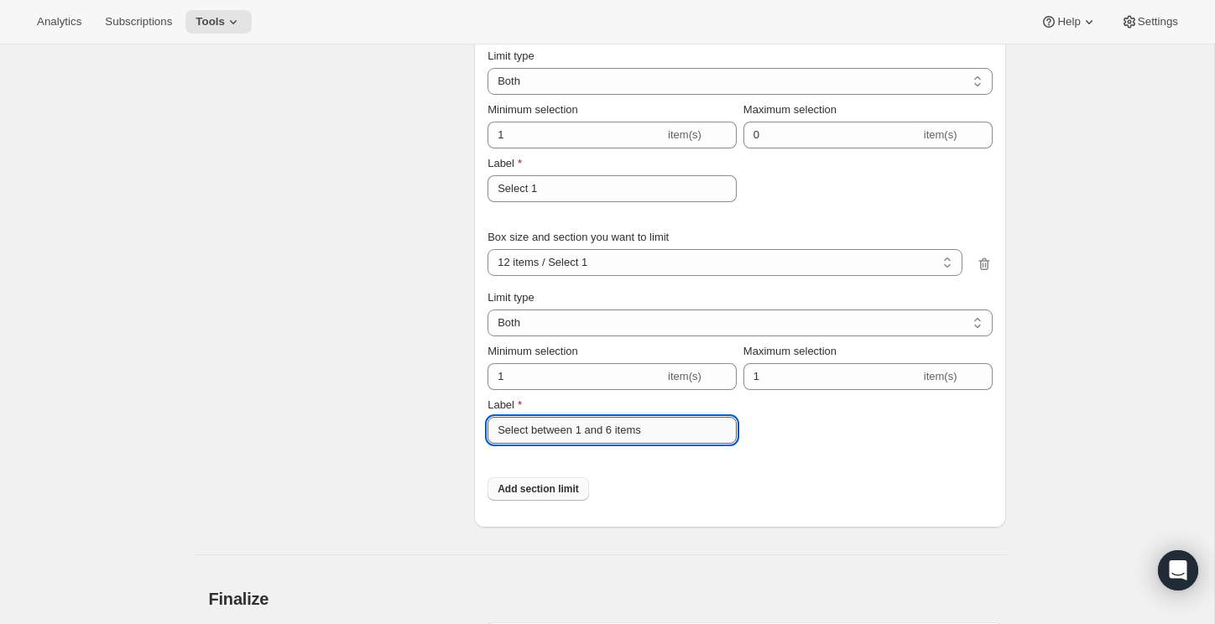
click at [574, 444] on input "Select between 1 and 6 items" at bounding box center [612, 430] width 249 height 27
paste input "1"
type input "Select 1"
click at [655, 501] on div "Add section limit" at bounding box center [740, 489] width 504 height 50
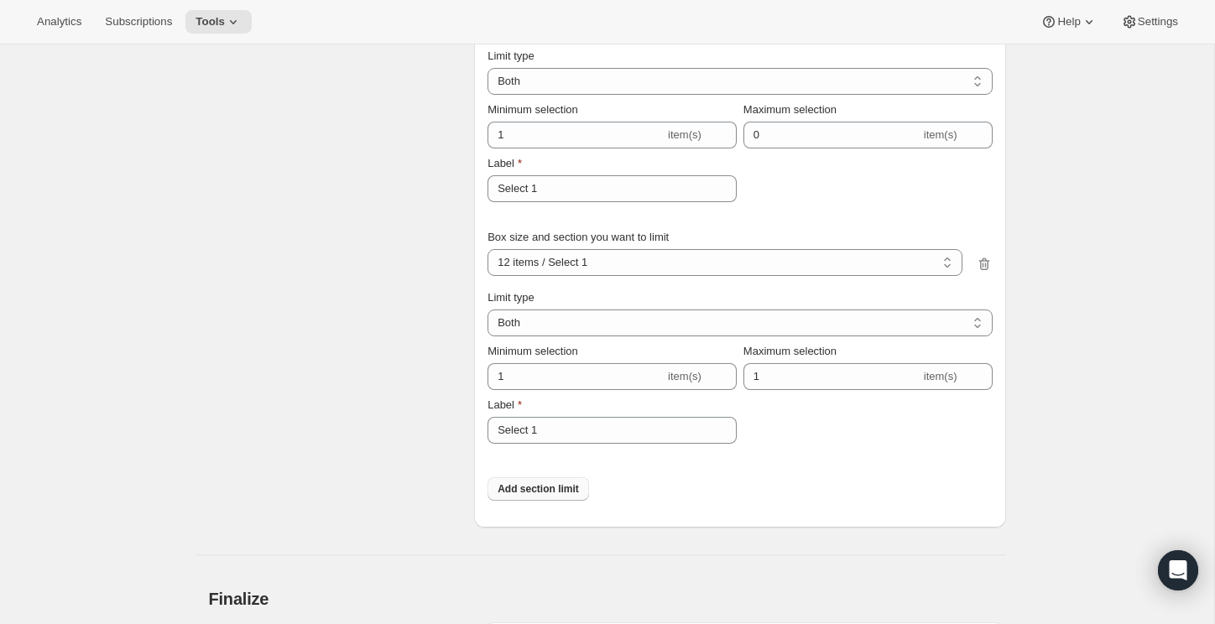
scroll to position [6465, 0]
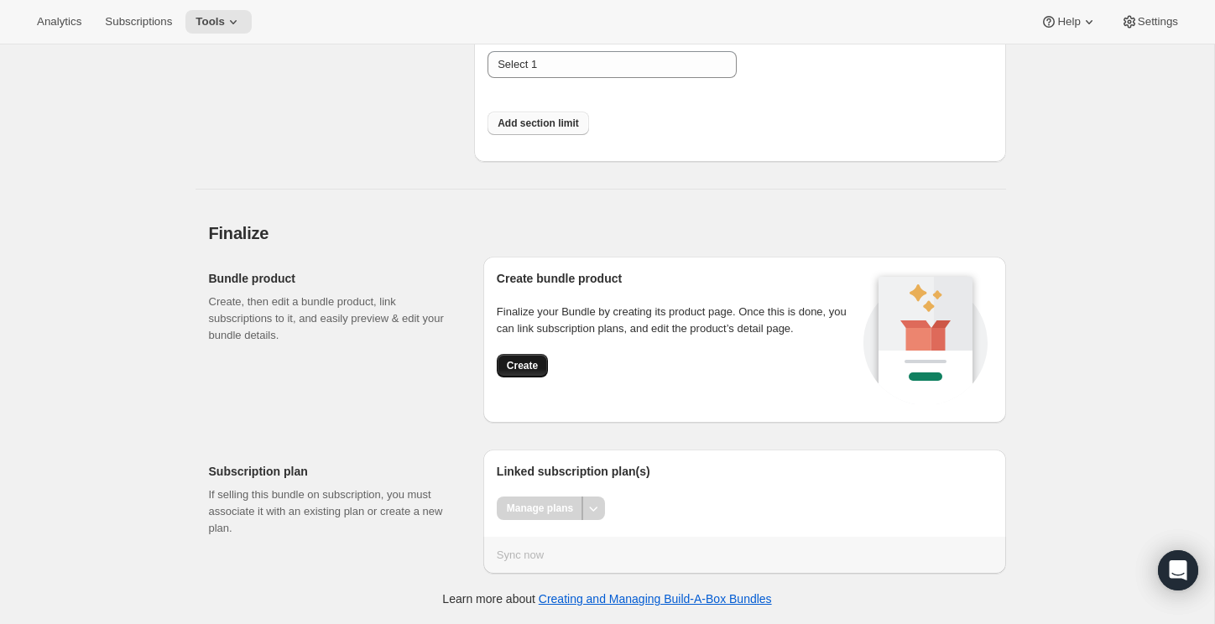
click at [537, 372] on span "Create" at bounding box center [522, 365] width 31 height 13
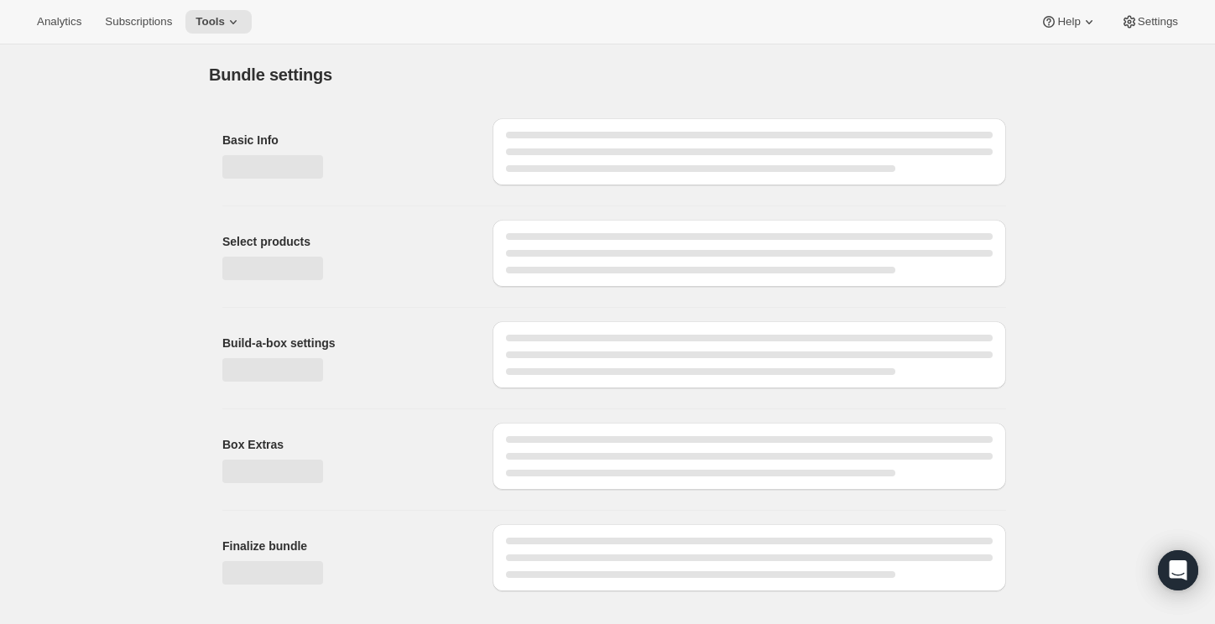
scroll to position [0, 0]
select select "MINIMUM"
select select "gid://shopify/ProductVariant/45588142391495_6fb2b32d-946d-46ad-954d-692fe28436c2"
select select "gid://shopify/ProductVariant/45588142391495_29442b03-cc23-48a6-96e3-ad68a19b0a84"
select select "gid://shopify/ProductVariant/45588142391495_efd291b7-a111-4f93-b4c8-25d0cd8c981e"
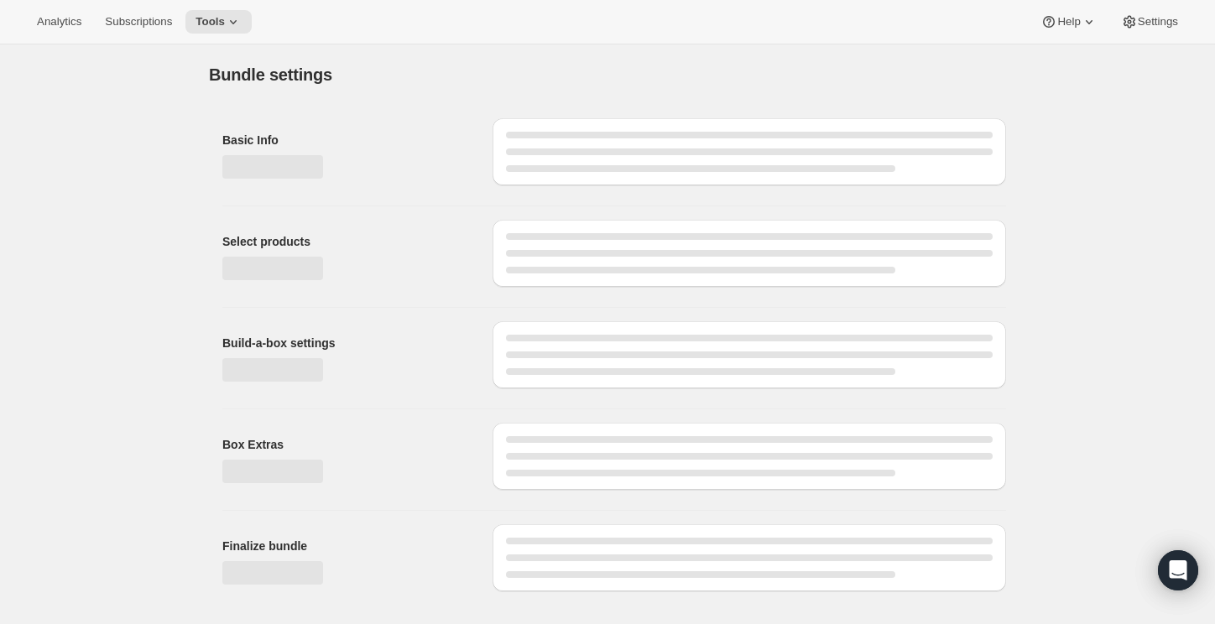
select select "gid://shopify/ProductVariant/45588142391495_5c478cf2-01fd-4467-aed7-e26548a2dcb5"
select select "gid://shopify/ProductVariant/45588142391495_4a99dea2-a05e-4474-90eb-9c250da17b62"
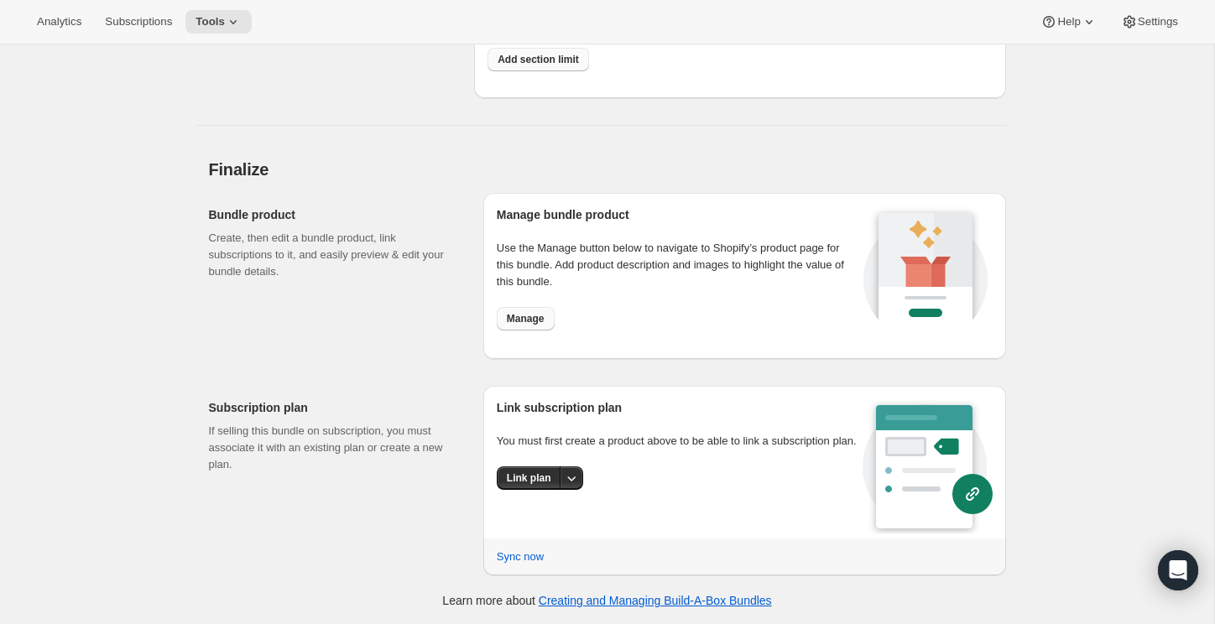
scroll to position [5841, 0]
click at [537, 328] on button "Manage" at bounding box center [526, 317] width 58 height 23
